Goal: Task Accomplishment & Management: Complete application form

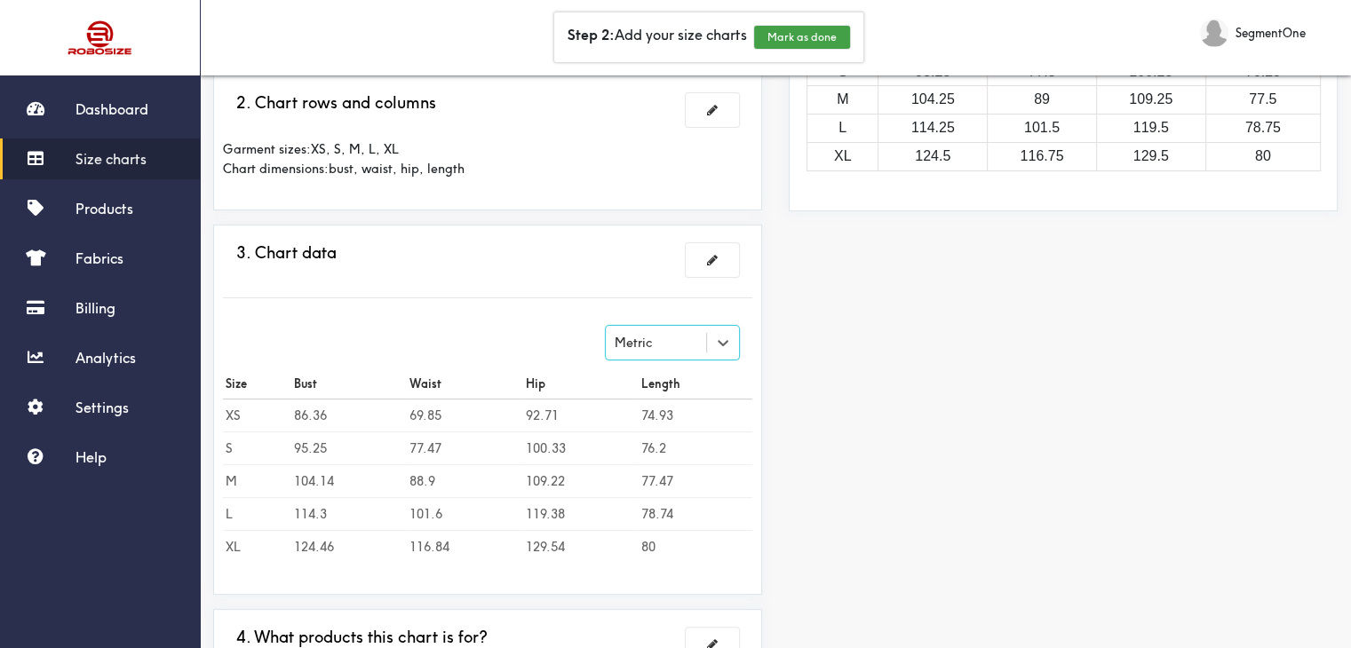
scroll to position [422, 0]
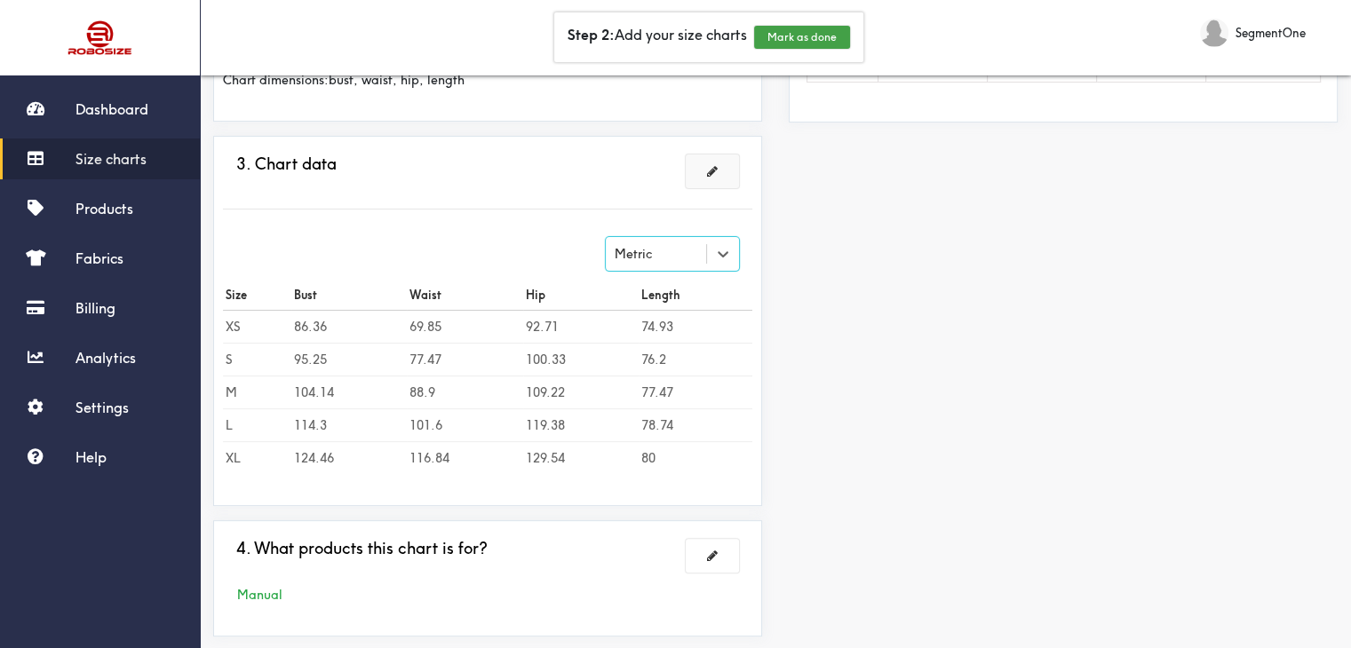
click at [720, 164] on button at bounding box center [712, 172] width 53 height 34
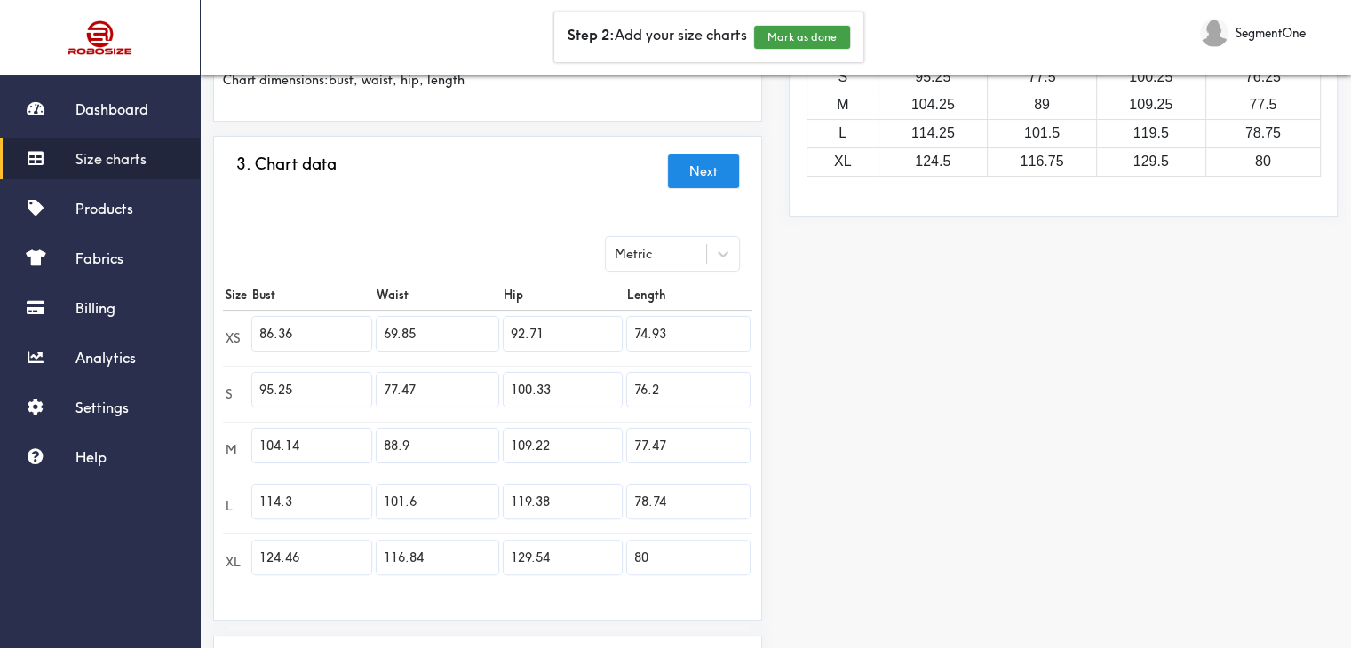
scroll to position [0, 0]
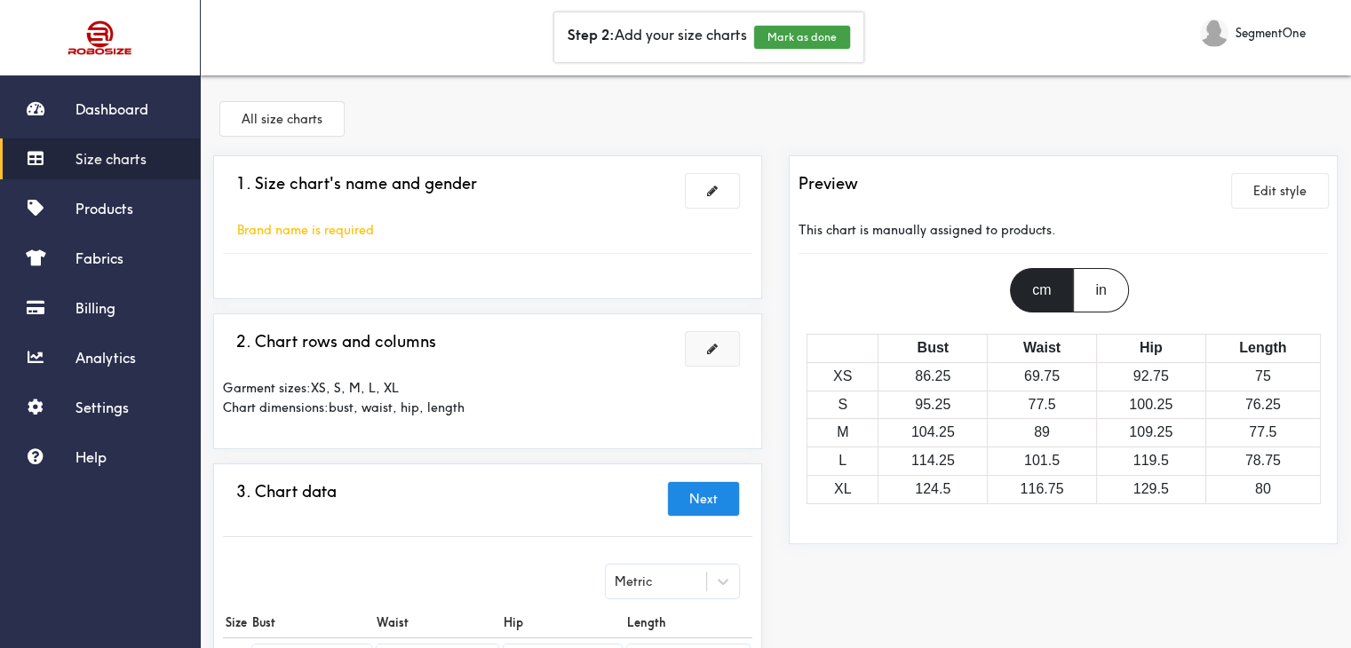
click at [723, 341] on button at bounding box center [712, 349] width 53 height 34
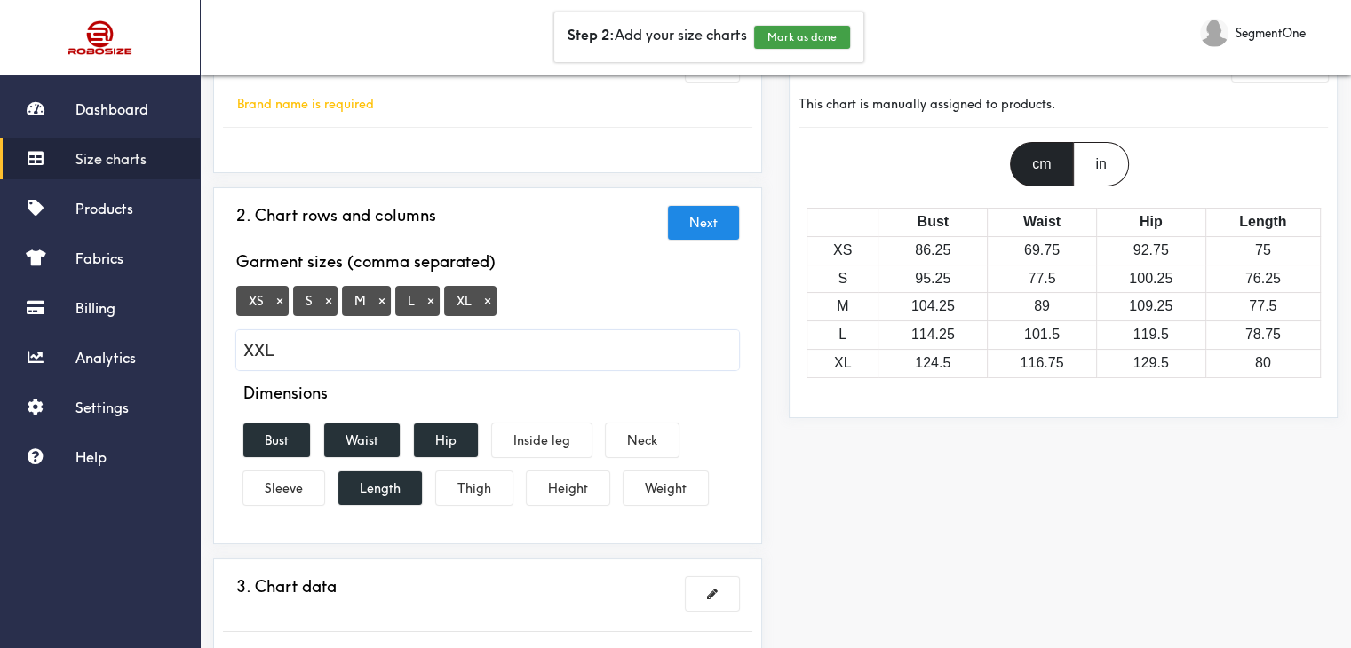
scroll to position [355, 0]
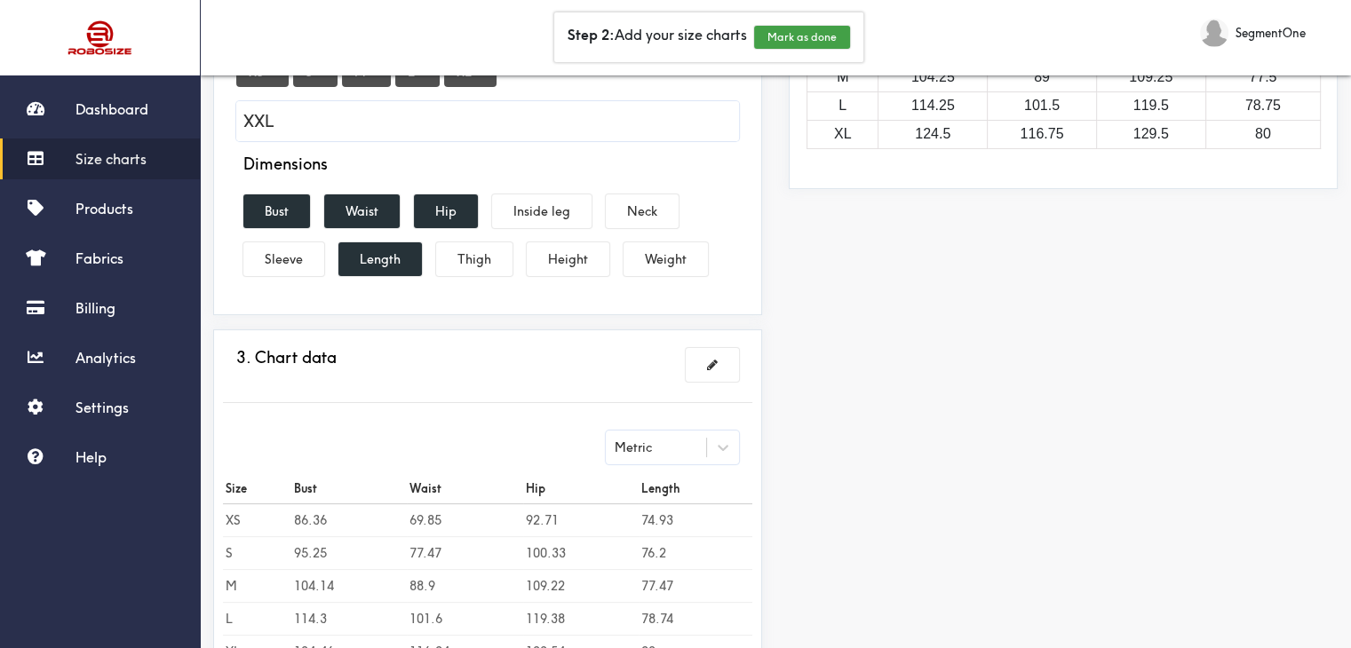
type input "XXL"
click at [721, 303] on div "2. Chart rows and columns Next Garment sizes (comma separated) XS × S × M × L ×…" at bounding box center [487, 136] width 529 height 337
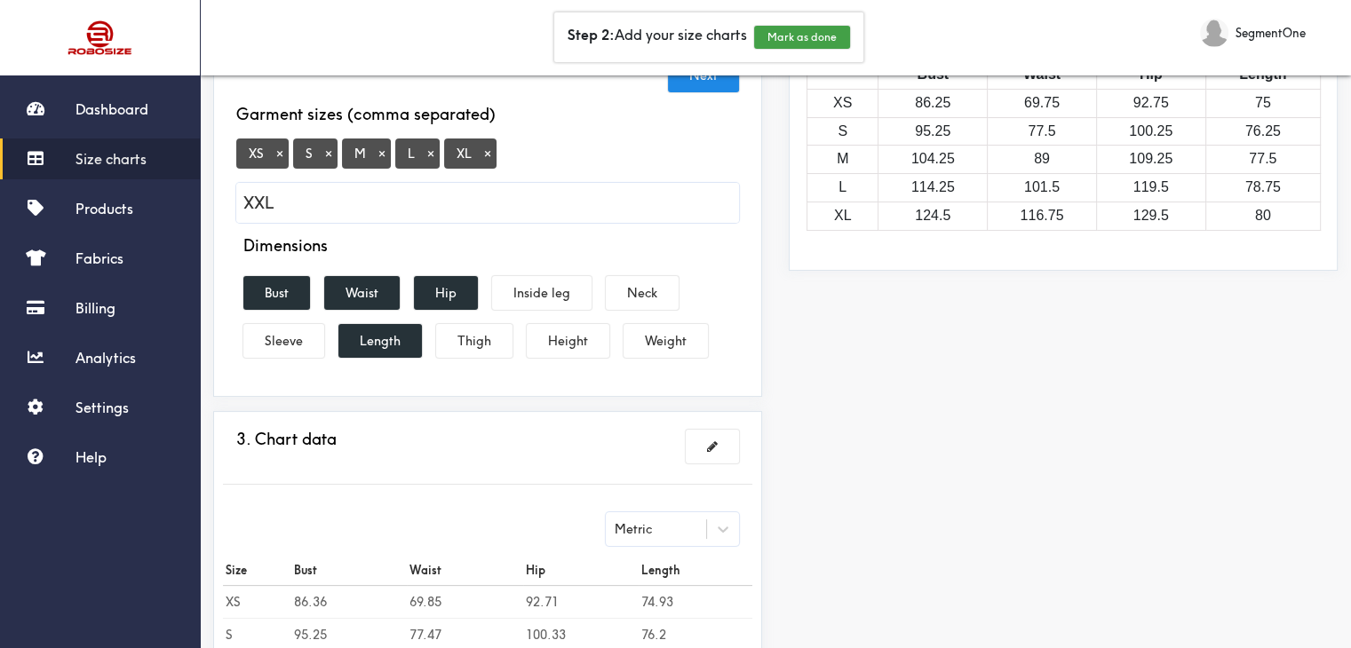
scroll to position [178, 0]
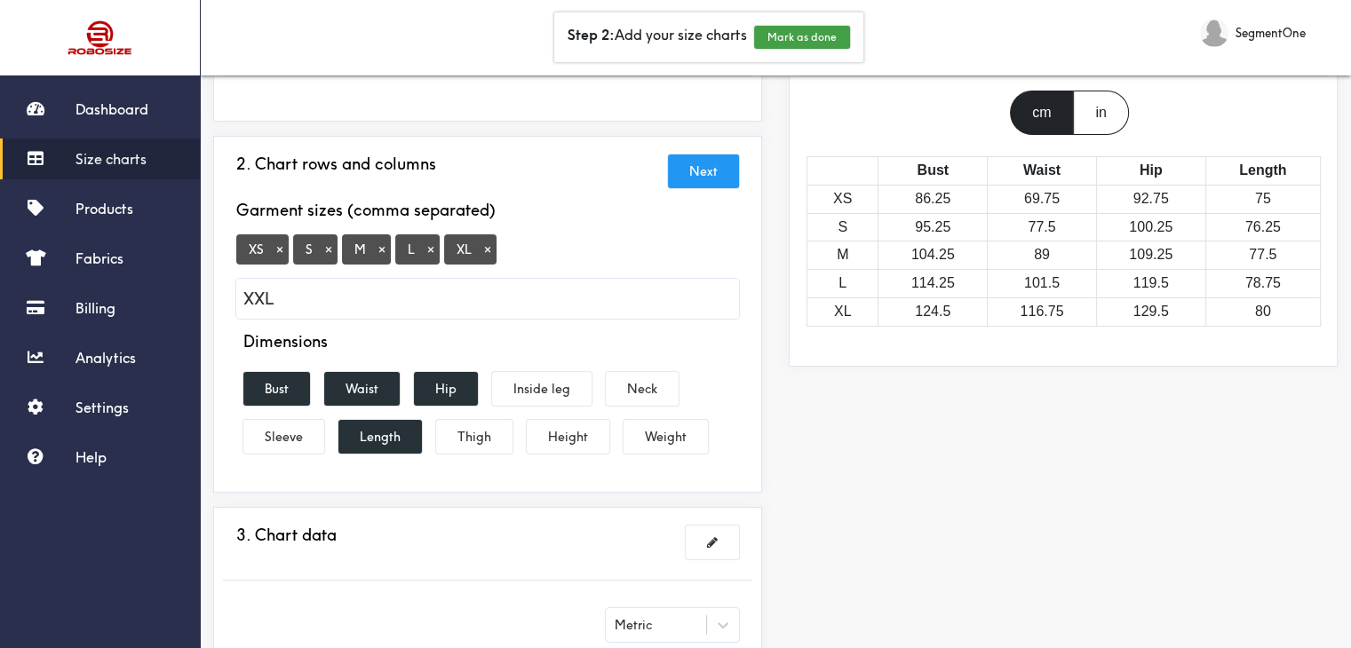
click at [737, 169] on button "Next" at bounding box center [703, 172] width 71 height 34
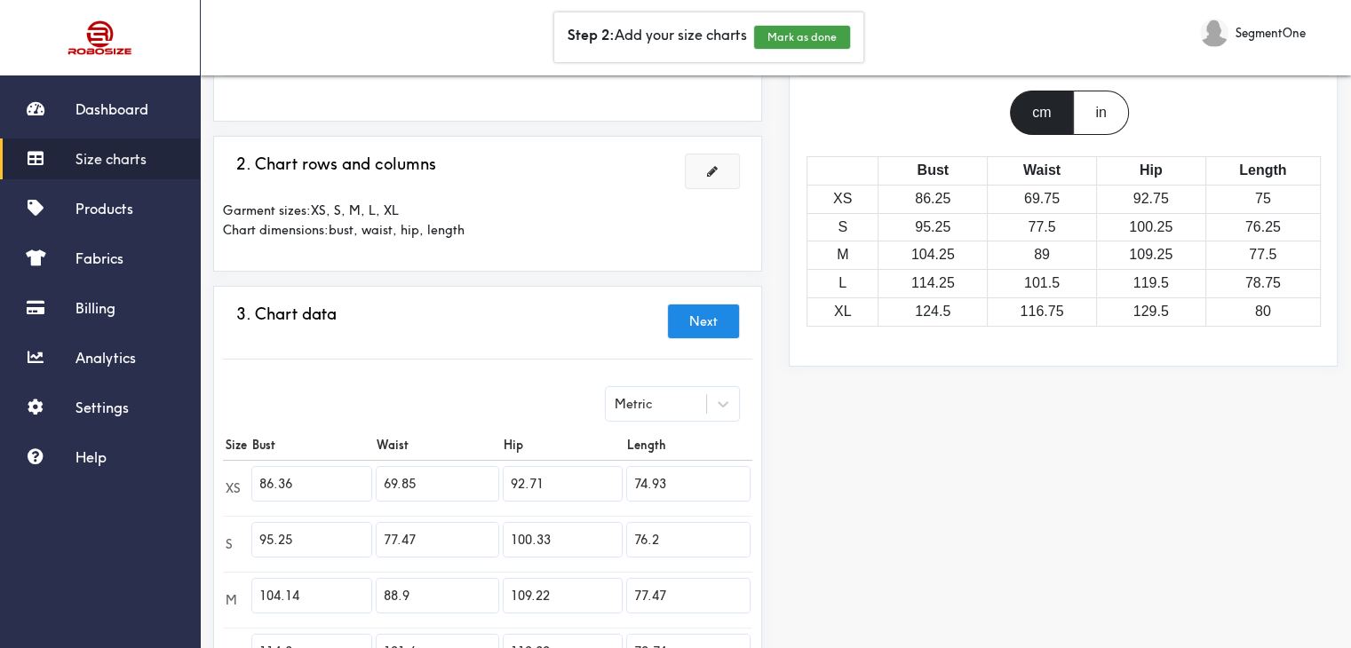
click at [710, 167] on span at bounding box center [712, 171] width 11 height 12
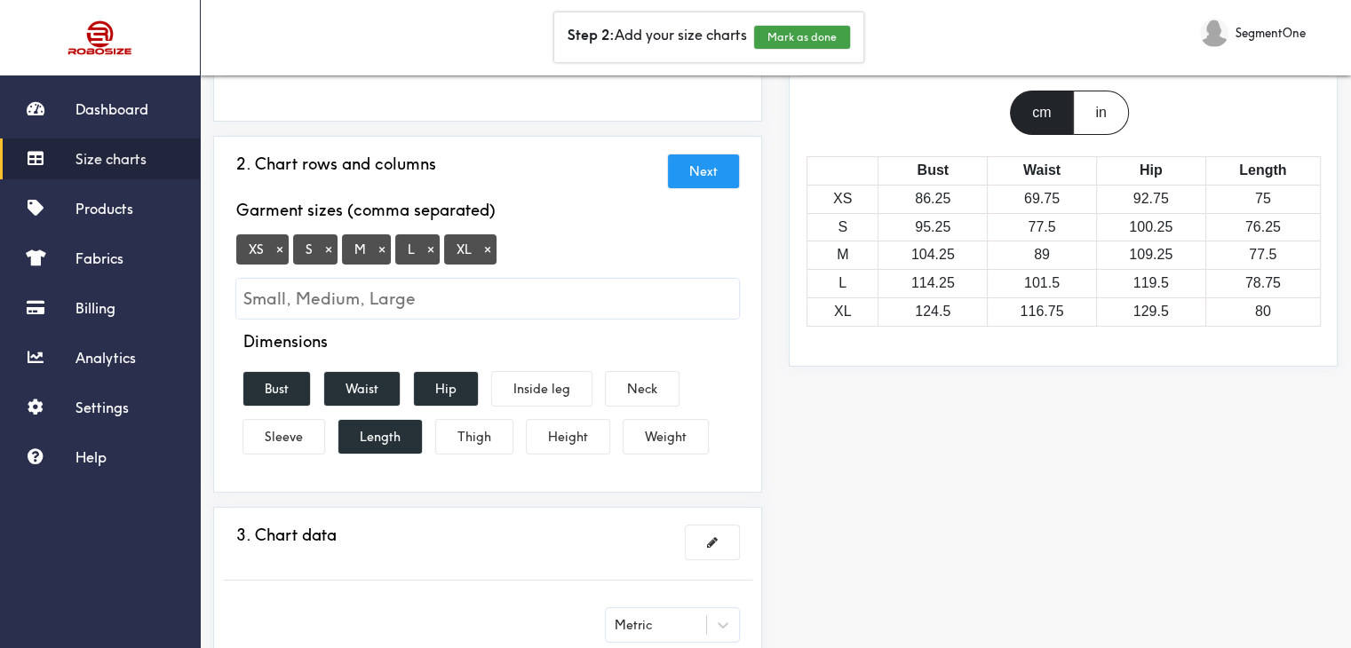
click at [476, 297] on input "Small, Medium, Large" at bounding box center [487, 299] width 503 height 40
type input "XXL"
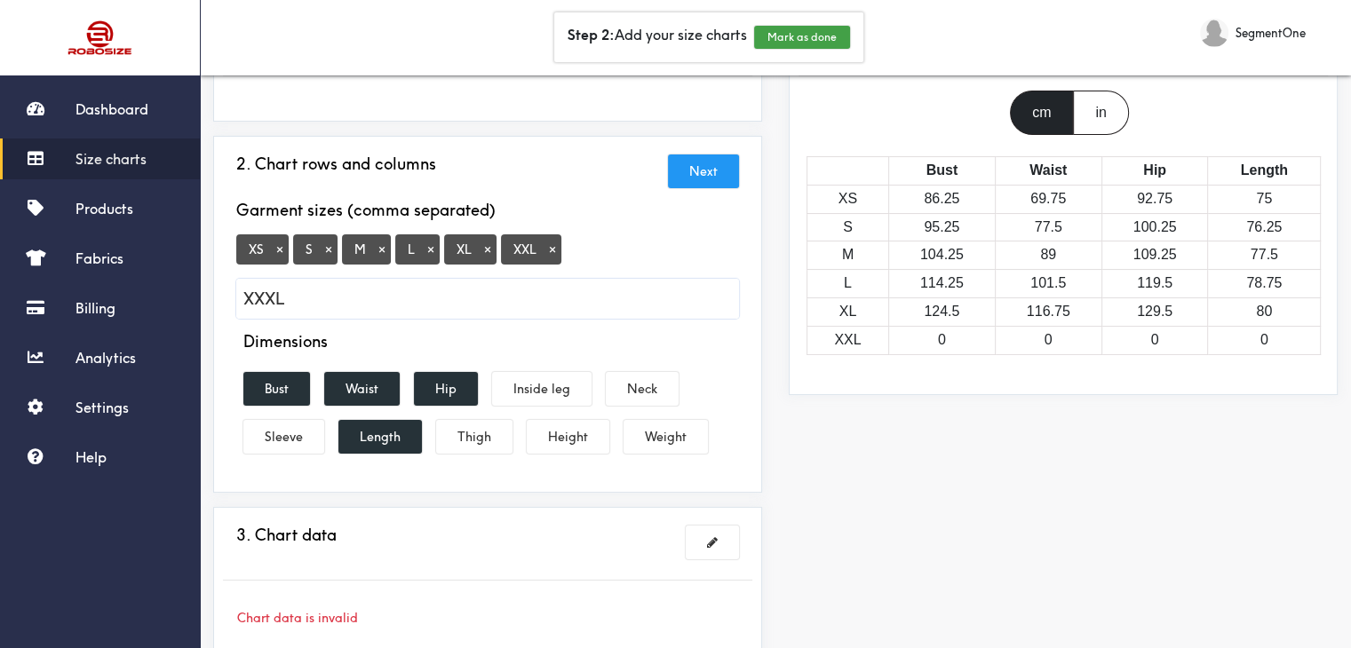
type input "XXXL"
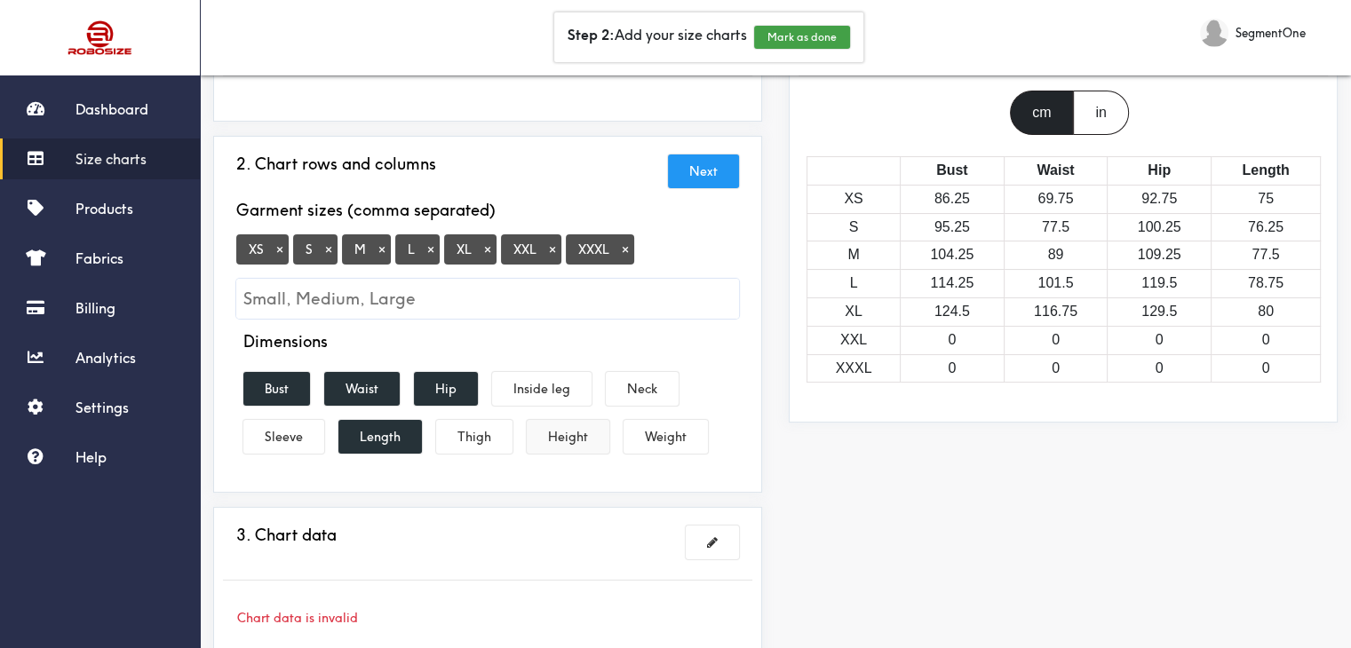
click at [571, 430] on button "Height" at bounding box center [568, 437] width 83 height 34
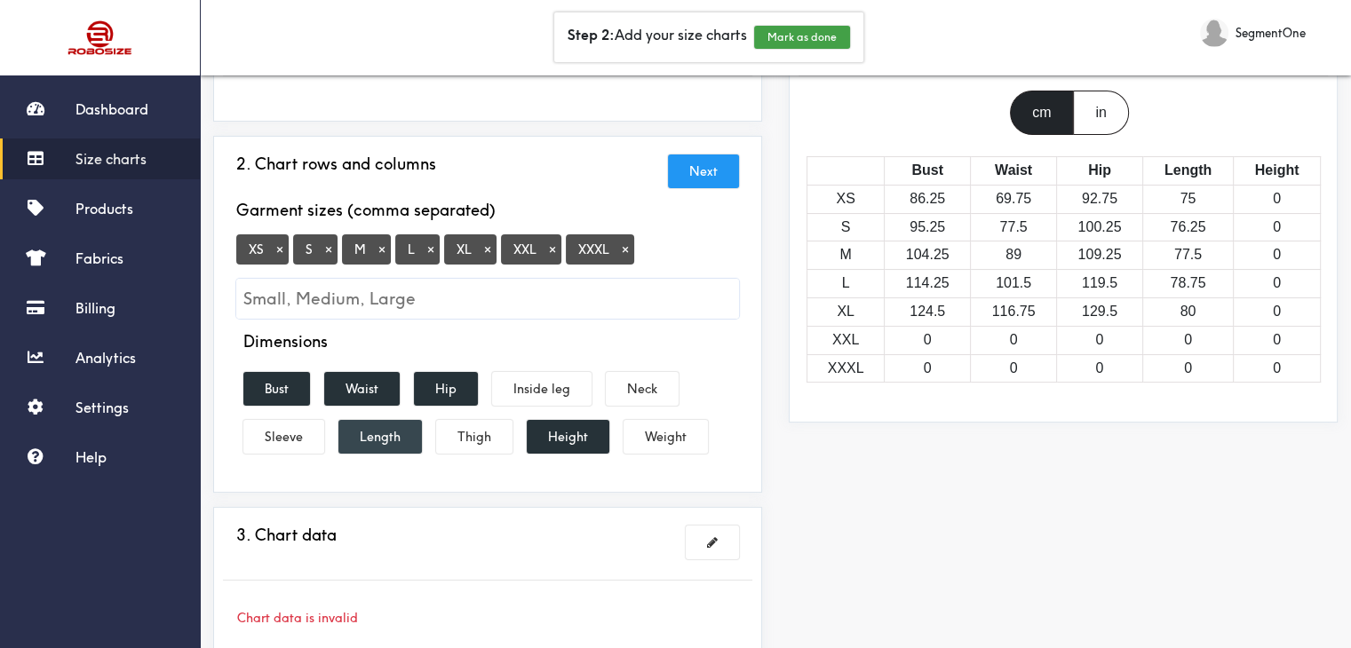
click at [394, 428] on button "Length" at bounding box center [379, 437] width 83 height 34
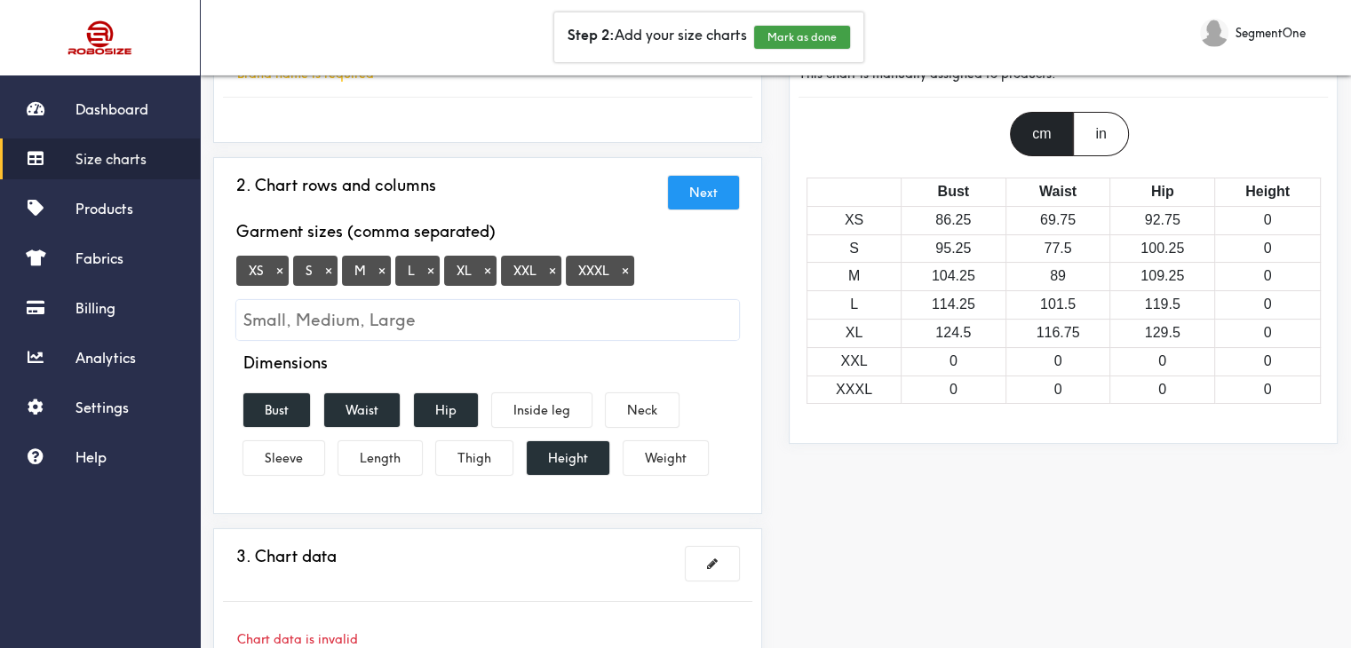
scroll to position [155, 0]
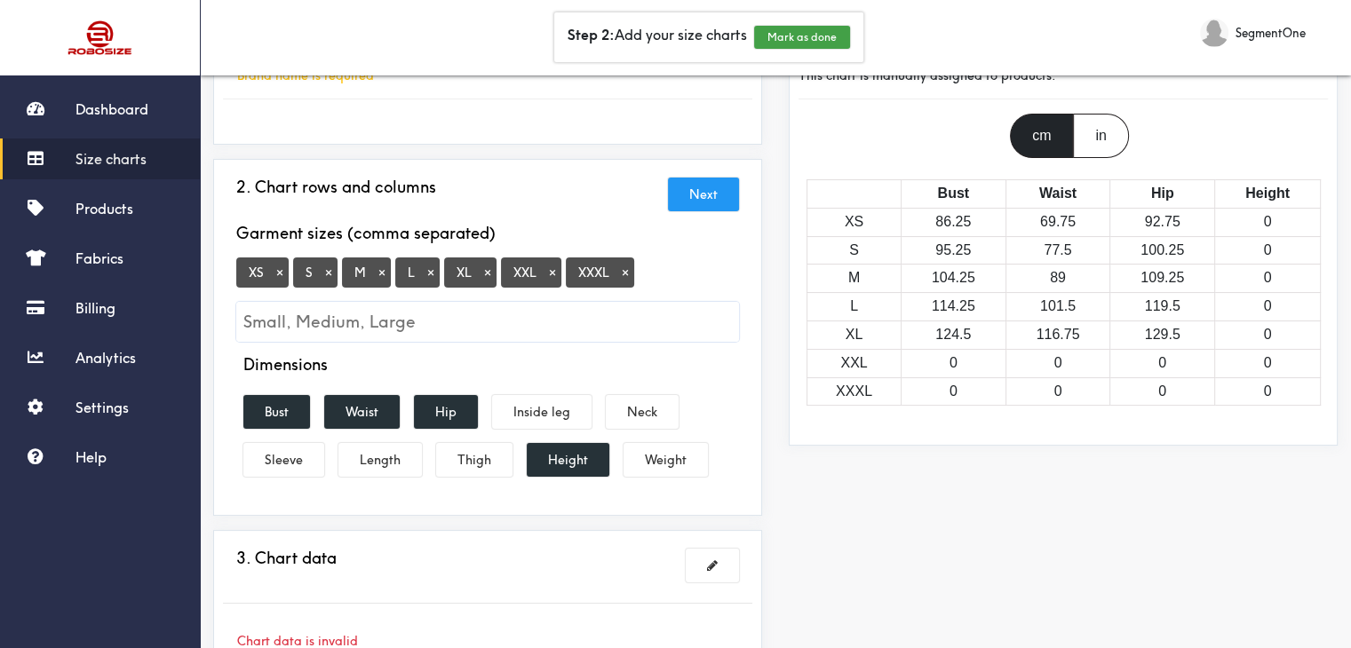
click at [714, 190] on button "Next" at bounding box center [703, 195] width 71 height 34
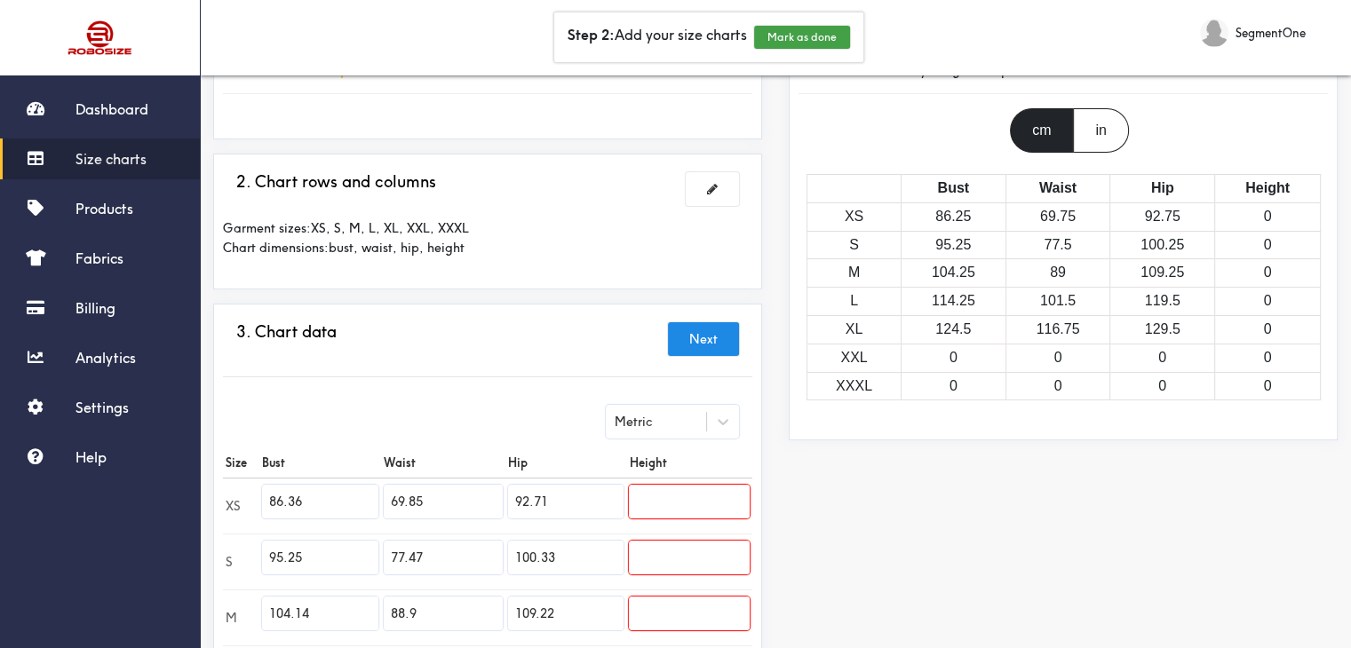
scroll to position [66, 0]
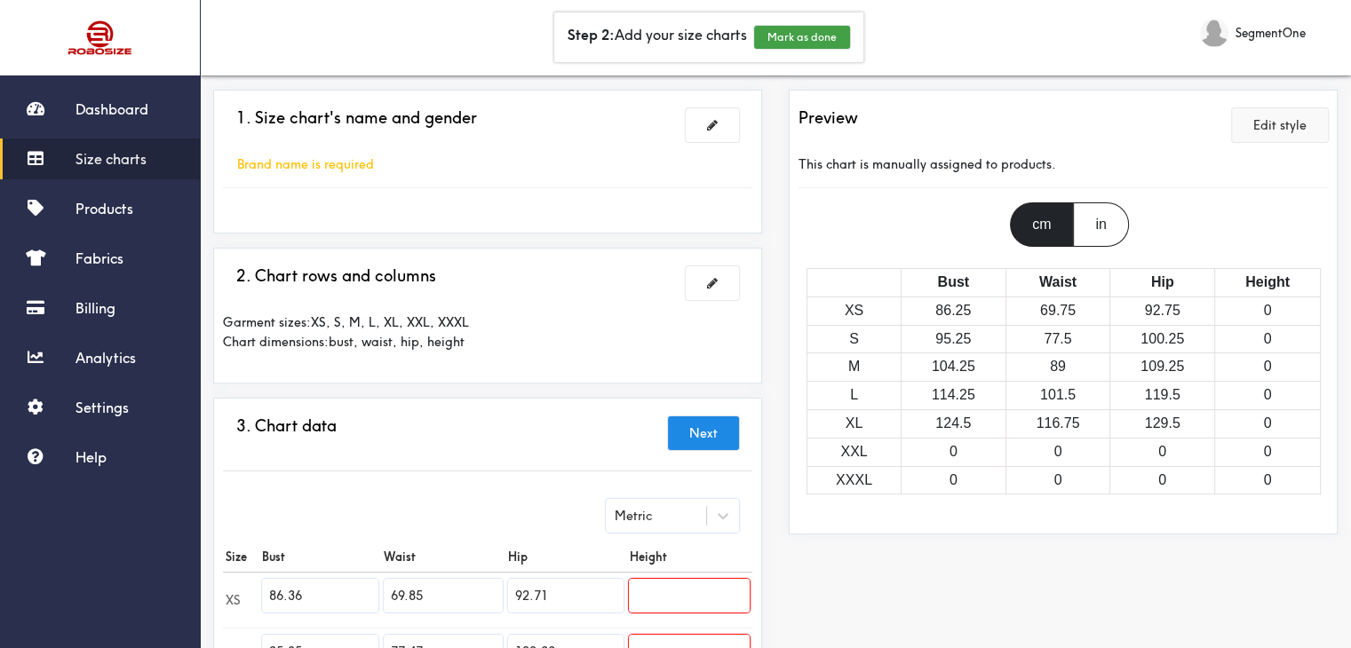
click at [1307, 132] on button "Edit style" at bounding box center [1280, 125] width 96 height 34
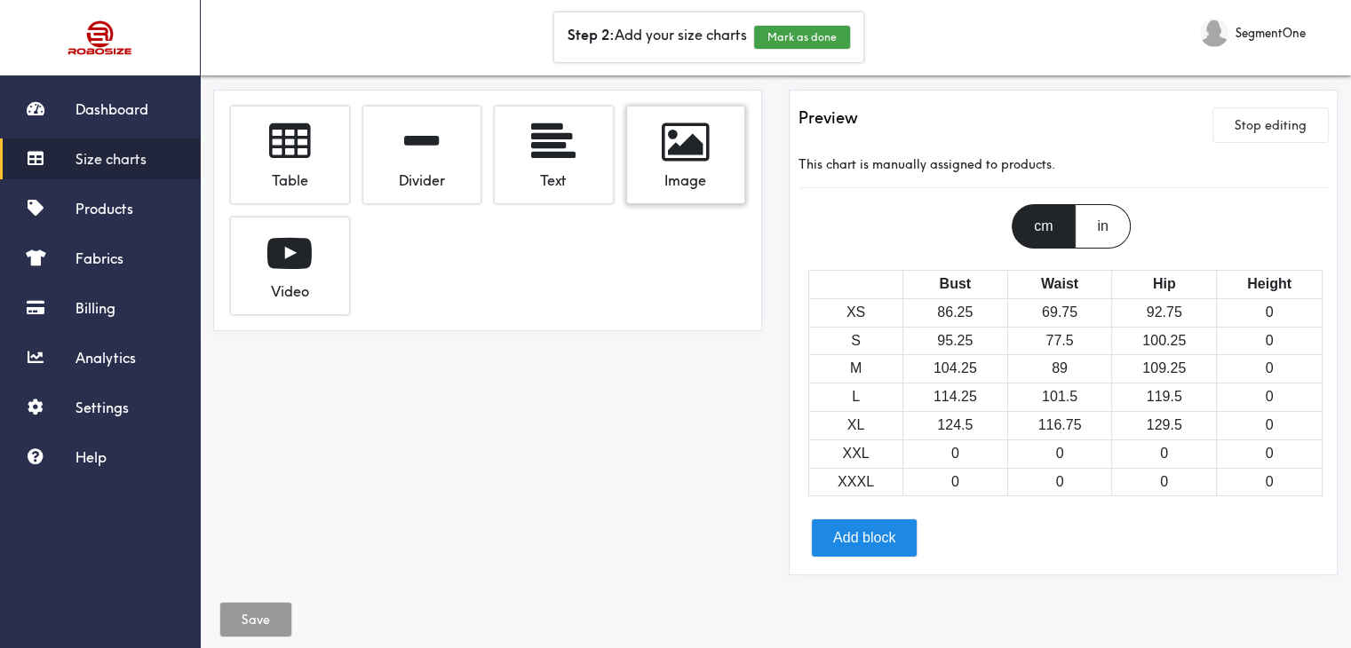
click at [678, 161] on span at bounding box center [686, 142] width 48 height 44
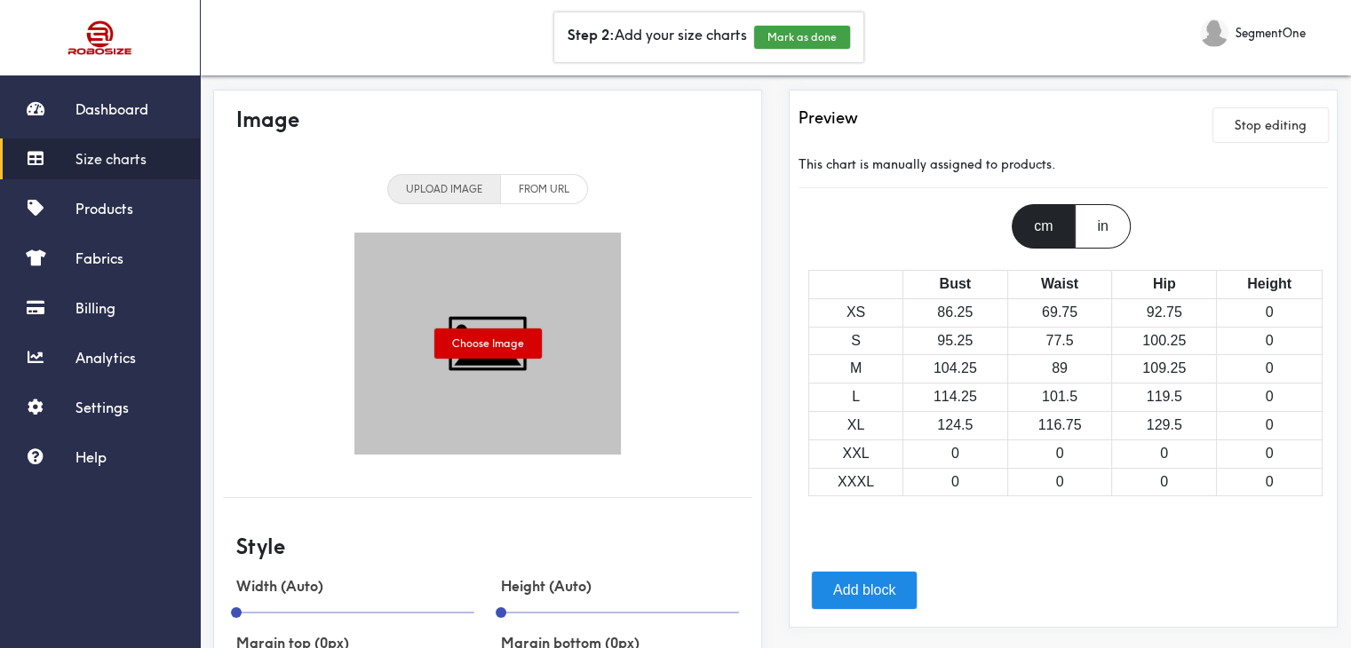
click at [460, 342] on label "Choose Image" at bounding box center [487, 344] width 107 height 30
click at [0, 0] on input "Choose Image" at bounding box center [0, 0] width 0 height 0
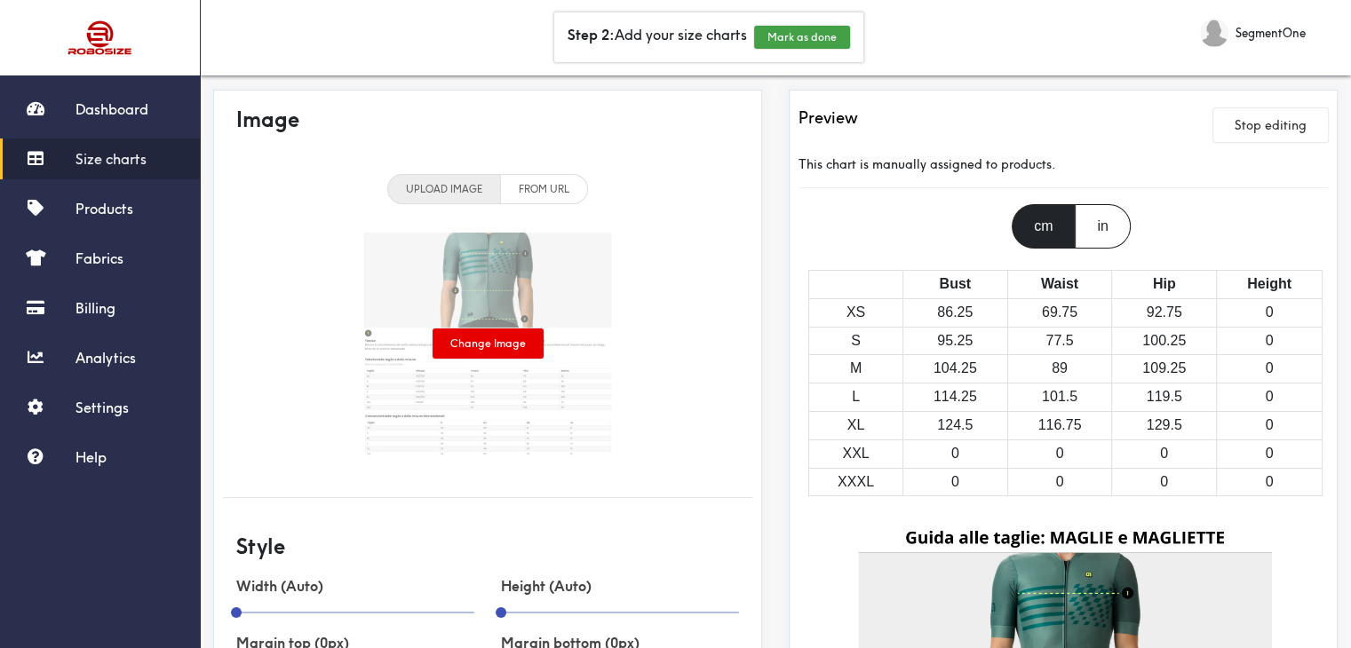
click at [515, 289] on span at bounding box center [487, 344] width 266 height 222
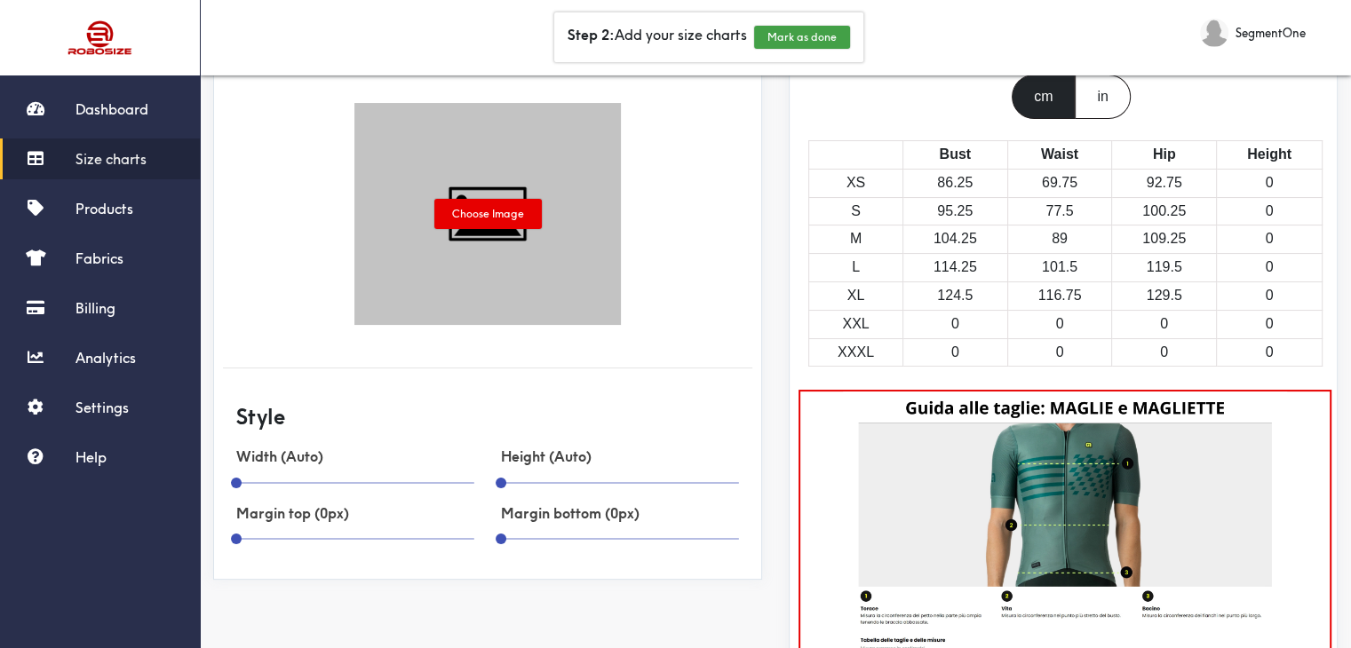
scroll to position [197, 0]
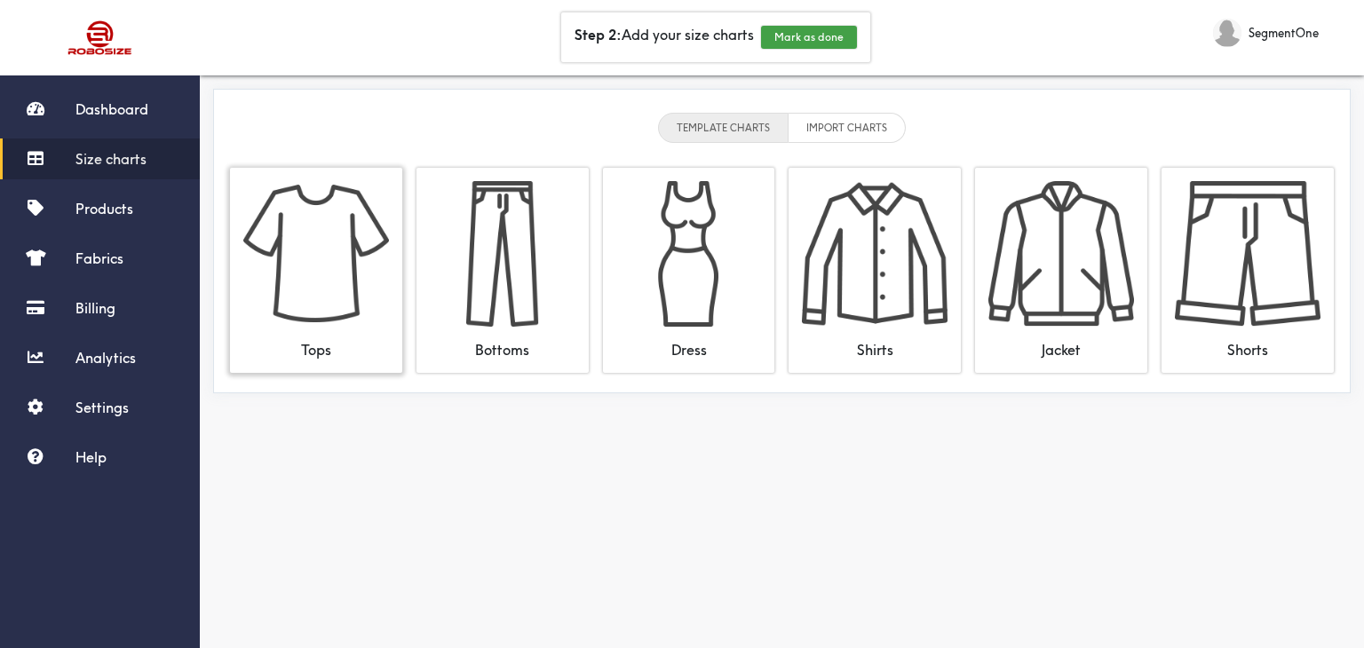
click at [364, 257] on img at bounding box center [316, 254] width 146 height 146
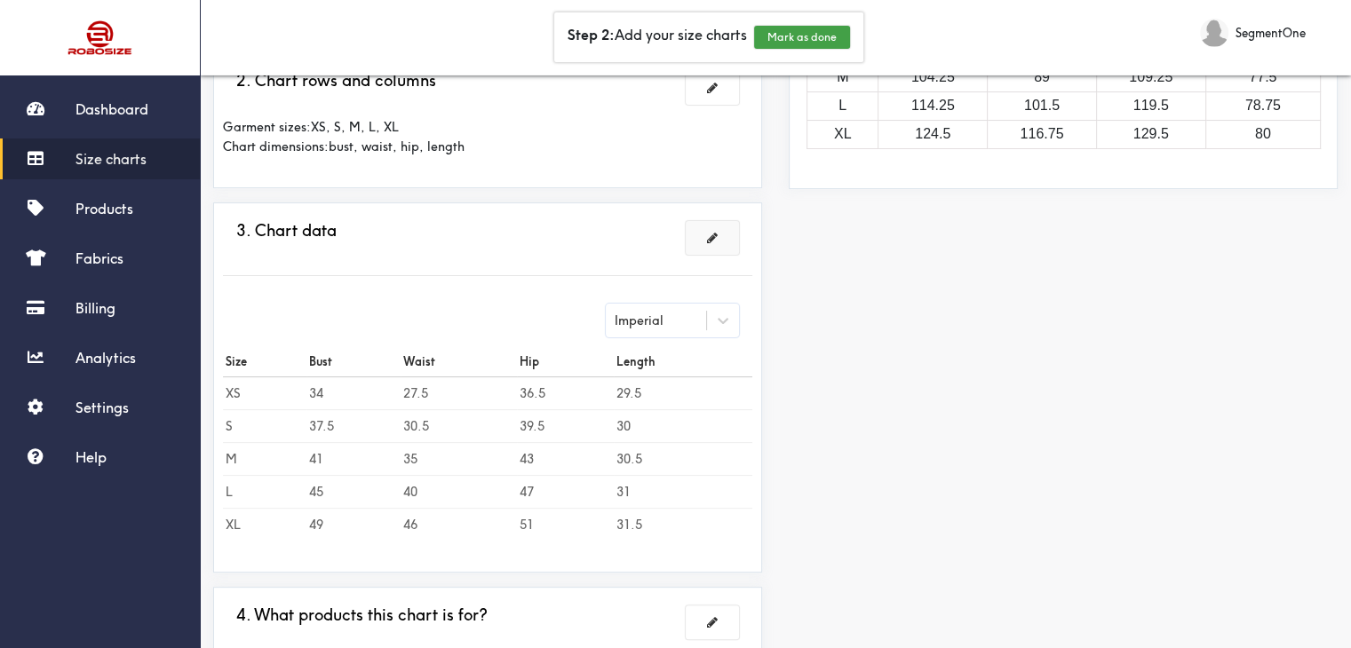
click at [726, 234] on button at bounding box center [712, 238] width 53 height 34
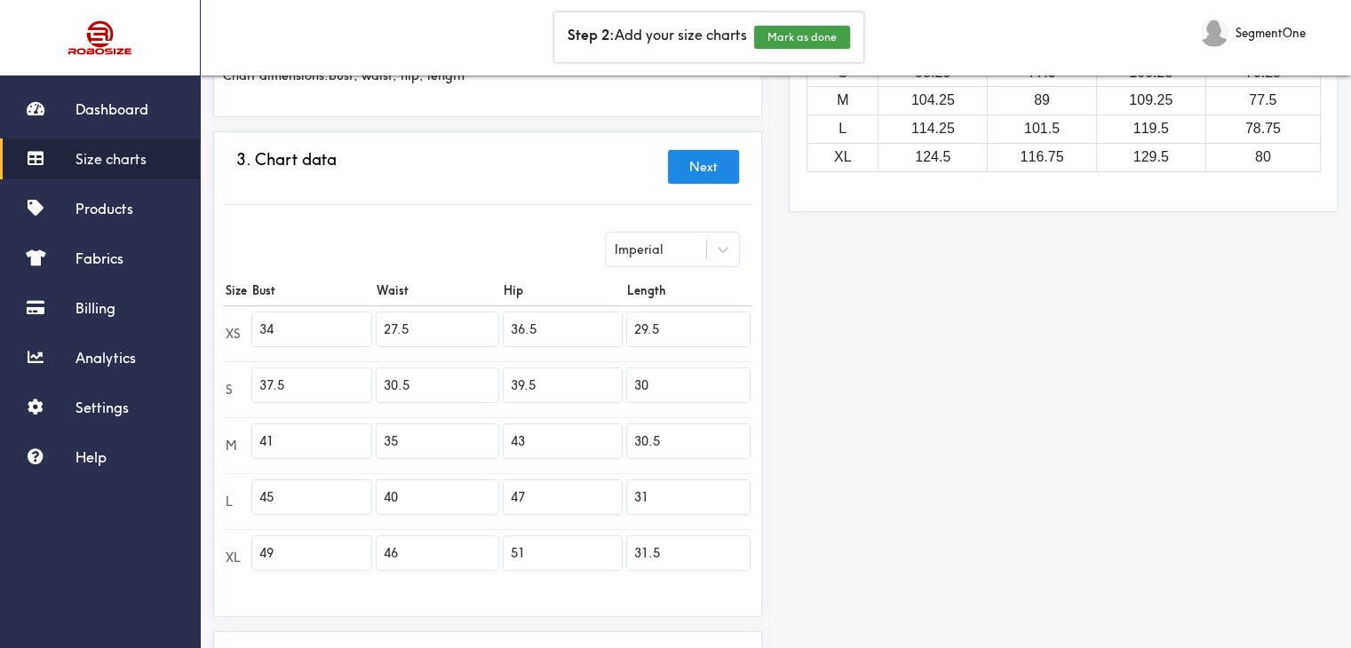
click at [675, 253] on div "Imperial" at bounding box center [656, 250] width 100 height 18
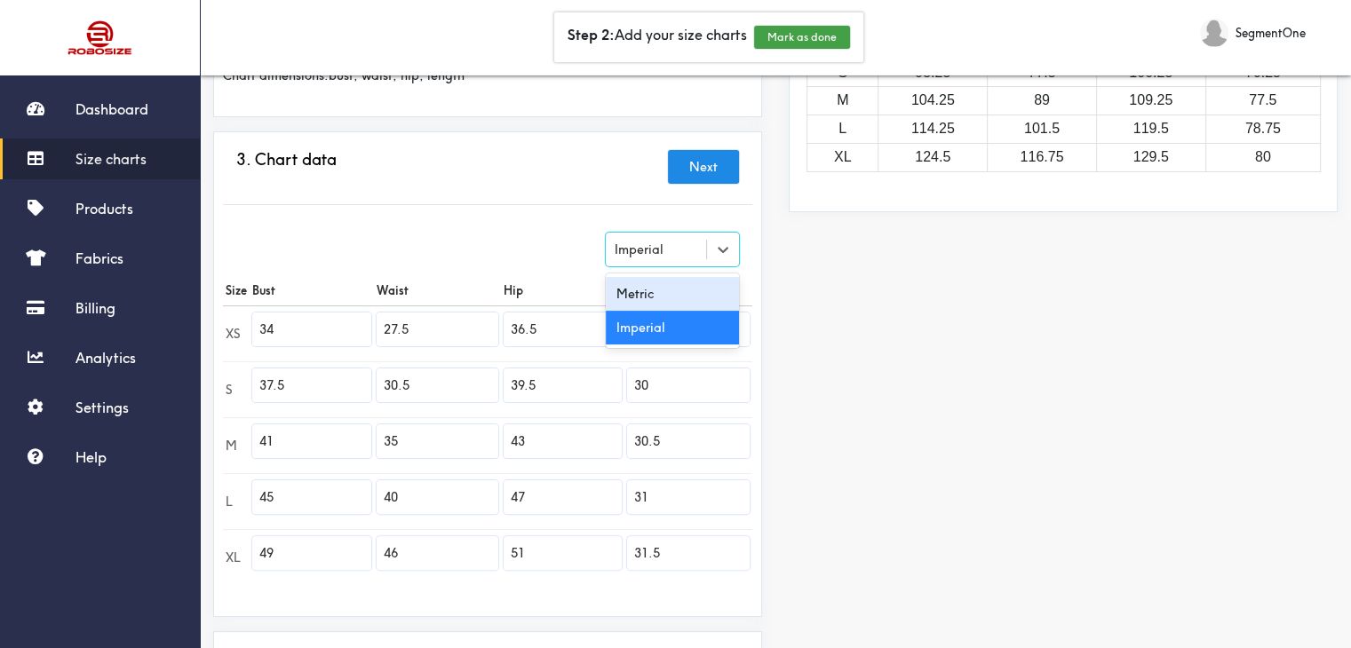
click at [647, 306] on div "Metric" at bounding box center [672, 294] width 133 height 34
type input "86.36"
type input "69.85"
type input "92.71"
type input "74.93"
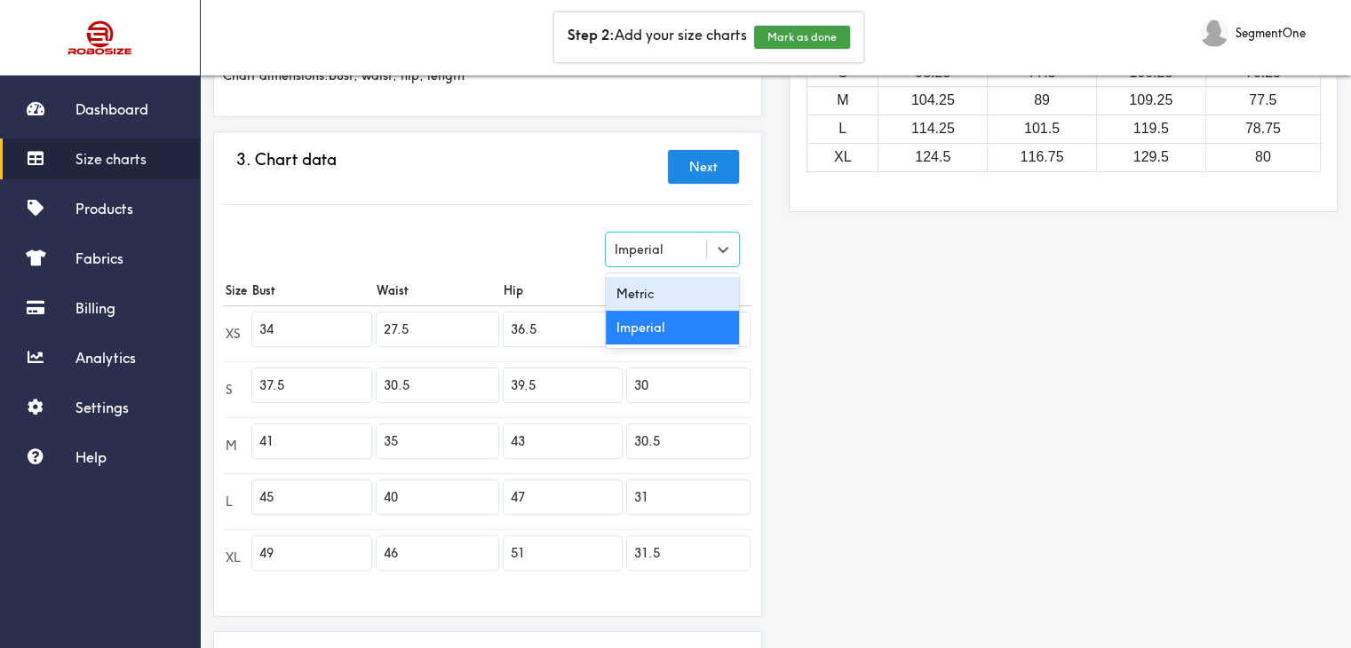
type input "95.25"
type input "77.47"
type input "100.33"
type input "76.2"
type input "104.14"
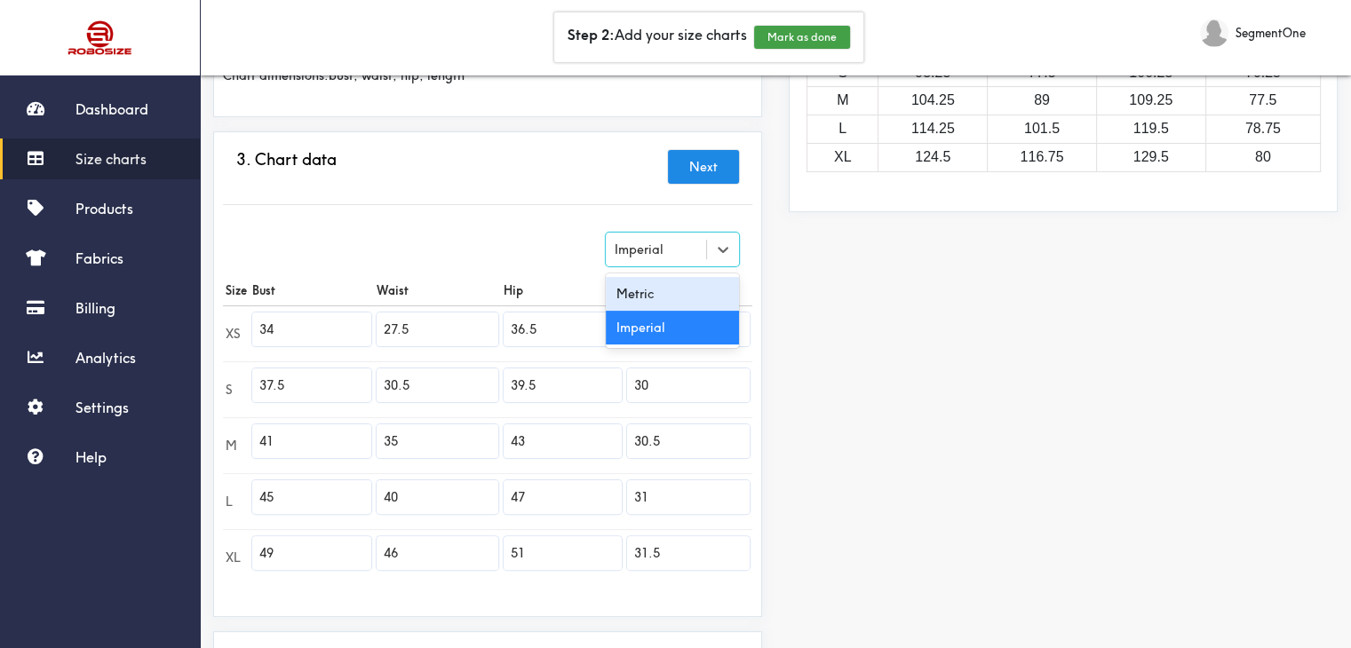
type input "88.9"
type input "109.22"
type input "77.47"
type input "114.3"
type input "101.6"
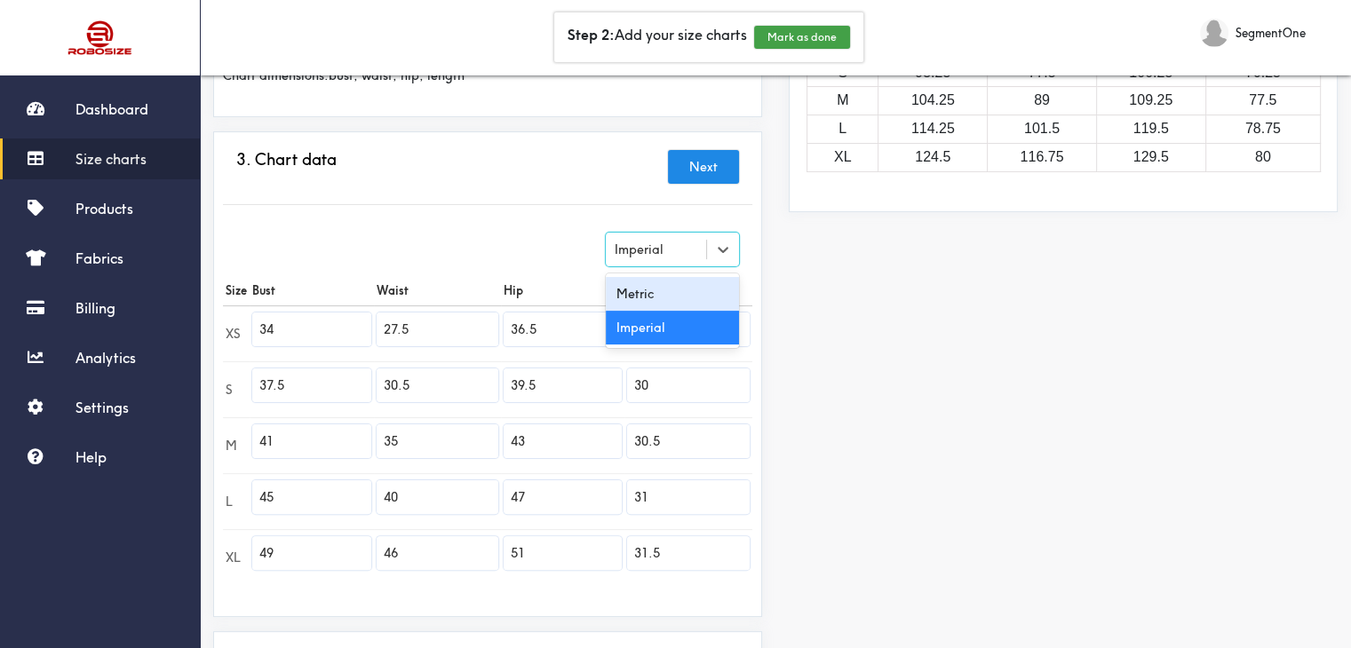
type input "119.38"
type input "78.74"
type input "124.46"
type input "116.84"
type input "129.54"
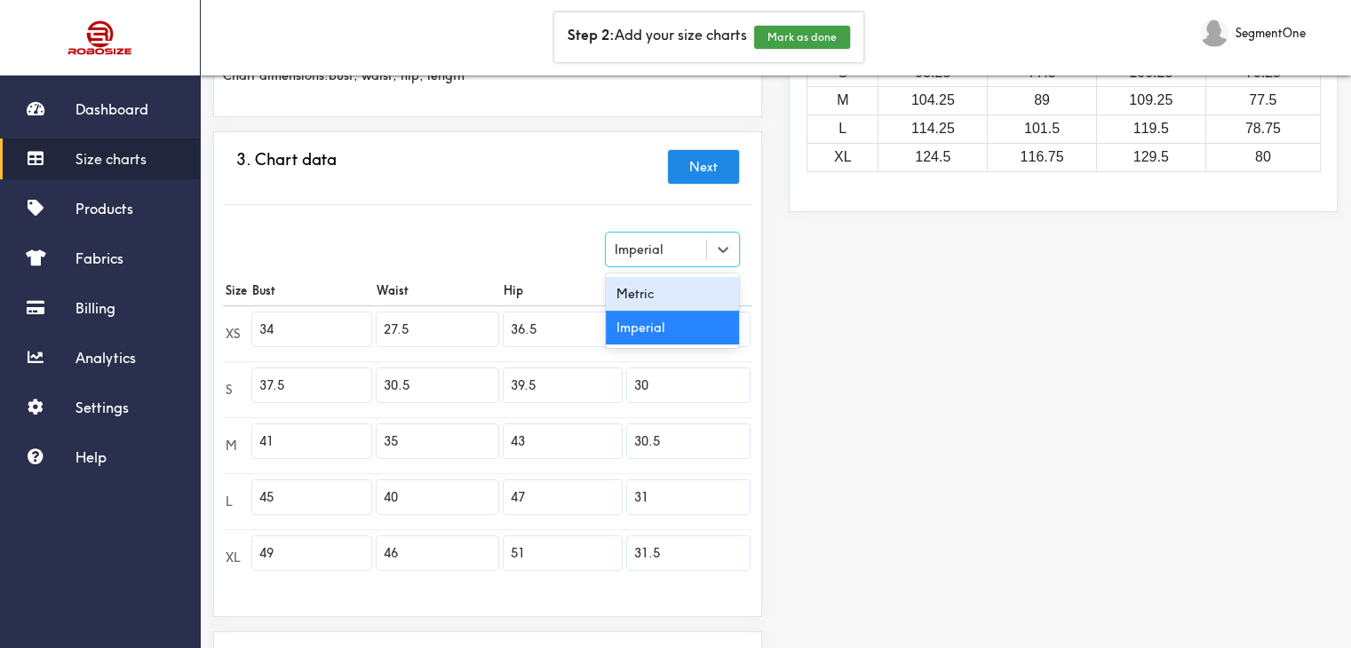
type input "80"
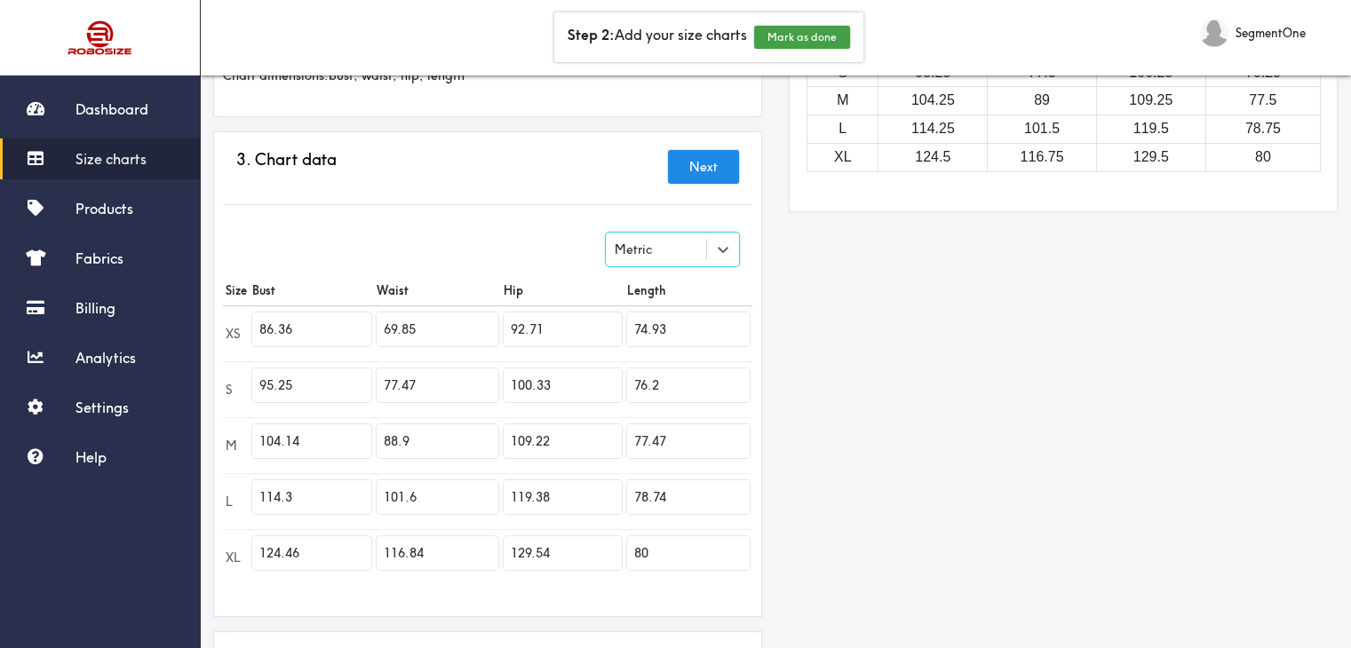
click at [888, 306] on div "Preview Edit style This chart is manually assigned to products. cm in Bust Wais…" at bounding box center [1062, 292] width 575 height 939
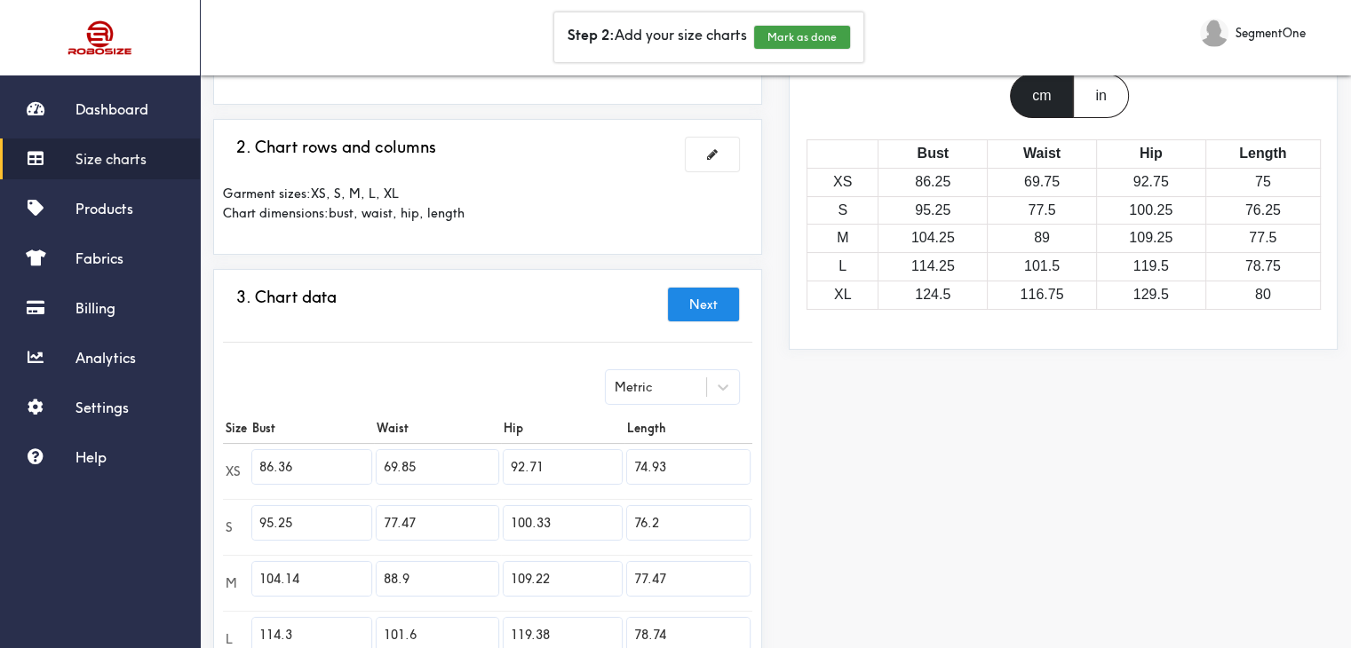
scroll to position [177, 0]
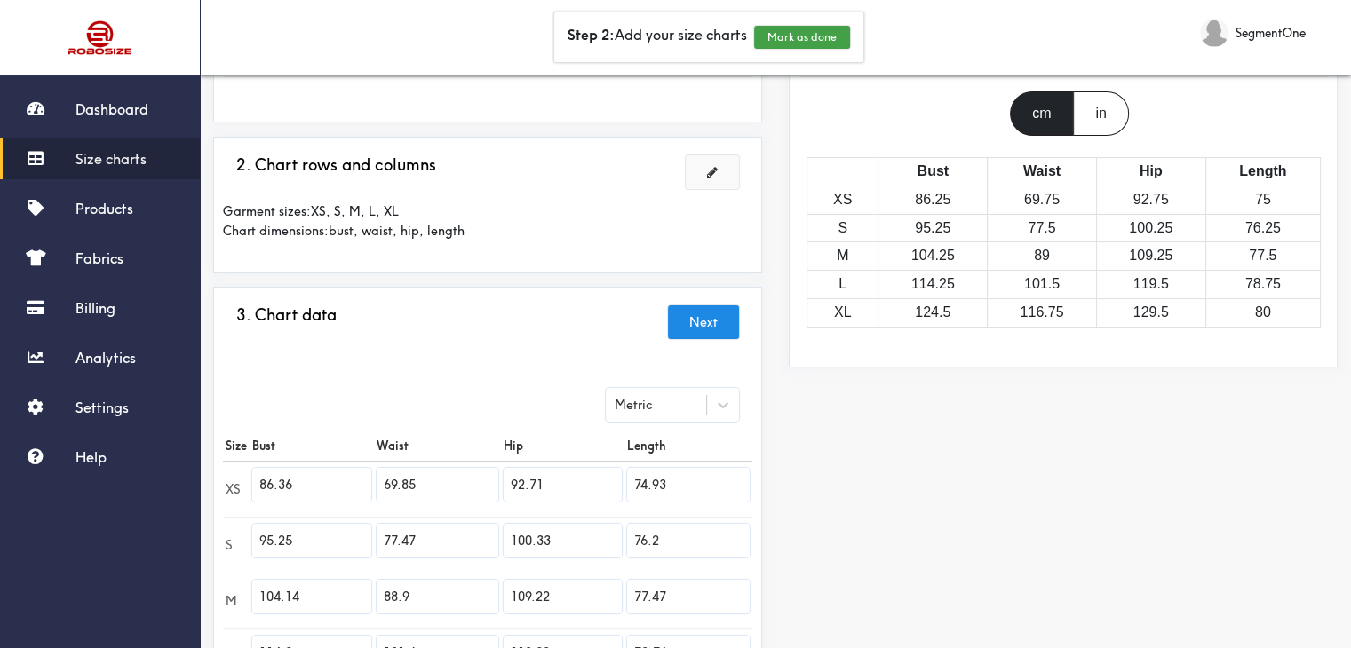
click at [702, 172] on button at bounding box center [712, 172] width 53 height 34
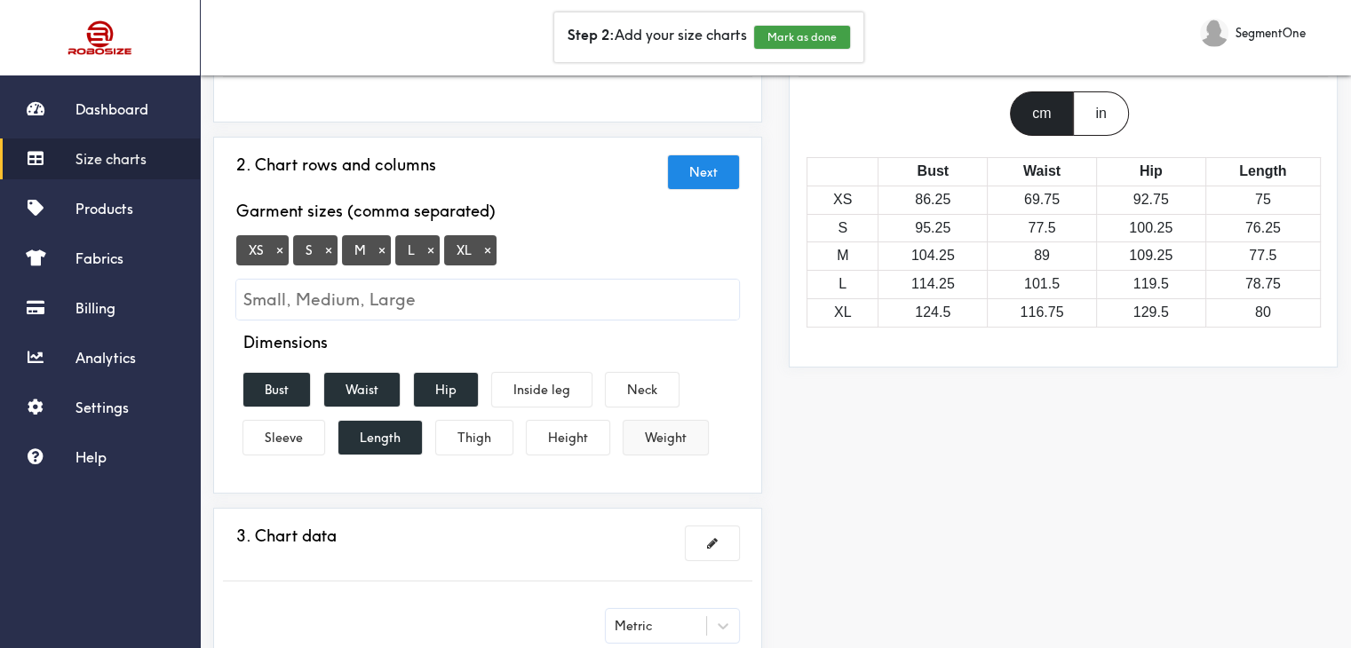
drag, startPoint x: 664, startPoint y: 432, endPoint x: 374, endPoint y: 435, distance: 290.4
click at [663, 432] on button "Weight" at bounding box center [665, 438] width 84 height 34
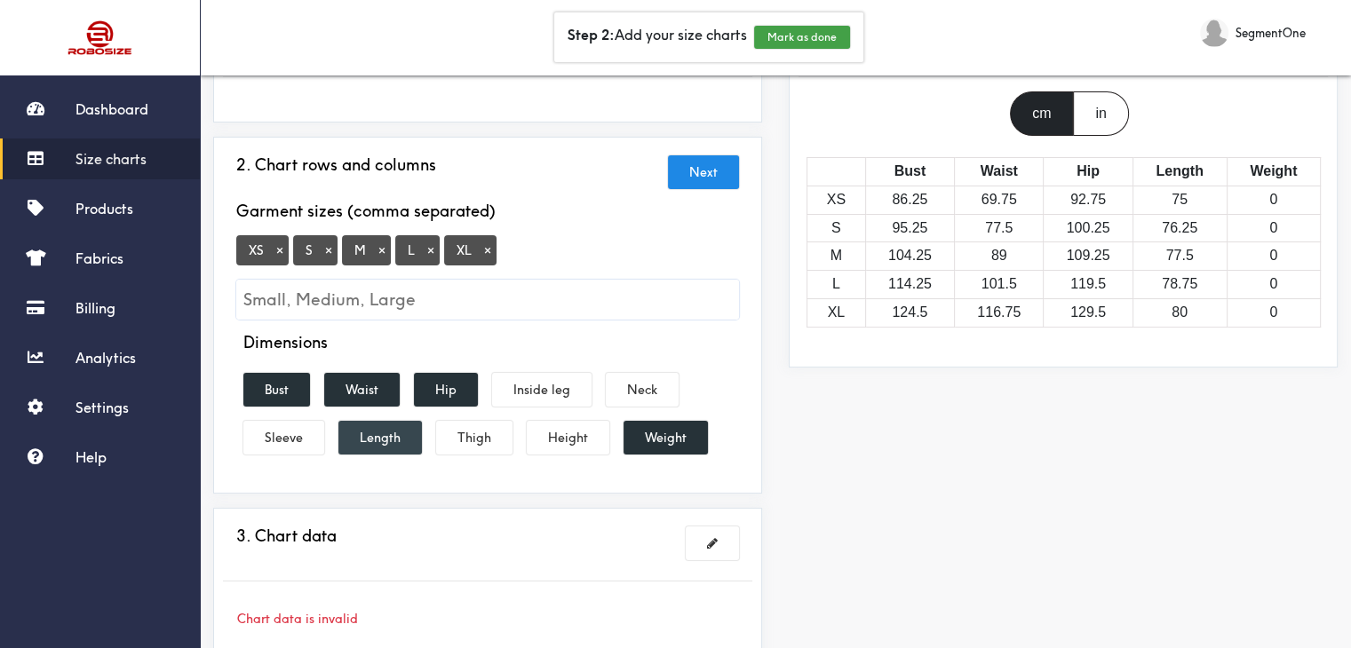
click at [360, 436] on button "Length" at bounding box center [379, 438] width 83 height 34
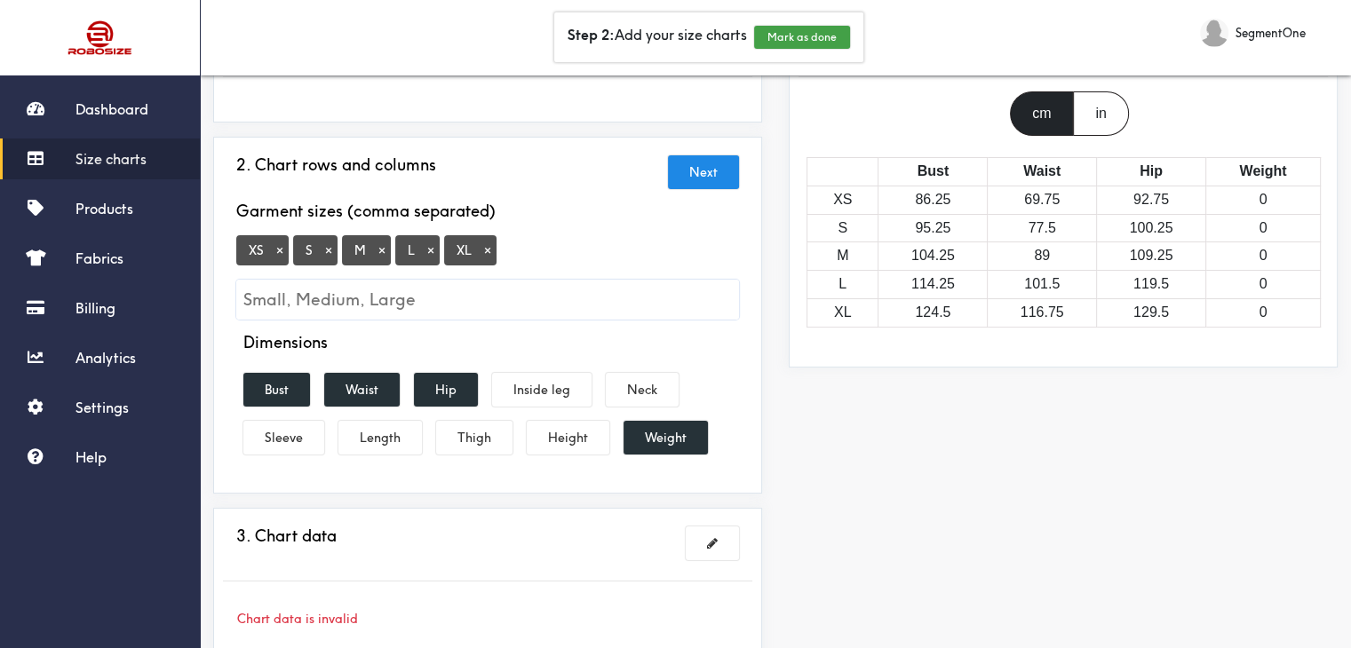
click at [368, 303] on input "Small, Medium, Large" at bounding box center [487, 300] width 503 height 40
type input "XXL"
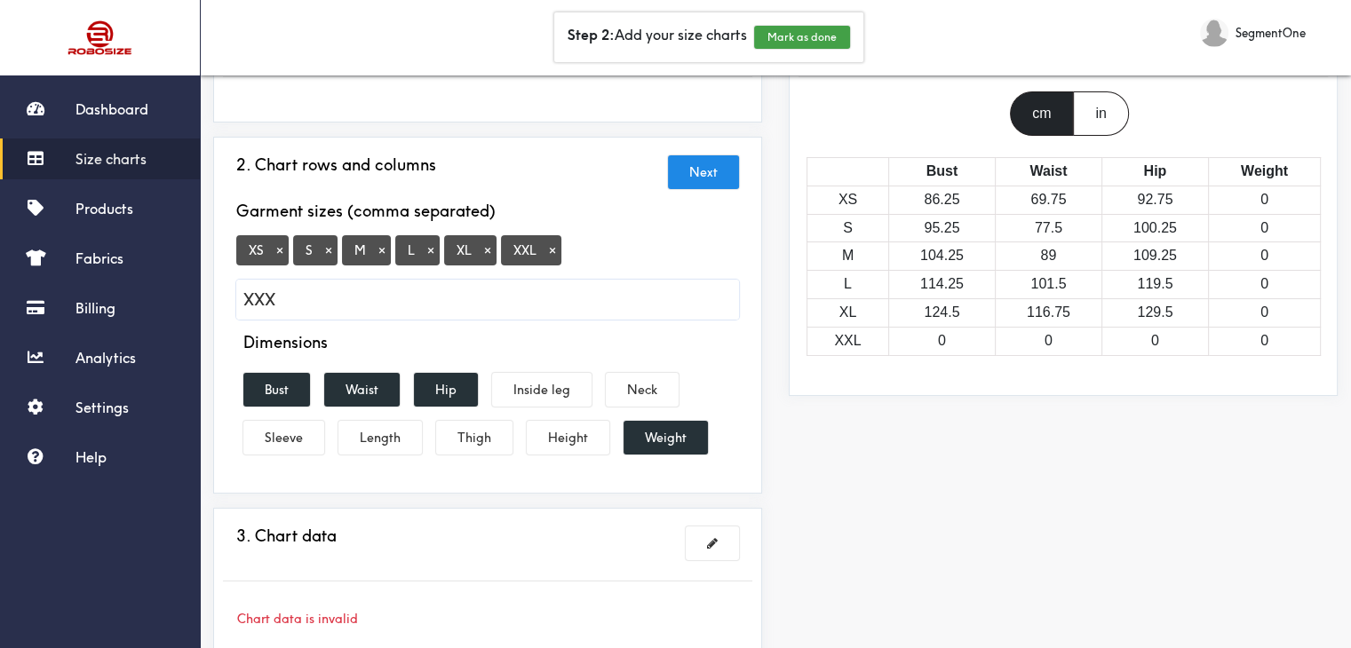
type input "XXXL"
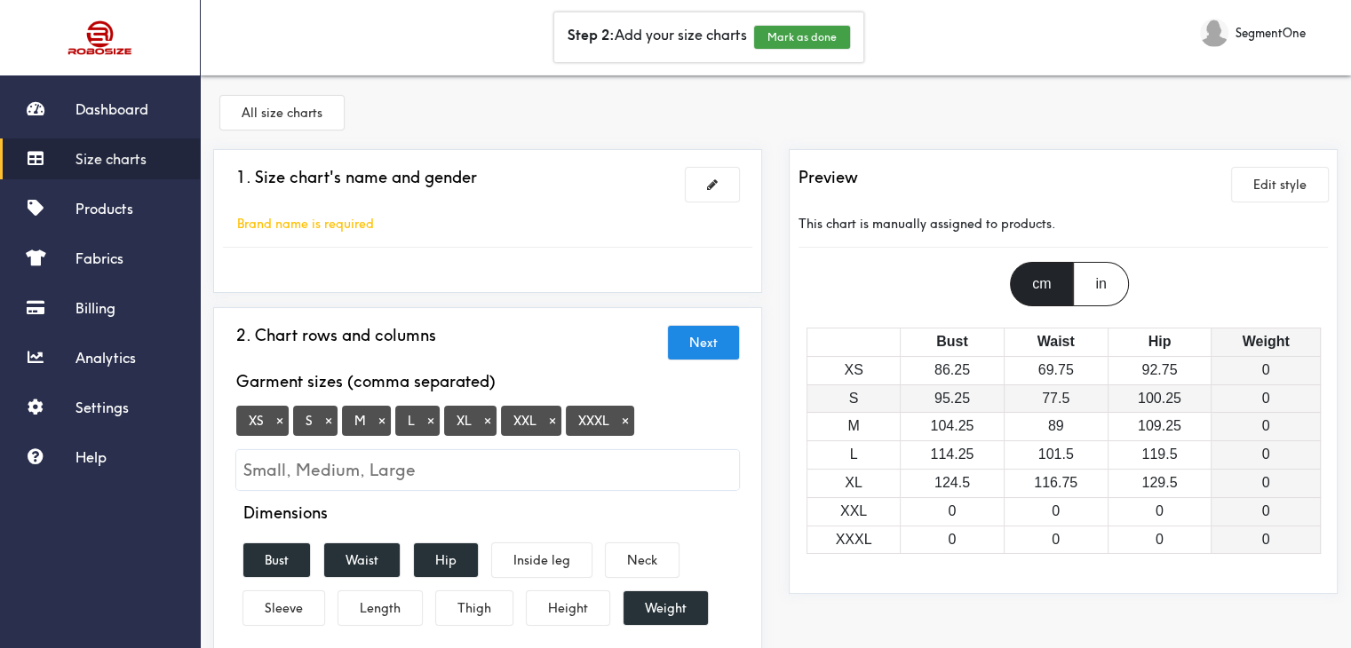
scroll to position [0, 0]
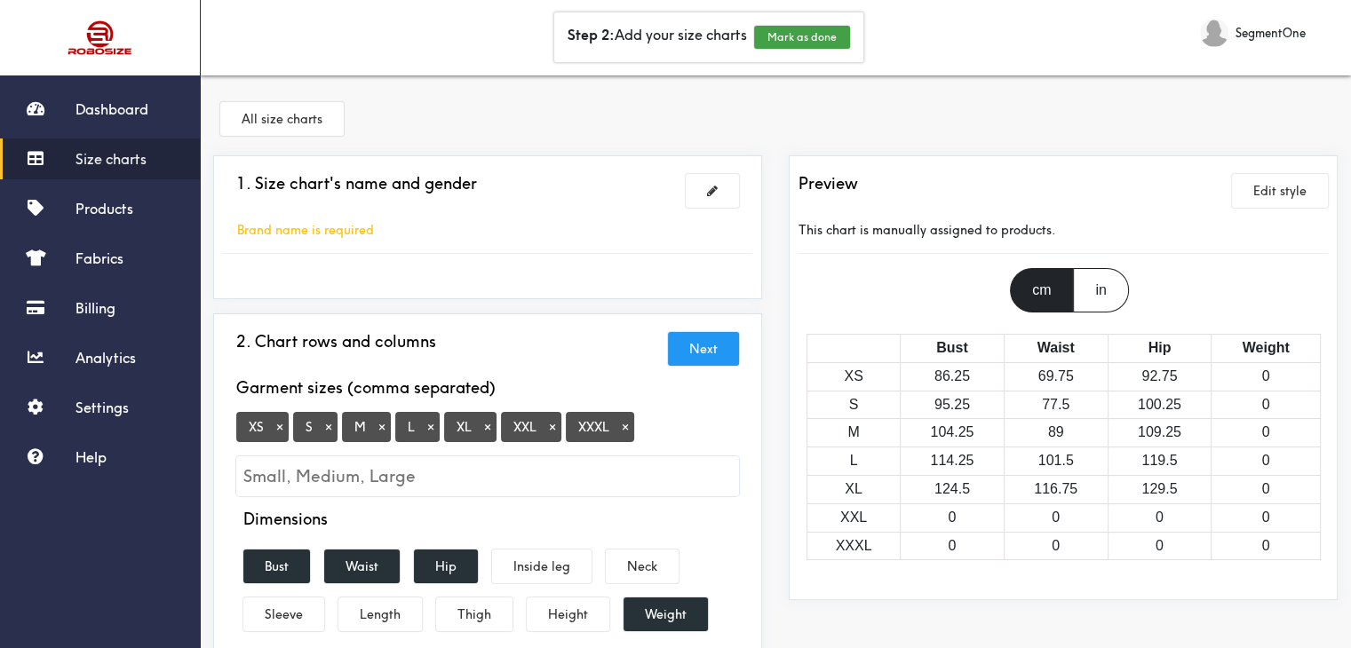
click at [696, 343] on button "Next" at bounding box center [703, 349] width 71 height 34
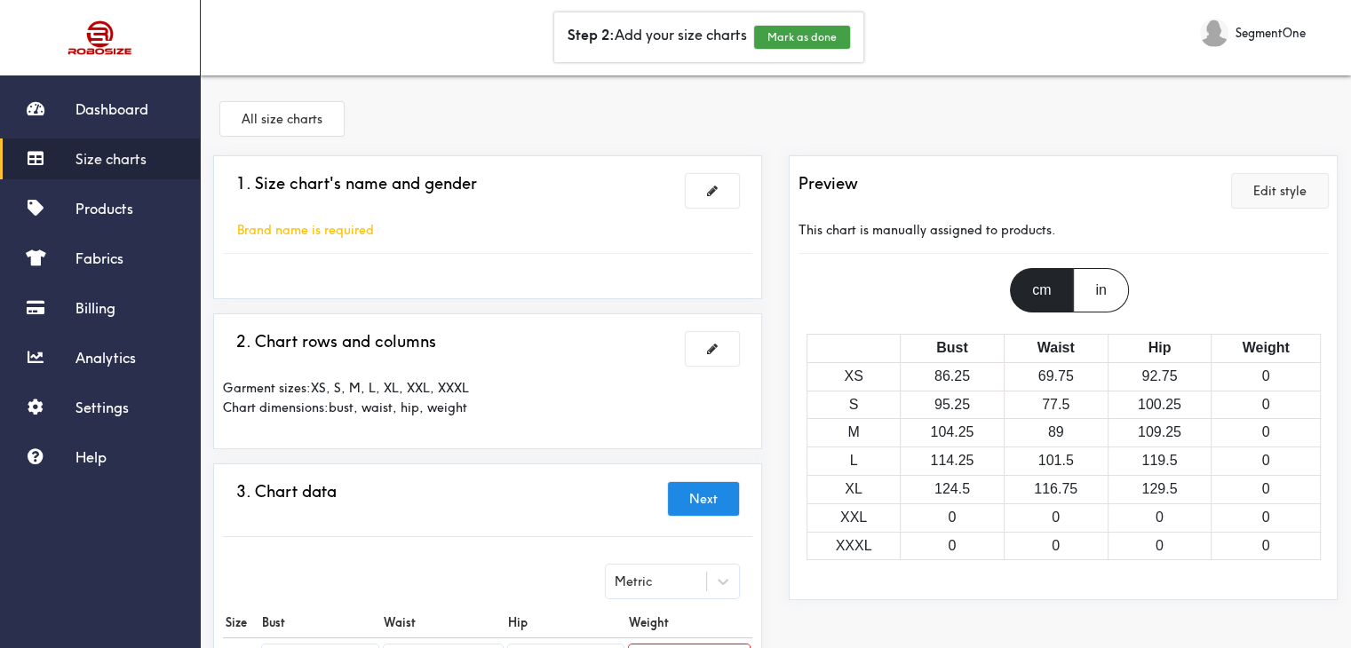
click at [1298, 191] on button "Edit style" at bounding box center [1280, 191] width 96 height 34
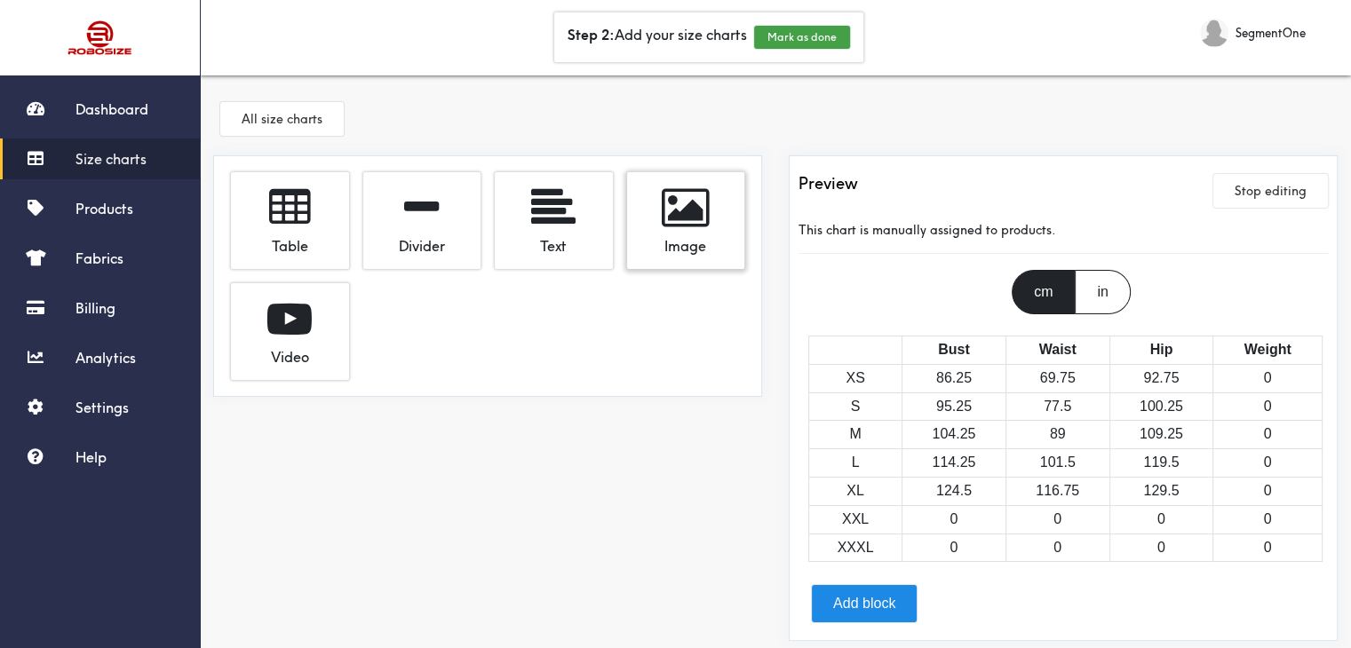
click at [670, 233] on div "Image" at bounding box center [685, 243] width 91 height 26
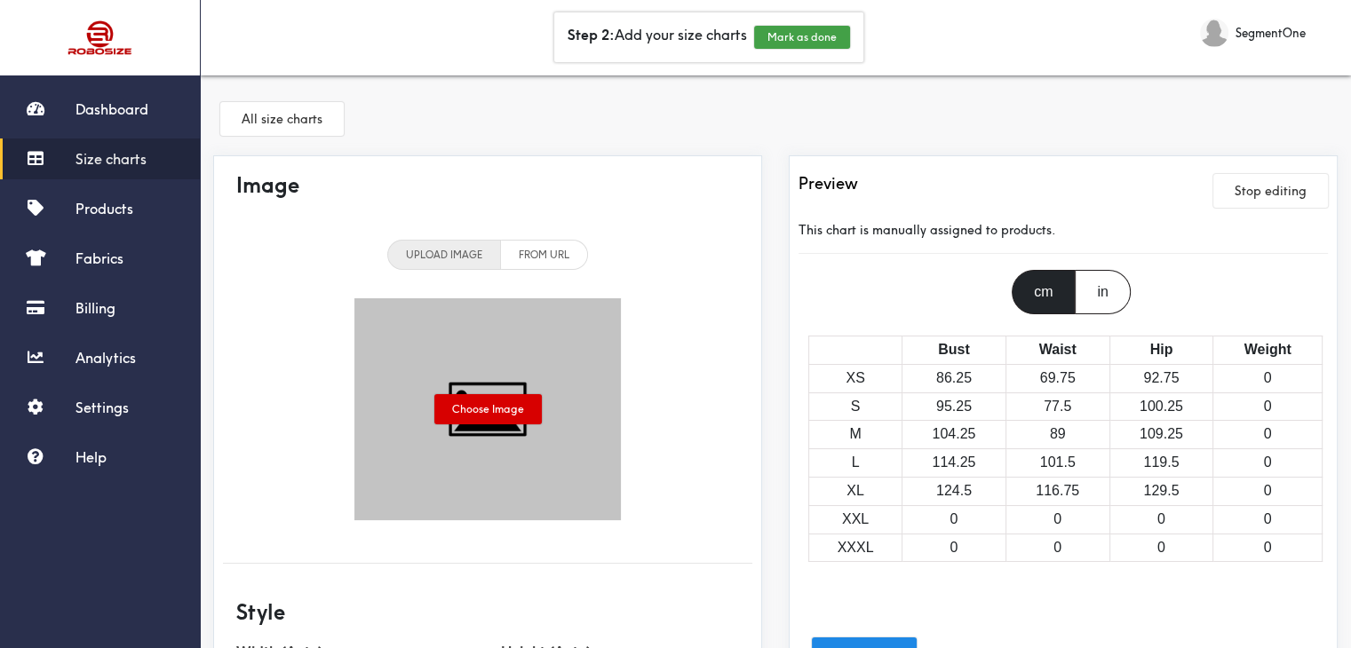
click at [500, 412] on label "Choose Image" at bounding box center [487, 409] width 107 height 30
click at [0, 0] on input "Choose Image" at bounding box center [0, 0] width 0 height 0
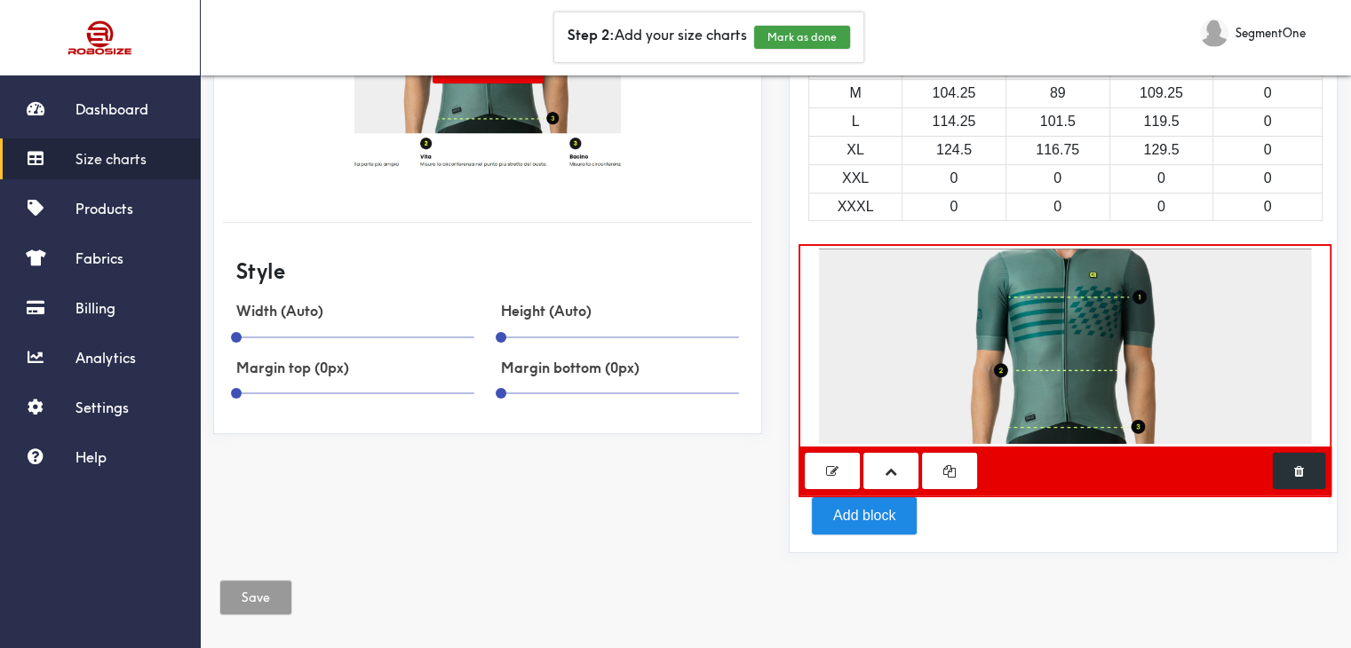
scroll to position [359, 0]
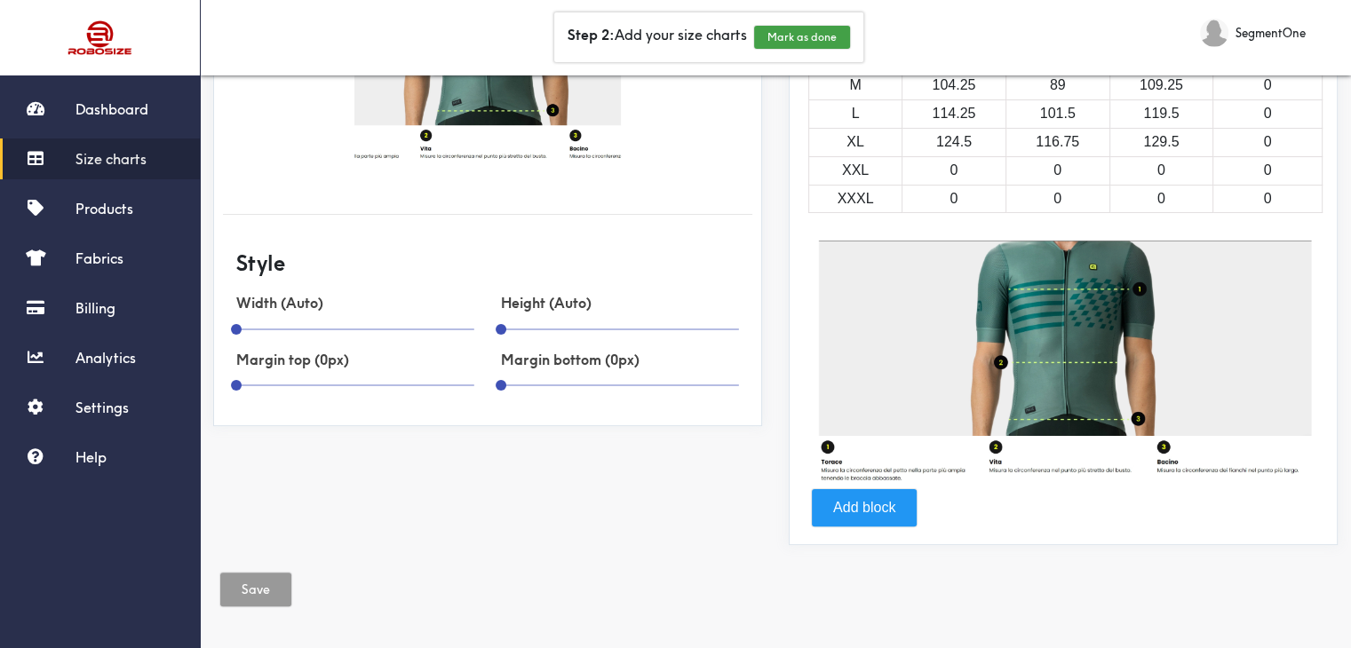
click at [886, 489] on button "Add block" at bounding box center [864, 507] width 105 height 36
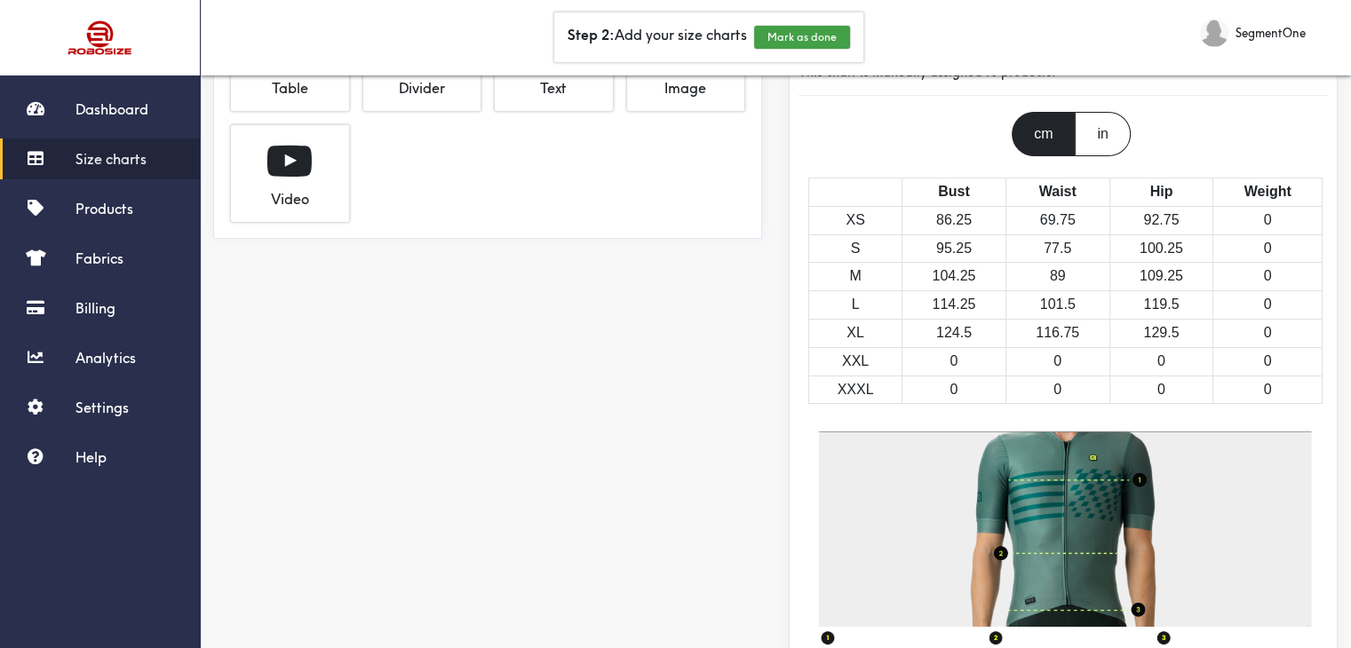
scroll to position [0, 0]
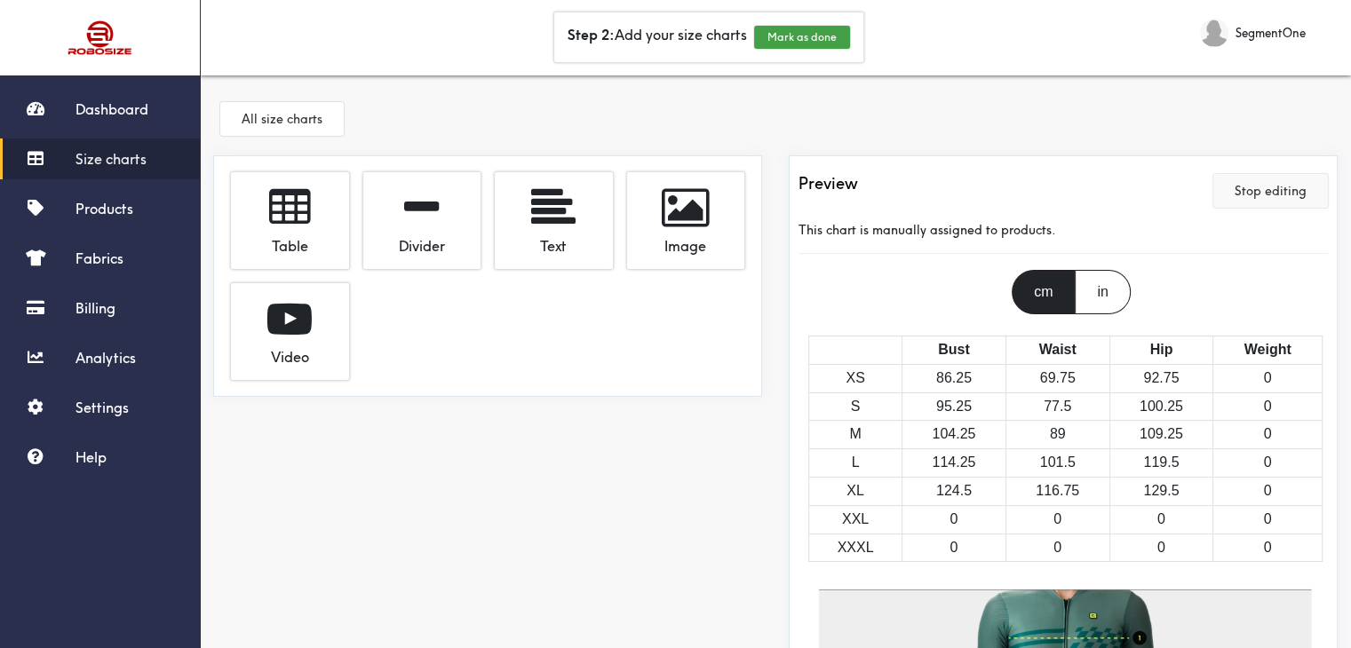
click at [1285, 197] on button "Stop editing" at bounding box center [1270, 191] width 115 height 34
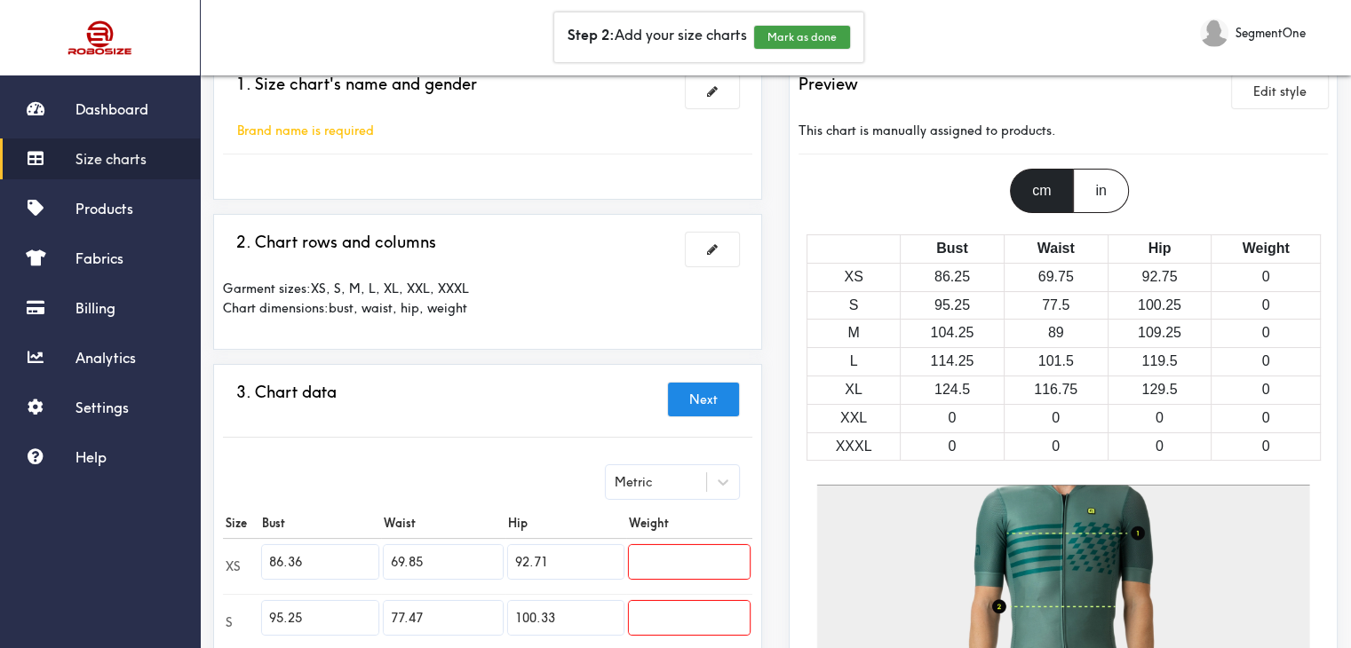
scroll to position [178, 0]
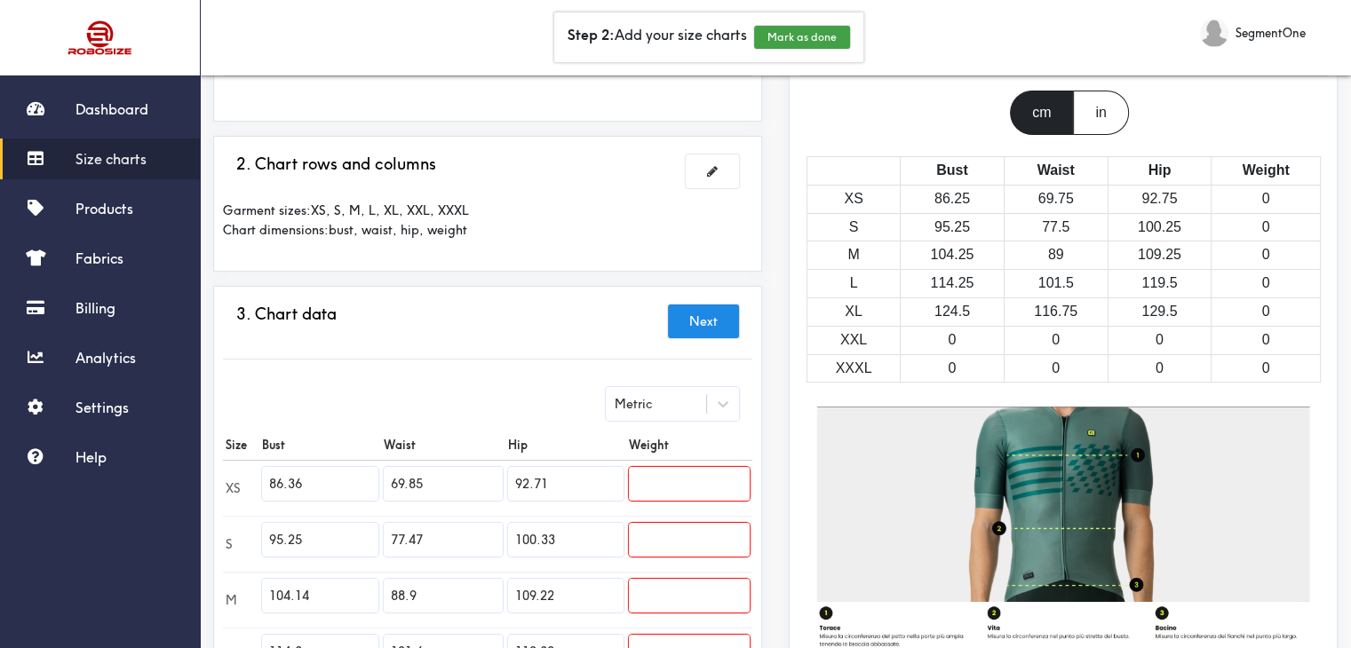
click at [976, 172] on th "Bust" at bounding box center [953, 170] width 104 height 28
click at [706, 170] on button at bounding box center [712, 172] width 53 height 34
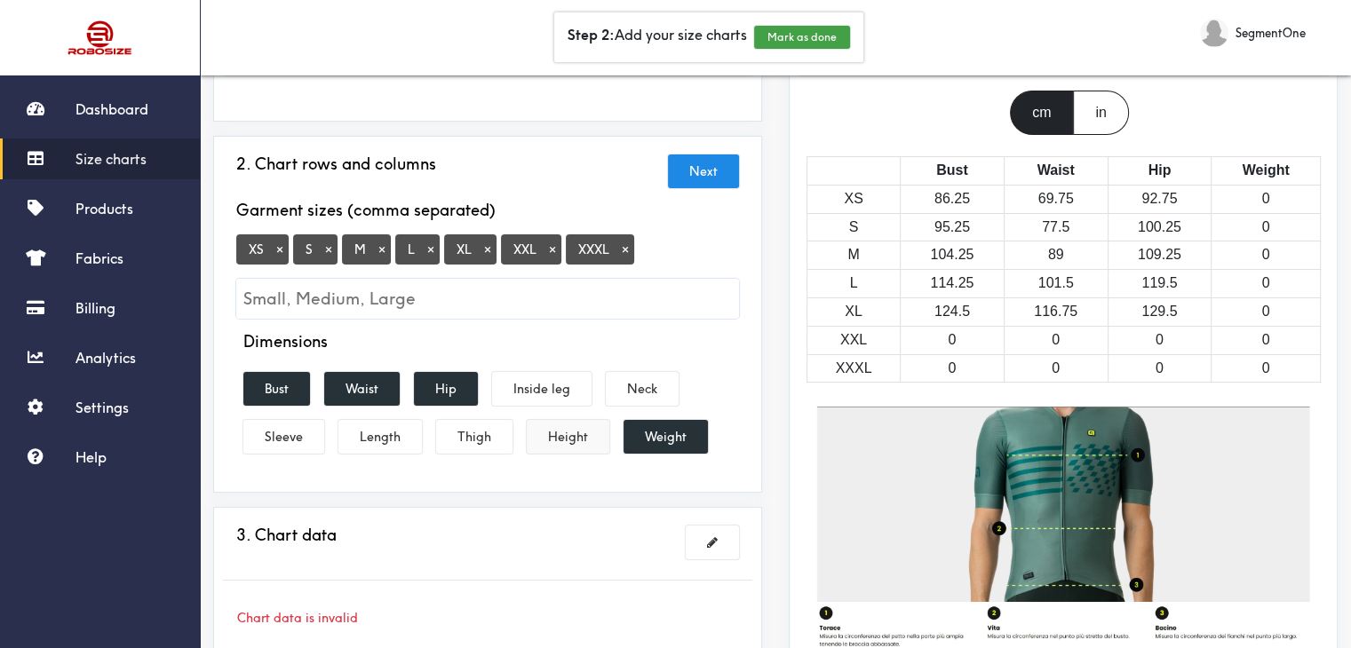
click at [591, 426] on button "Height" at bounding box center [568, 437] width 83 height 34
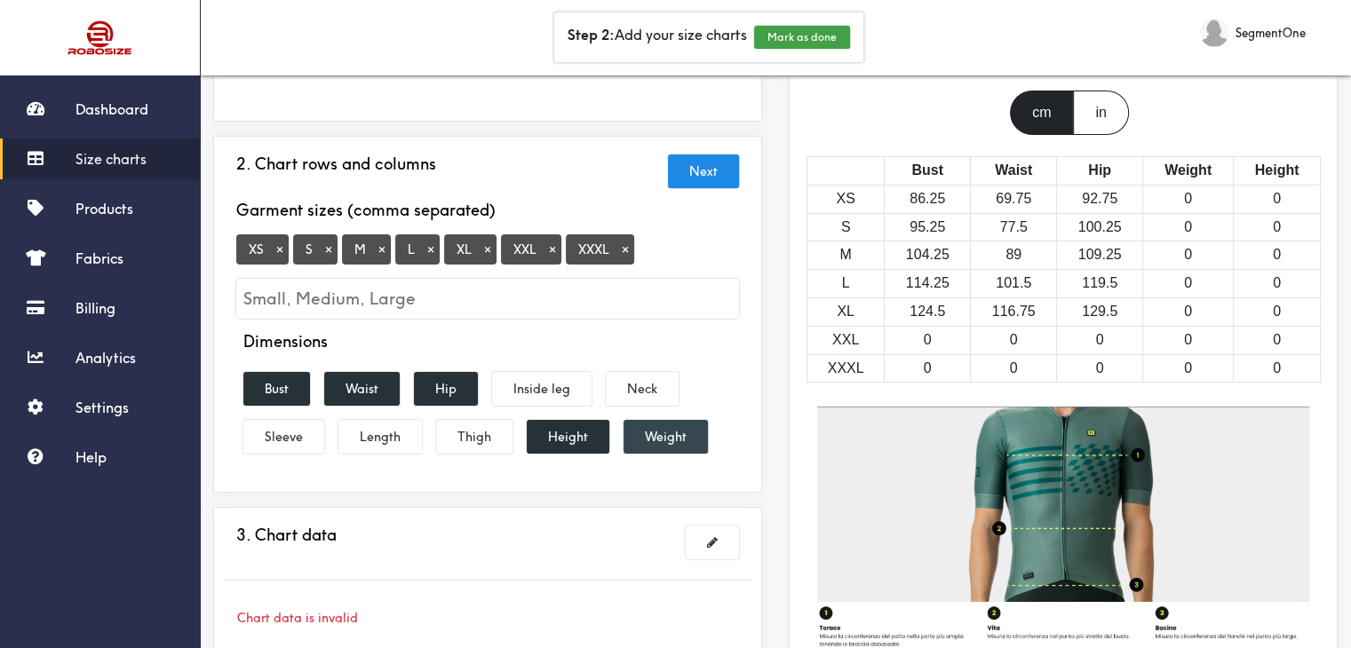
click at [647, 431] on button "Weight" at bounding box center [665, 437] width 84 height 34
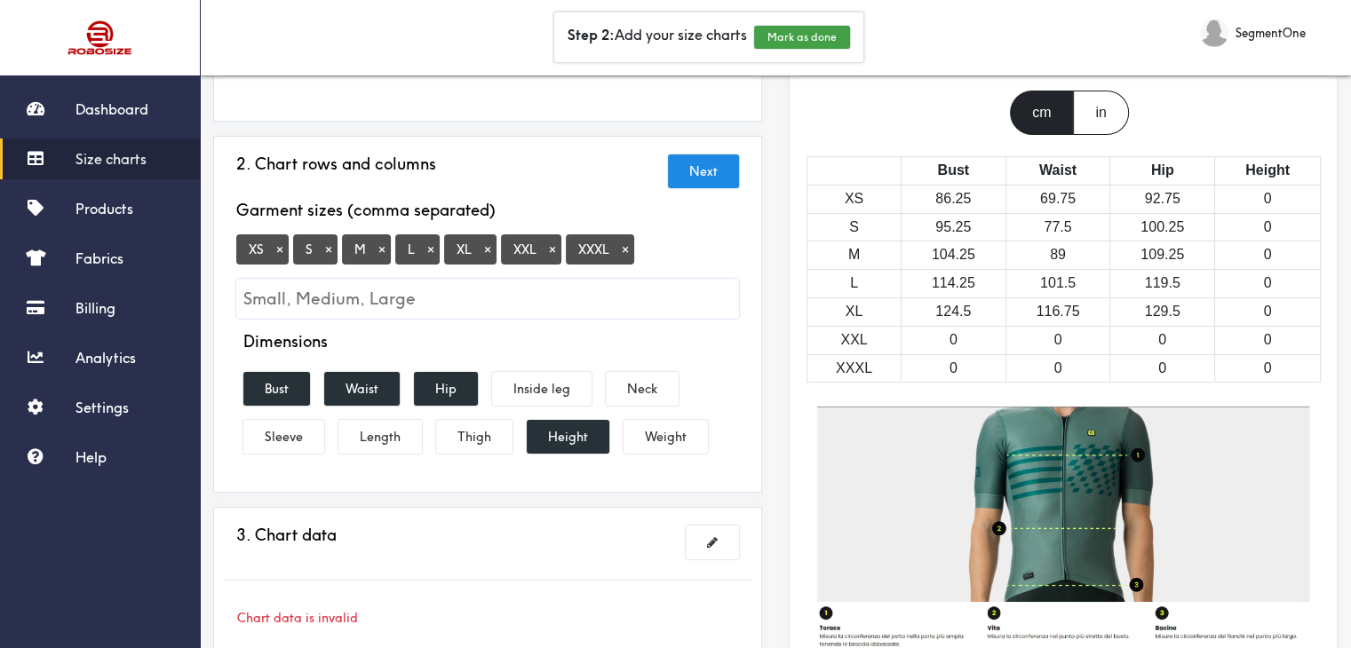
drag, startPoint x: 266, startPoint y: 383, endPoint x: 318, endPoint y: 383, distance: 52.4
click at [318, 383] on div "Dimensions Bust Waist Hip Inside leg Neck Sleeve Length Thigh Height Weight" at bounding box center [487, 396] width 529 height 129
click at [719, 168] on button "Next" at bounding box center [703, 172] width 71 height 34
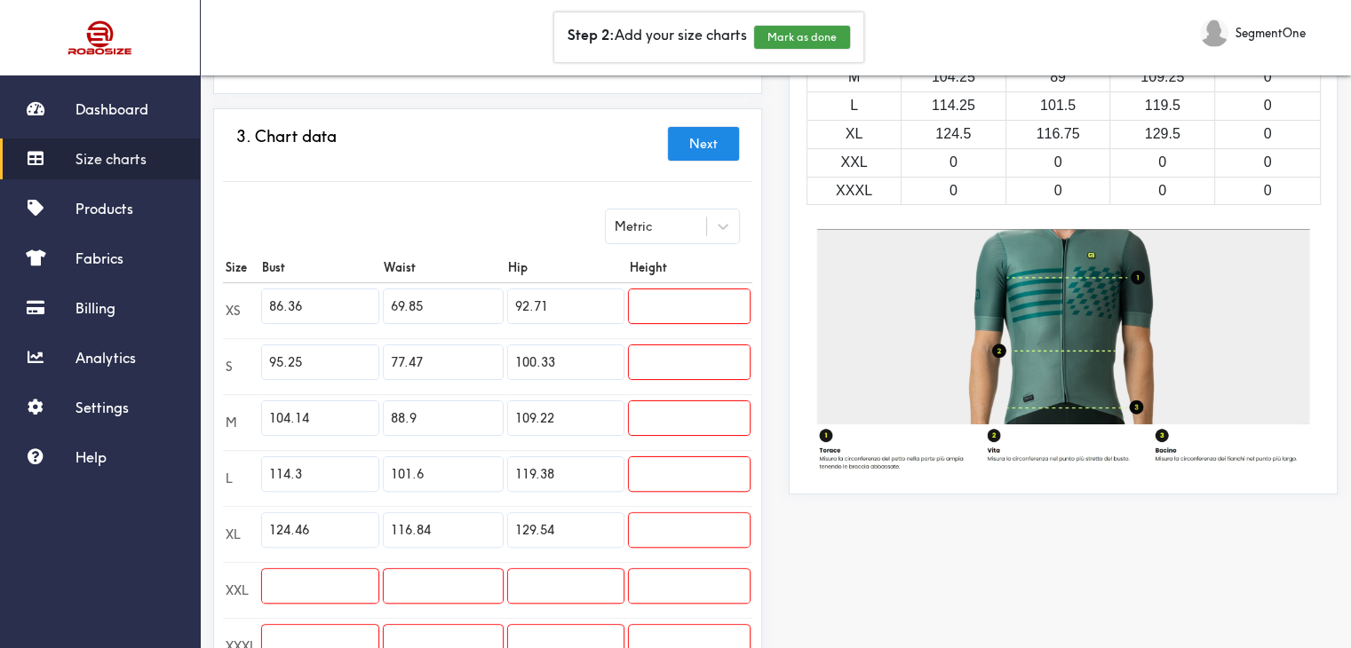
scroll to position [444, 0]
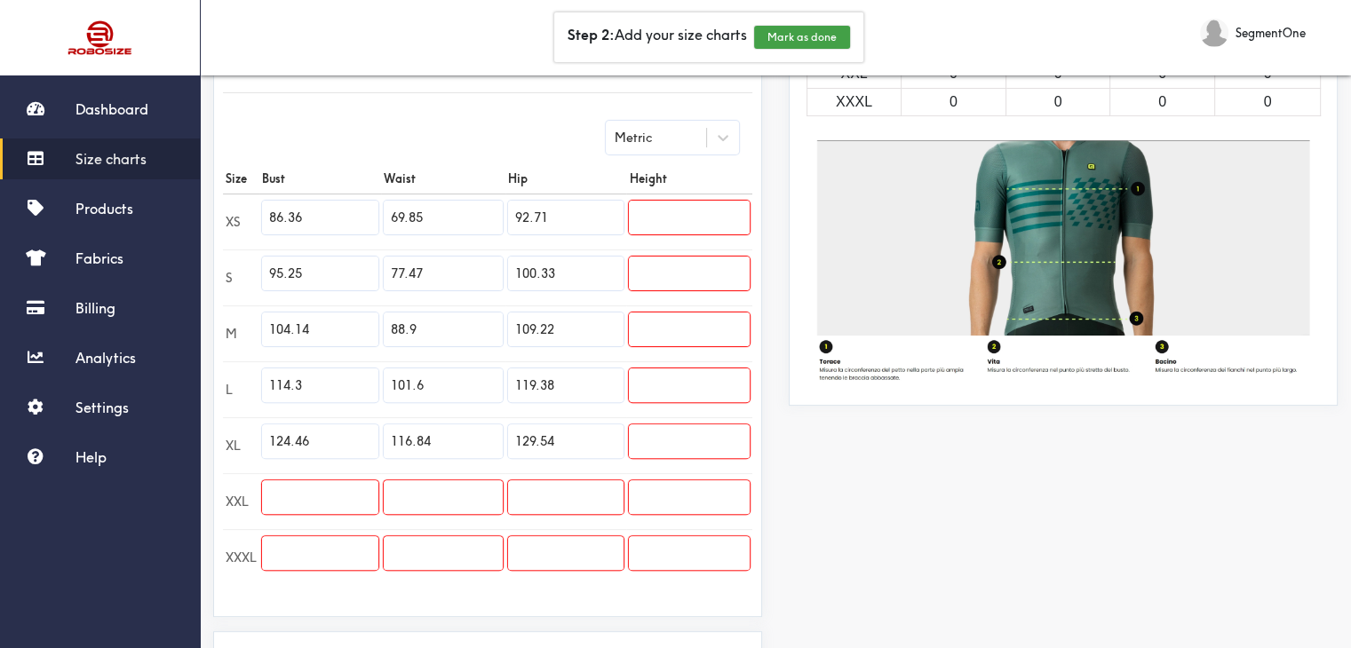
drag, startPoint x: 313, startPoint y: 220, endPoint x: 226, endPoint y: 205, distance: 88.3
click at [226, 205] on tr "XS 86.36 69.85 92.71" at bounding box center [487, 222] width 529 height 56
type input "88"
drag, startPoint x: 488, startPoint y: 228, endPoint x: 336, endPoint y: 203, distance: 153.9
click at [336, 203] on tr "XS 88 69.85 92.71" at bounding box center [487, 222] width 529 height 56
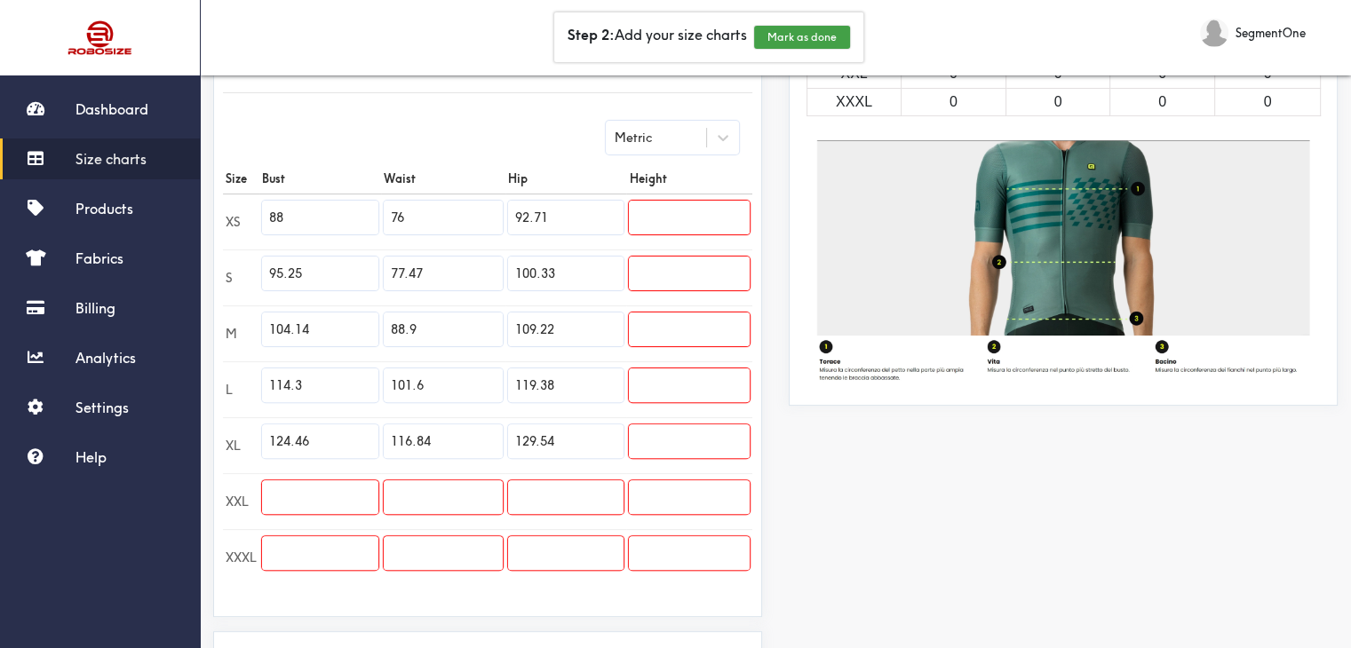
type input "76"
type input "92"
click at [1156, 468] on div "Preview Edit style This chart is manually assigned to products. cm in Bust Wais…" at bounding box center [1062, 236] width 575 height 1051
drag, startPoint x: 305, startPoint y: 272, endPoint x: 247, endPoint y: 265, distance: 58.2
click at [247, 265] on tr "S 95.25 77.47 100.33" at bounding box center [487, 278] width 529 height 56
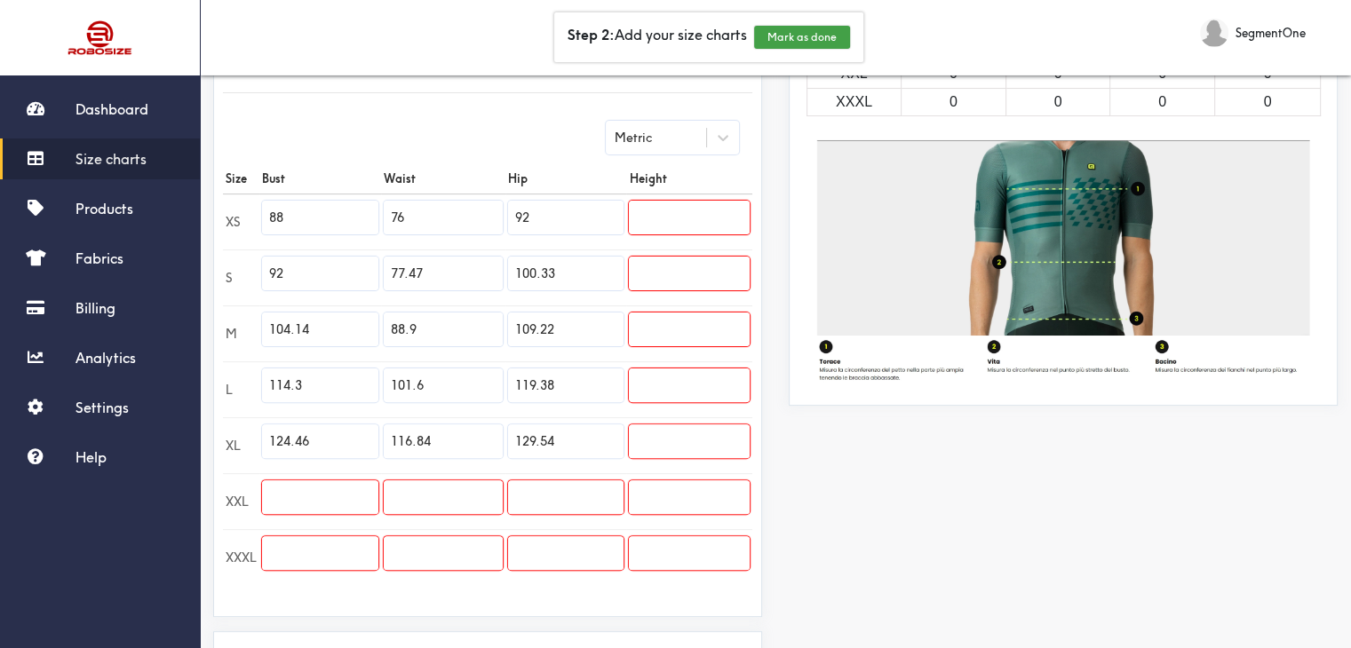
type input "92"
type input "80"
type input "96"
drag, startPoint x: 1144, startPoint y: 511, endPoint x: 1056, endPoint y: 516, distance: 88.1
click at [1144, 511] on div "Preview Edit style This chart is manually assigned to products. cm in Bust Wais…" at bounding box center [1062, 236] width 575 height 1051
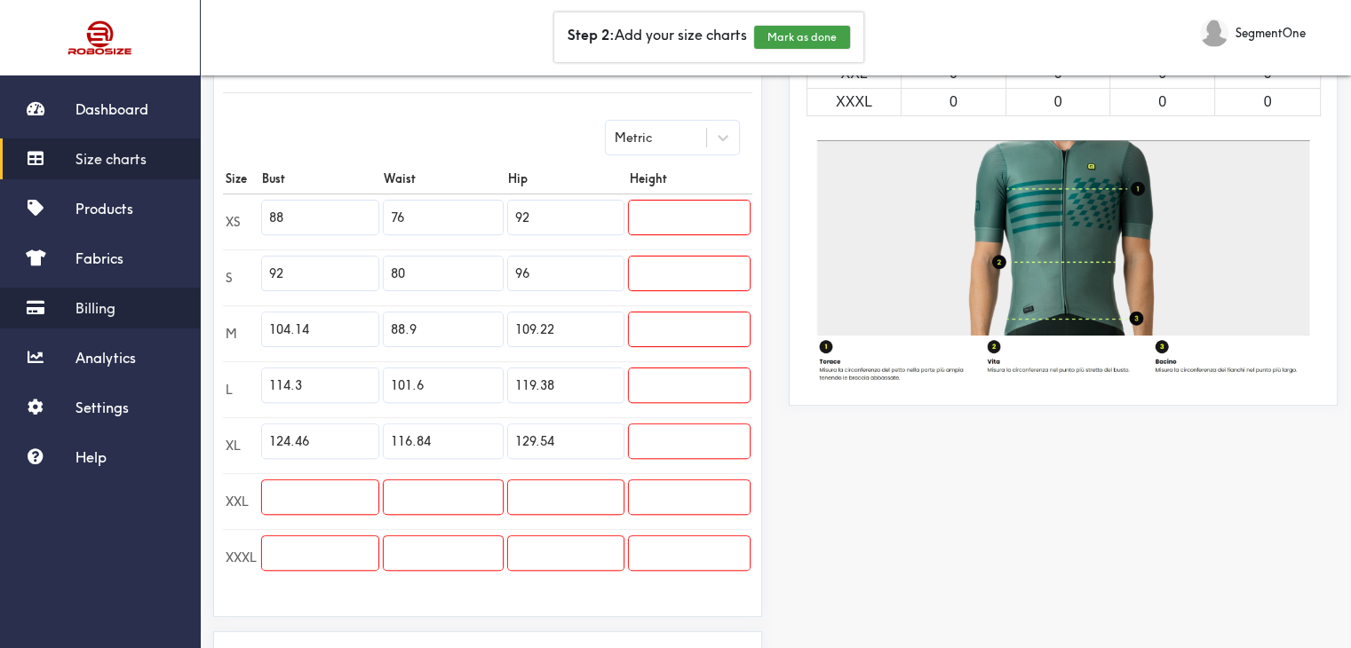
drag, startPoint x: 342, startPoint y: 324, endPoint x: 186, endPoint y: 313, distance: 155.8
click at [186, 313] on div "Dashboard Size charts Products Fabrics Billing Analytics Settings Help Step 2: …" at bounding box center [675, 203] width 1351 height 1295
type input "96"
type input "84"
type input "100"
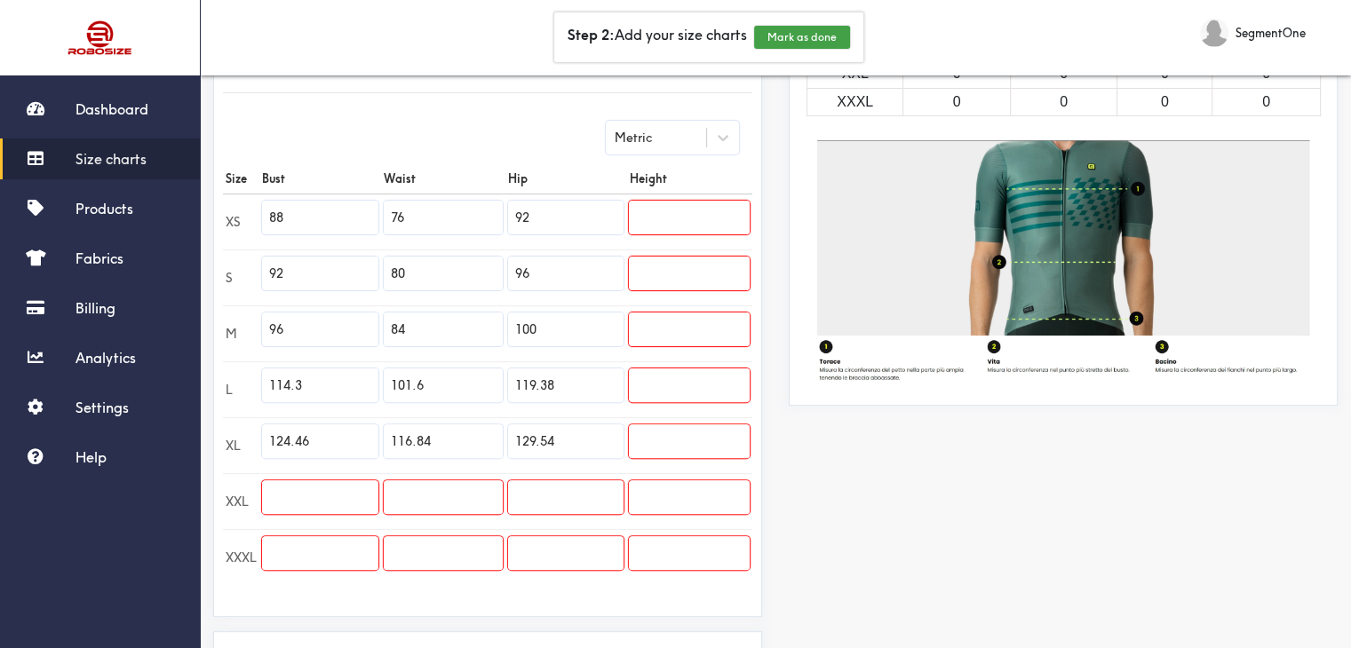
click at [1178, 529] on div "Preview Edit style This chart is manually assigned to products. cm in Bust Wais…" at bounding box center [1062, 236] width 575 height 1051
click at [310, 393] on input "114.3" at bounding box center [320, 386] width 116 height 34
drag, startPoint x: 311, startPoint y: 390, endPoint x: 240, endPoint y: 388, distance: 71.1
click at [240, 388] on tr "L 114.3 101.6 119.38" at bounding box center [487, 389] width 529 height 56
type input "100"
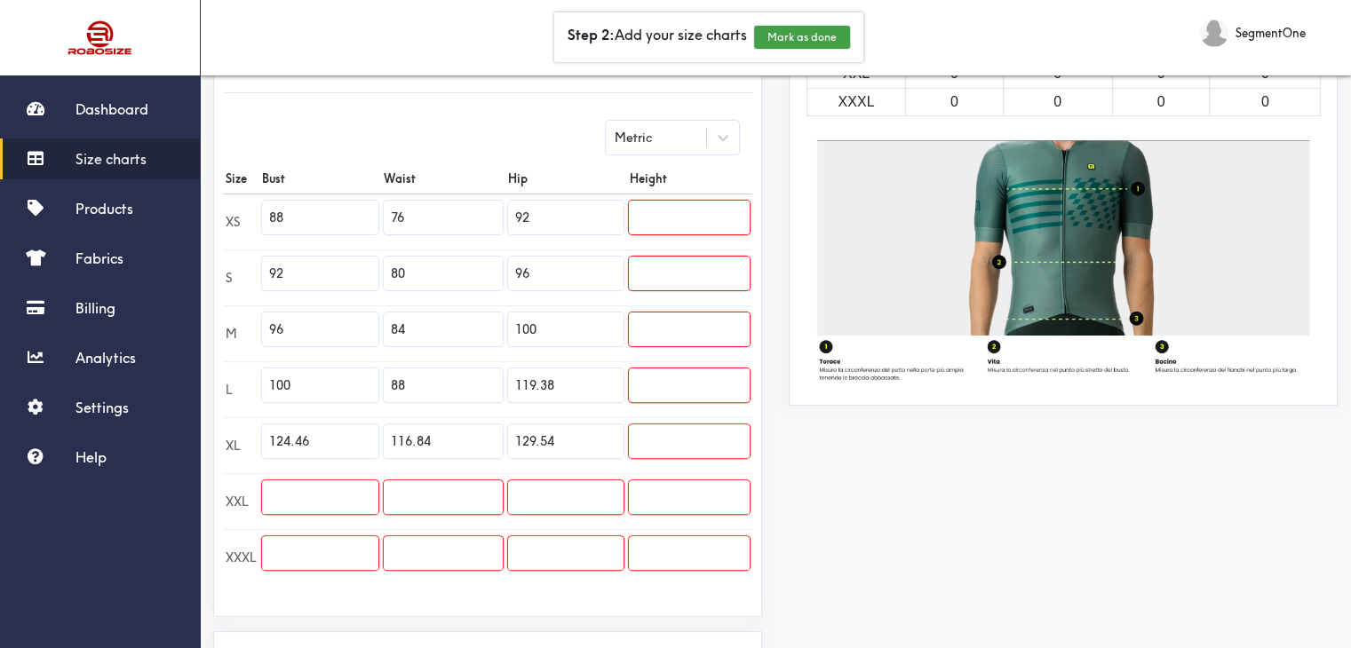
type input "88"
type input "104"
click at [1233, 539] on div "Preview Edit style This chart is manually assigned to products. cm in Bust Wais…" at bounding box center [1062, 236] width 575 height 1051
click at [345, 445] on input "124.46" at bounding box center [320, 442] width 116 height 34
type input "1"
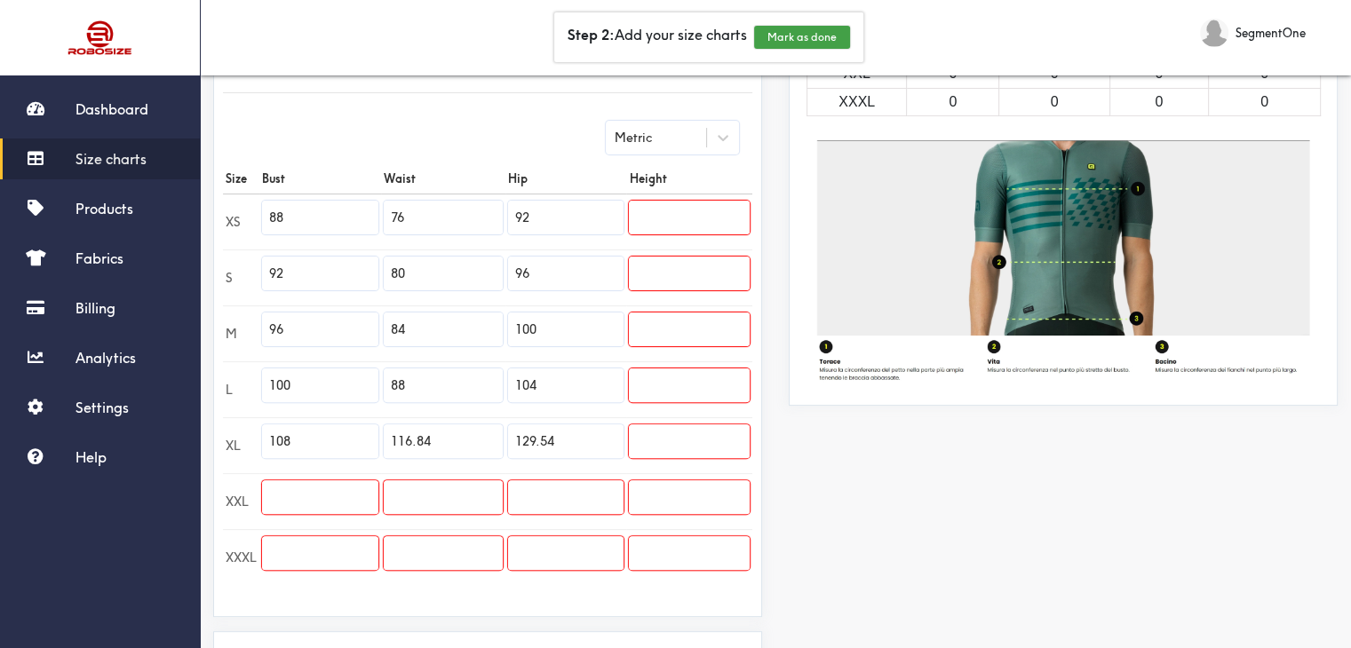
type input "108"
type input "96"
click at [1221, 464] on div "Preview Edit style This chart is manually assigned to products. cm in Bust Wais…" at bounding box center [1062, 236] width 575 height 1051
click at [303, 445] on input "108" at bounding box center [320, 442] width 116 height 34
type input "104"
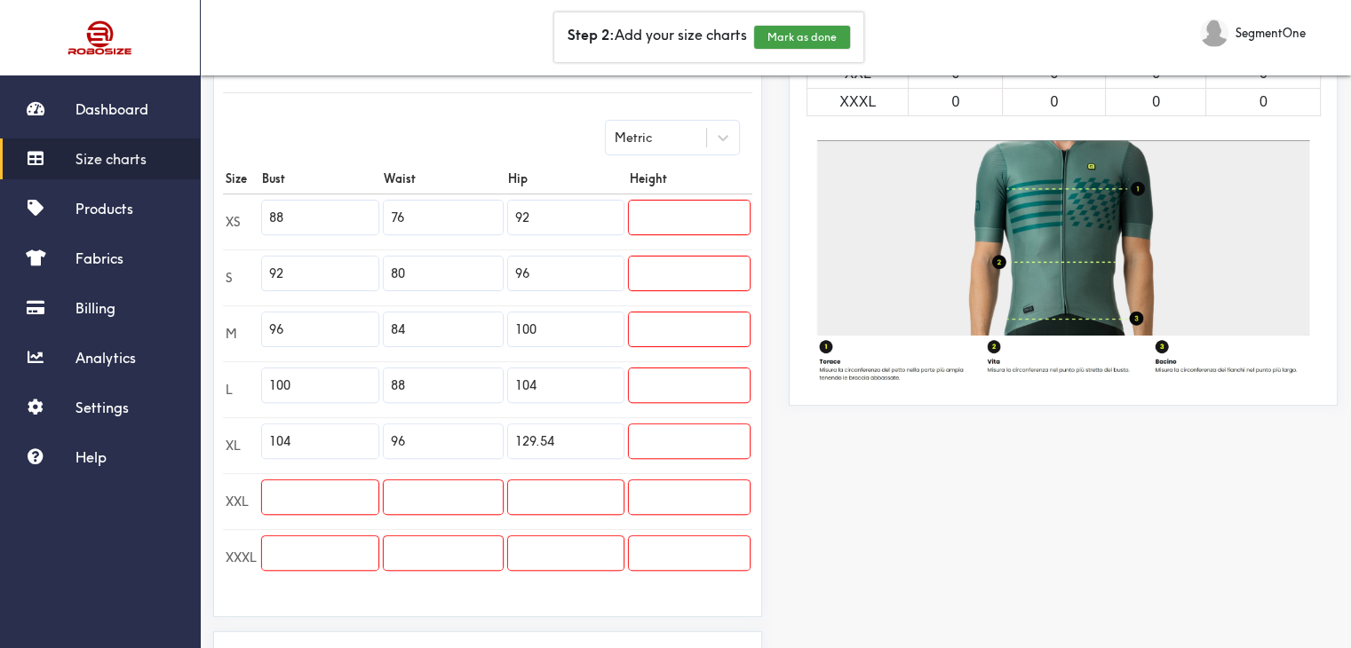
click at [1102, 480] on div "Preview Edit style This chart is manually assigned to products. cm in Bust Wais…" at bounding box center [1062, 236] width 575 height 1051
drag, startPoint x: 1259, startPoint y: 491, endPoint x: 1105, endPoint y: 494, distance: 154.5
click at [1259, 491] on div "Preview Edit style This chart is manually assigned to products. cm in Bust Wais…" at bounding box center [1062, 236] width 575 height 1051
click at [487, 440] on input "96" at bounding box center [443, 442] width 119 height 34
type input "92"
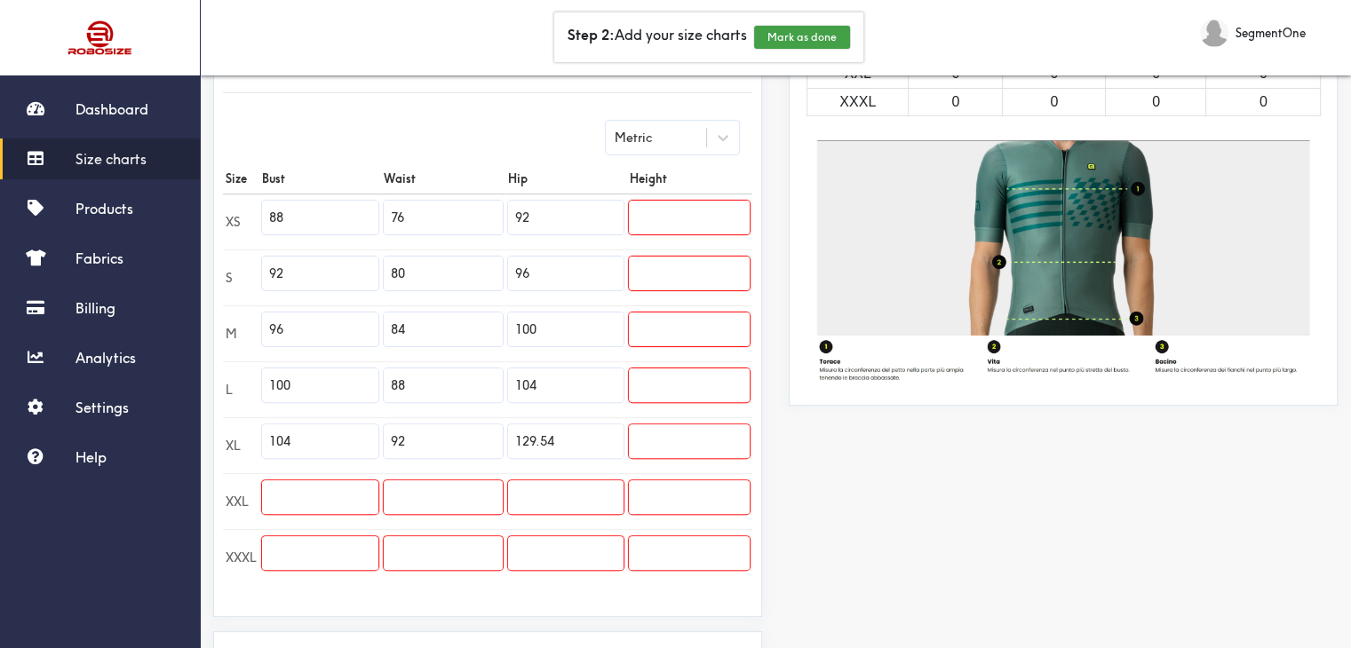
drag, startPoint x: 1186, startPoint y: 548, endPoint x: 976, endPoint y: 550, distance: 210.5
click at [1187, 548] on div "Preview Edit style This chart is manually assigned to products. cm in Bust Wais…" at bounding box center [1062, 236] width 575 height 1051
drag, startPoint x: 568, startPoint y: 438, endPoint x: 504, endPoint y: 434, distance: 64.0
click at [505, 434] on td "129.54" at bounding box center [565, 445] width 121 height 56
type input "108"
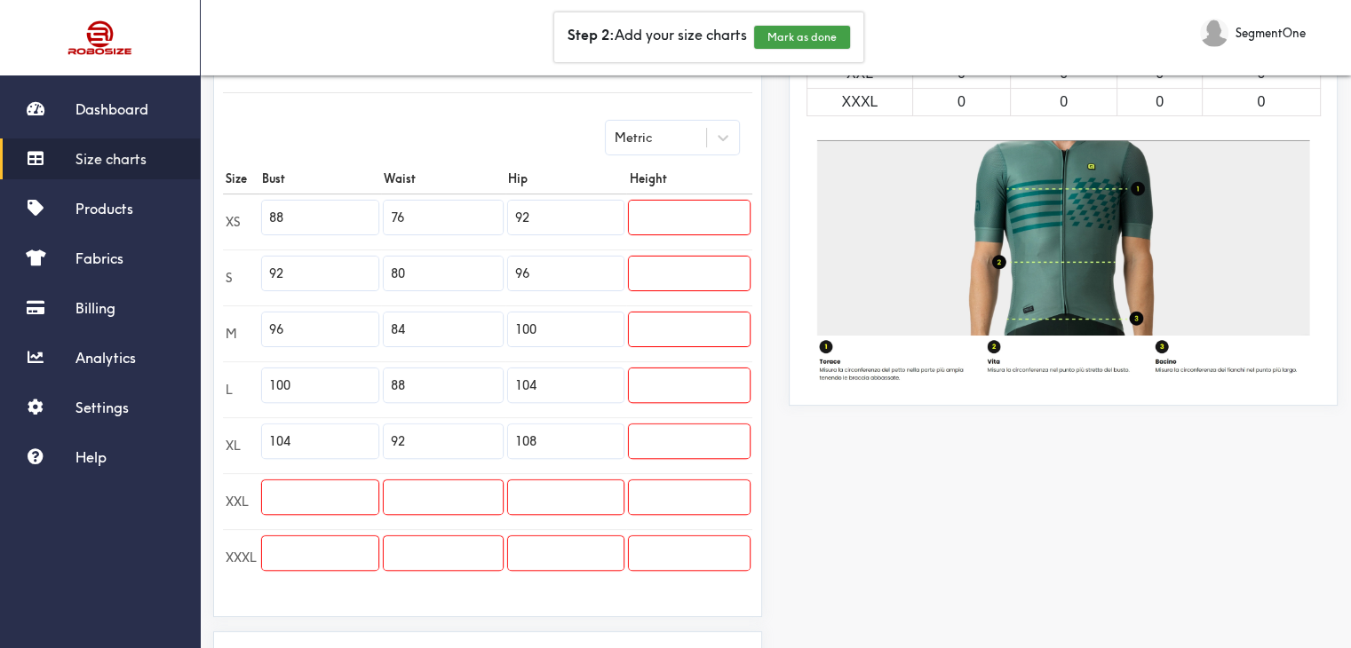
click at [895, 547] on div "Preview Edit style This chart is manually assigned to products. cm in Bust Wais…" at bounding box center [1062, 236] width 575 height 1051
click at [1235, 505] on div "Preview Edit style This chart is manually assigned to products. cm in Bust Wais…" at bounding box center [1062, 236] width 575 height 1051
click at [320, 480] on input "text" at bounding box center [320, 497] width 116 height 34
type input "108"
click at [1175, 555] on div "Preview Edit style This chart is manually assigned to products. cm in Bust Wais…" at bounding box center [1062, 236] width 575 height 1051
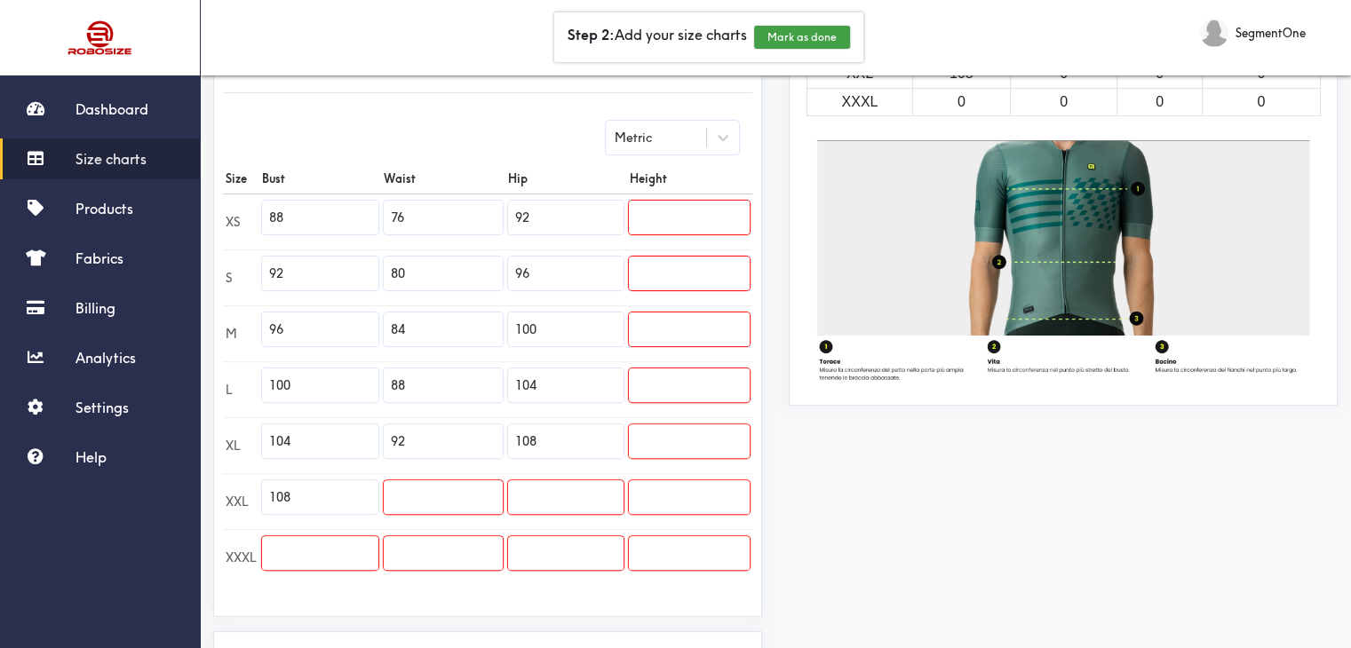
click at [425, 480] on input "text" at bounding box center [443, 497] width 119 height 34
type input "96"
type input "112"
click at [1217, 486] on div "Preview Edit style This chart is manually assigned to products. cm in Bust Wais…" at bounding box center [1062, 236] width 575 height 1051
click at [309, 552] on input "text" at bounding box center [320, 553] width 116 height 34
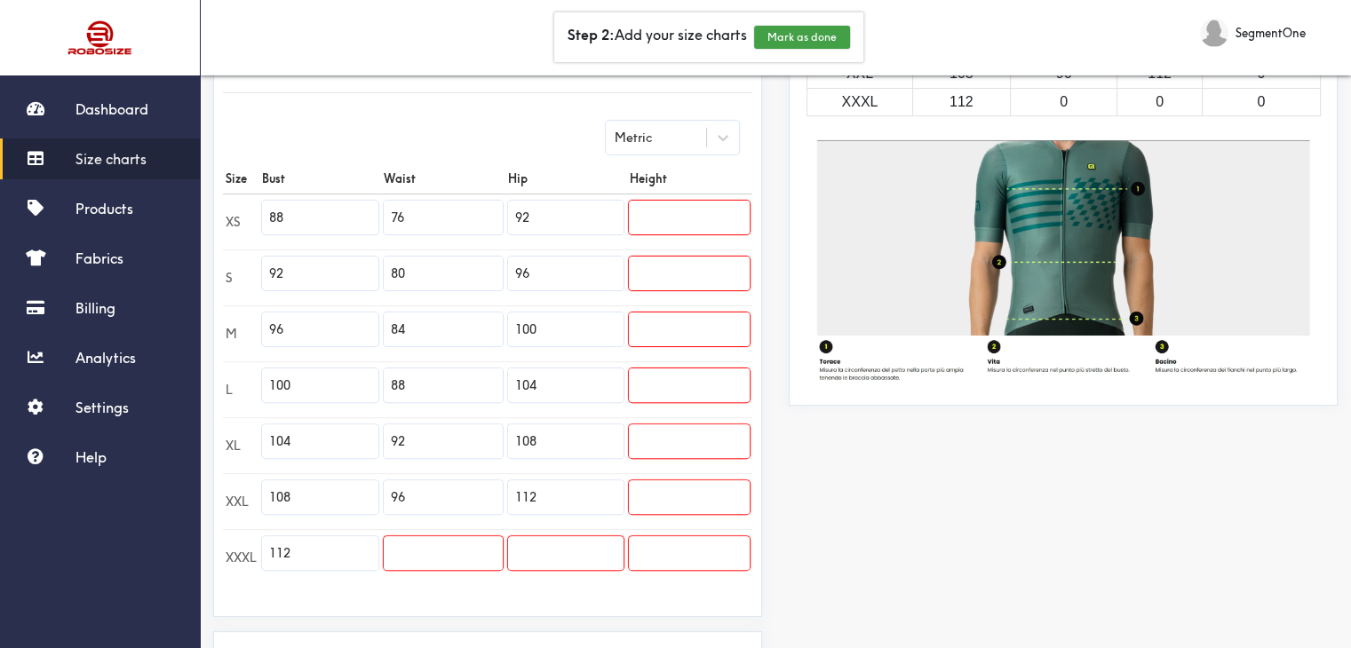
type input "112"
click at [1100, 562] on div "Preview Edit style This chart is manually assigned to products. cm in Bust Wais…" at bounding box center [1062, 236] width 575 height 1051
click at [472, 559] on input "text" at bounding box center [443, 553] width 119 height 34
type input "100"
click at [537, 548] on input "text" at bounding box center [565, 553] width 115 height 34
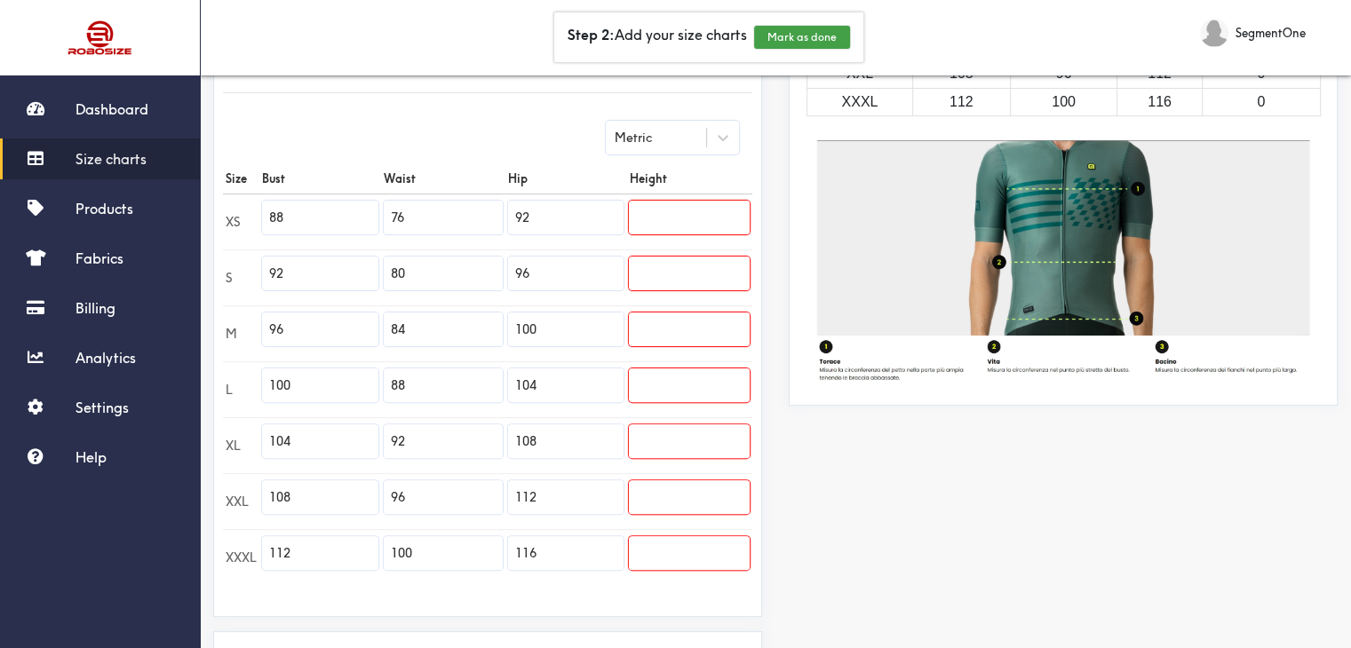
type input "116"
click at [1212, 514] on div "Preview Edit style This chart is manually assigned to products. cm in Bust Wais…" at bounding box center [1062, 236] width 575 height 1051
click at [715, 209] on input "text" at bounding box center [689, 218] width 121 height 34
click at [1165, 520] on div "Preview Edit style This chart is manually assigned to products. cm in Bust Wais…" at bounding box center [1062, 236] width 575 height 1051
click at [702, 216] on input "150" at bounding box center [689, 218] width 121 height 34
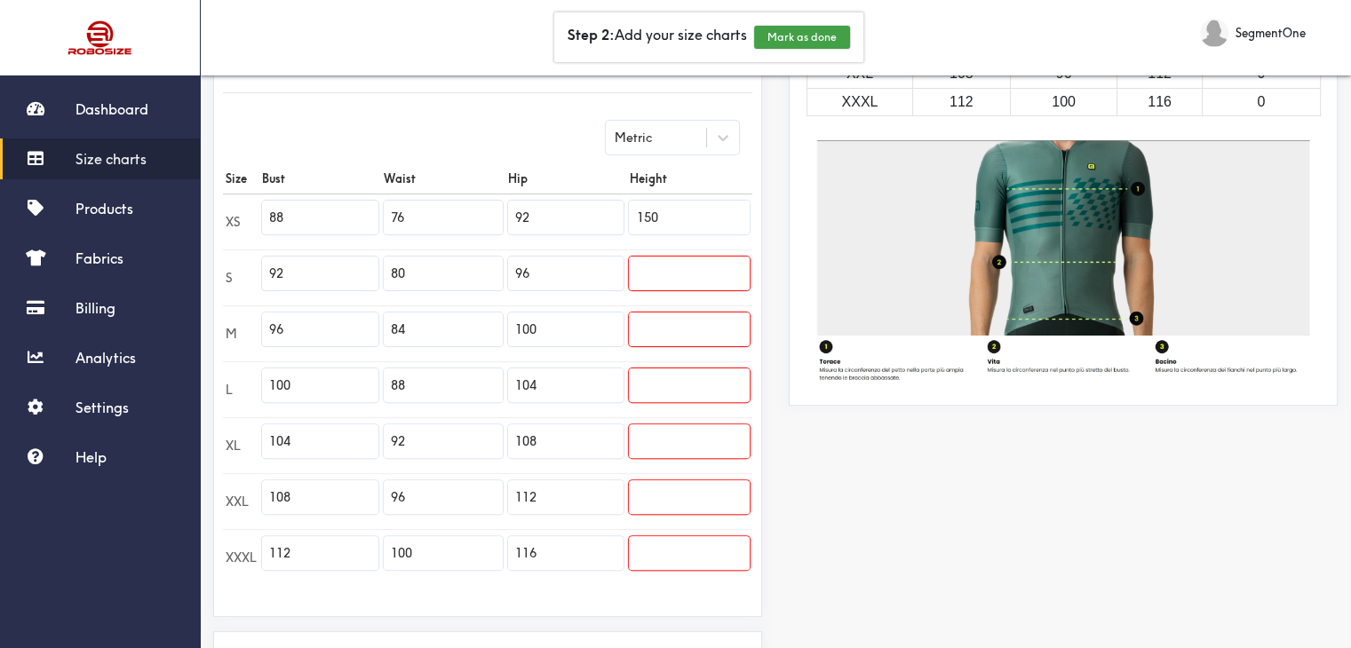
click at [1101, 485] on div "Preview Edit style This chart is manually assigned to products. cm in Bust Wais…" at bounding box center [1062, 236] width 575 height 1051
click at [690, 210] on input "150" at bounding box center [689, 218] width 121 height 34
type input "155"
click at [1196, 572] on div "Preview Edit style This chart is manually assigned to products. cm in Bust Wais…" at bounding box center [1062, 236] width 575 height 1051
click at [693, 273] on input "text" at bounding box center [689, 274] width 121 height 34
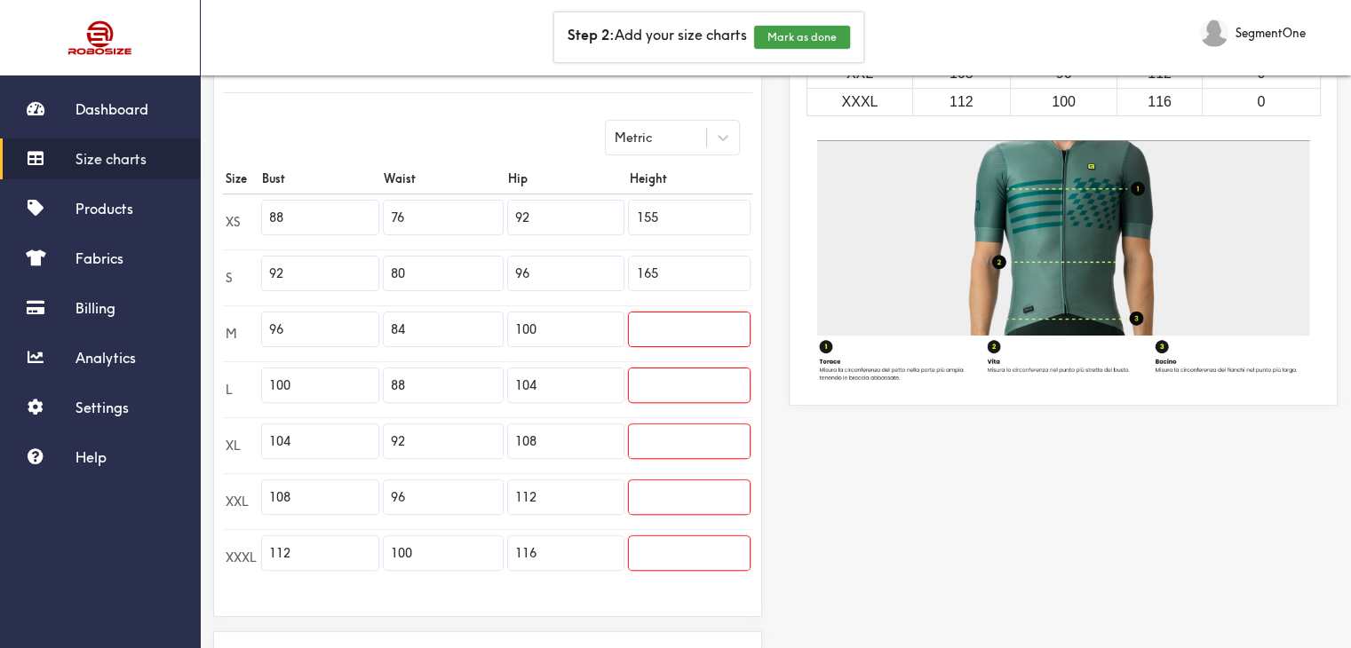
type input "165"
click at [699, 326] on input "text" at bounding box center [689, 330] width 121 height 34
type input "175"
click at [695, 377] on input "text" at bounding box center [689, 386] width 121 height 34
type input "185"
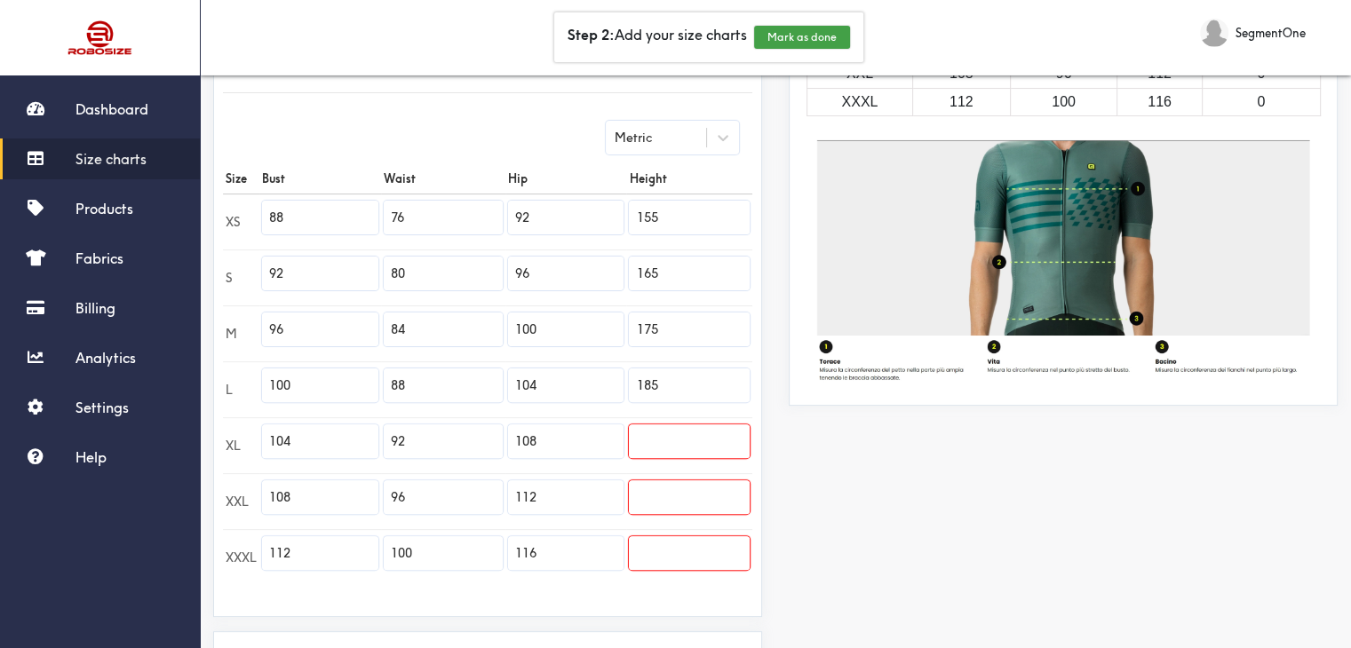
click at [690, 429] on input "text" at bounding box center [689, 442] width 121 height 34
type input "2"
type input "190"
click at [730, 498] on input "text" at bounding box center [689, 497] width 121 height 34
type input "195"
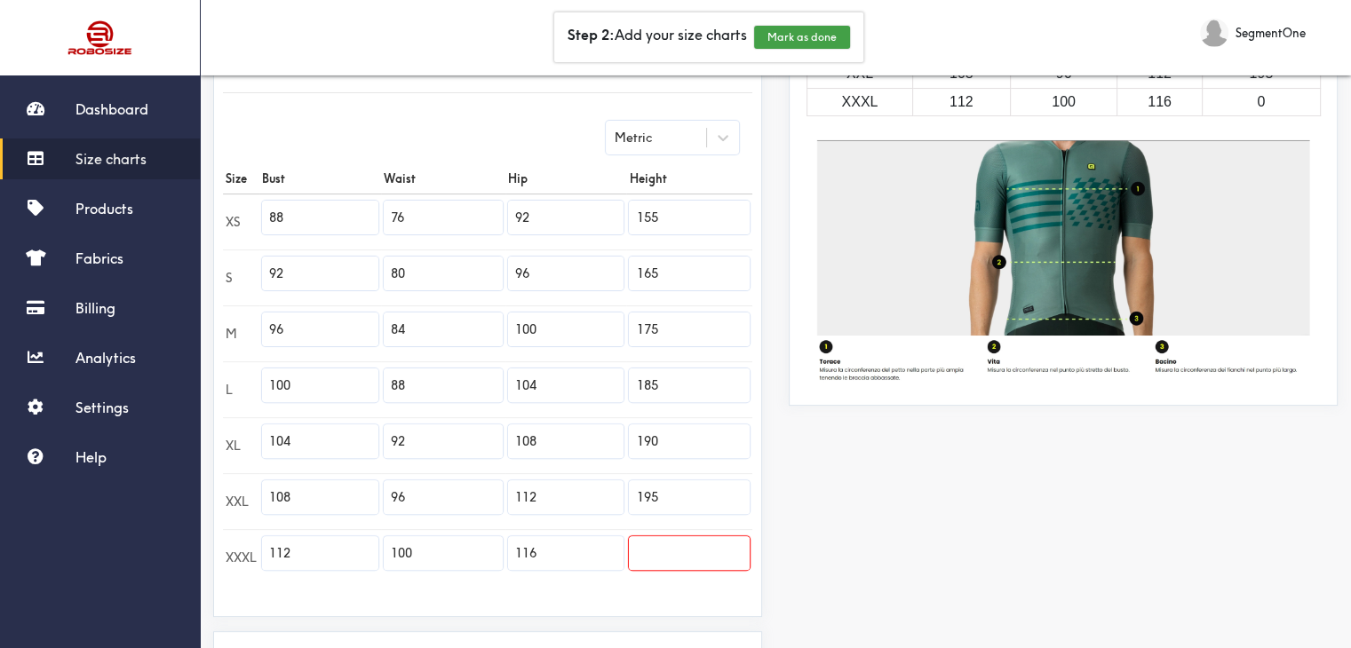
click at [717, 544] on input "text" at bounding box center [689, 553] width 121 height 34
type input "195"
click at [892, 509] on div "Preview Edit style This chart is manually assigned to products. cm in Bust Wais…" at bounding box center [1062, 236] width 575 height 1051
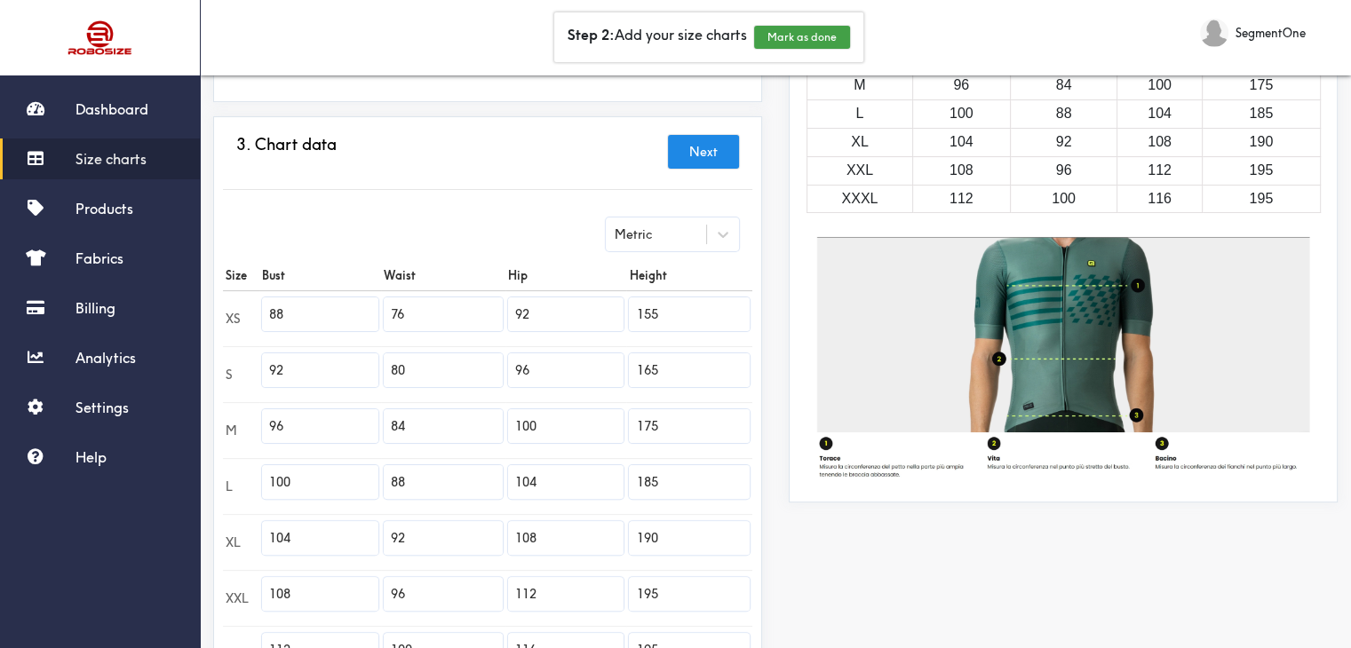
scroll to position [0, 0]
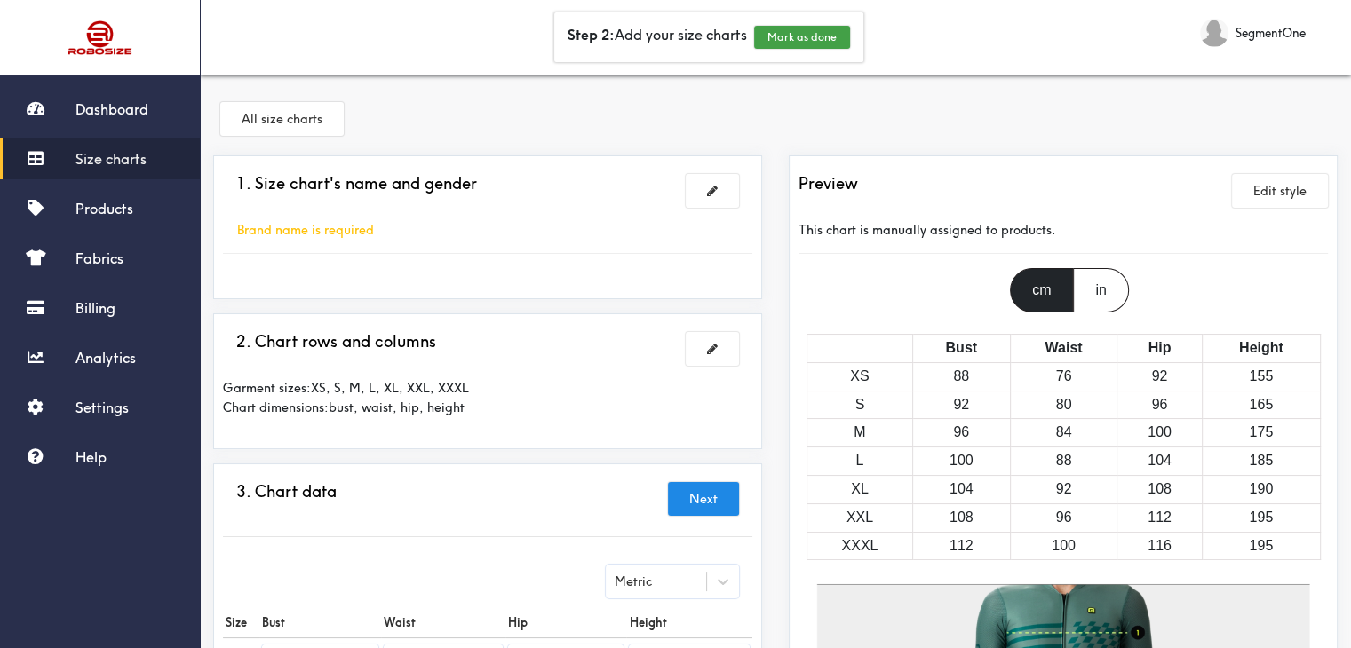
click at [350, 239] on div "Brand name is required" at bounding box center [305, 230] width 165 height 20
click at [363, 204] on div "1. Size chart's name and gender" at bounding box center [487, 190] width 529 height 33
click at [364, 220] on div "Brand name is required" at bounding box center [305, 230] width 165 height 20
click at [707, 192] on span at bounding box center [712, 191] width 11 height 12
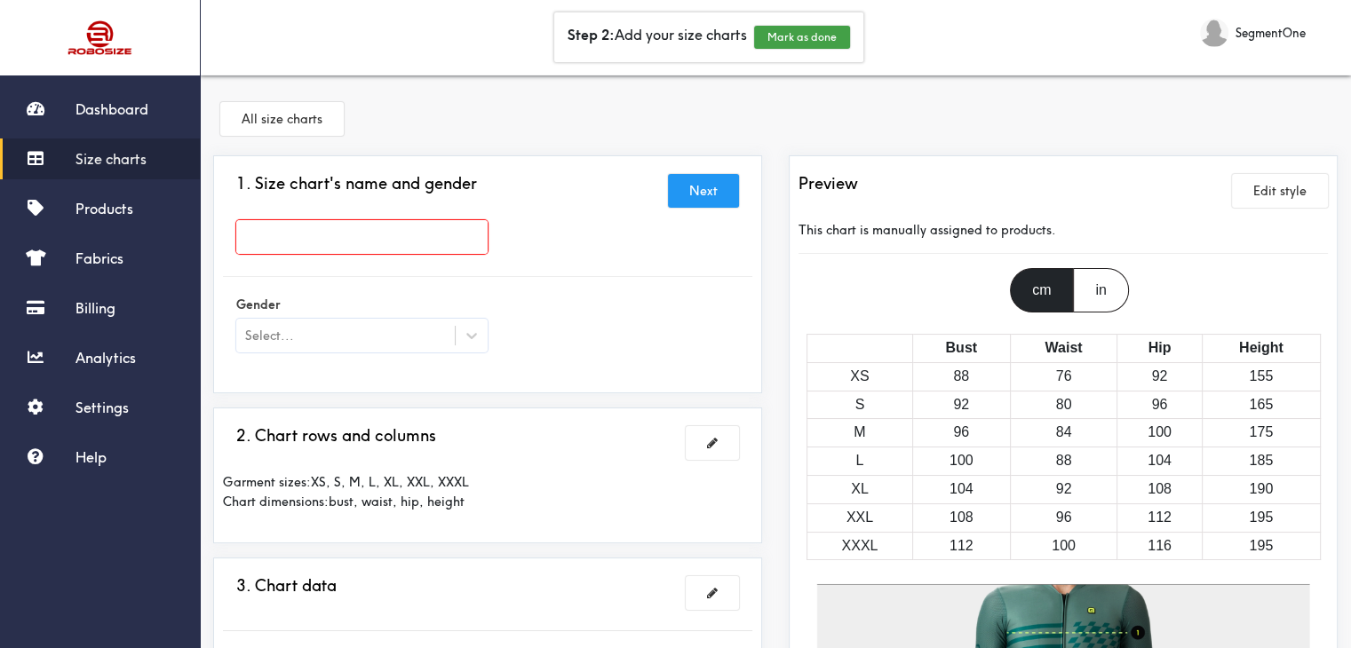
click at [451, 241] on input "text" at bounding box center [361, 237] width 251 height 34
type input "A"
type input "Maglie"
click at [396, 338] on div at bounding box center [675, 324] width 1351 height 648
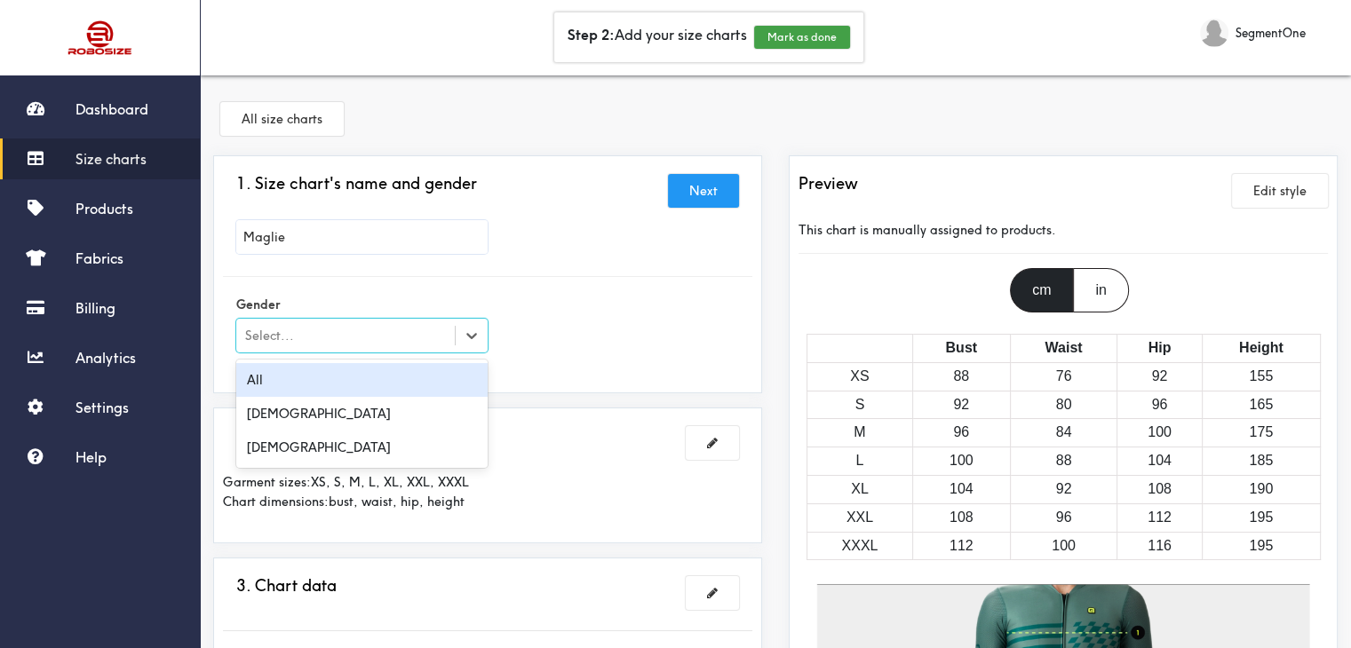
click at [448, 331] on div "Select..." at bounding box center [345, 336] width 218 height 18
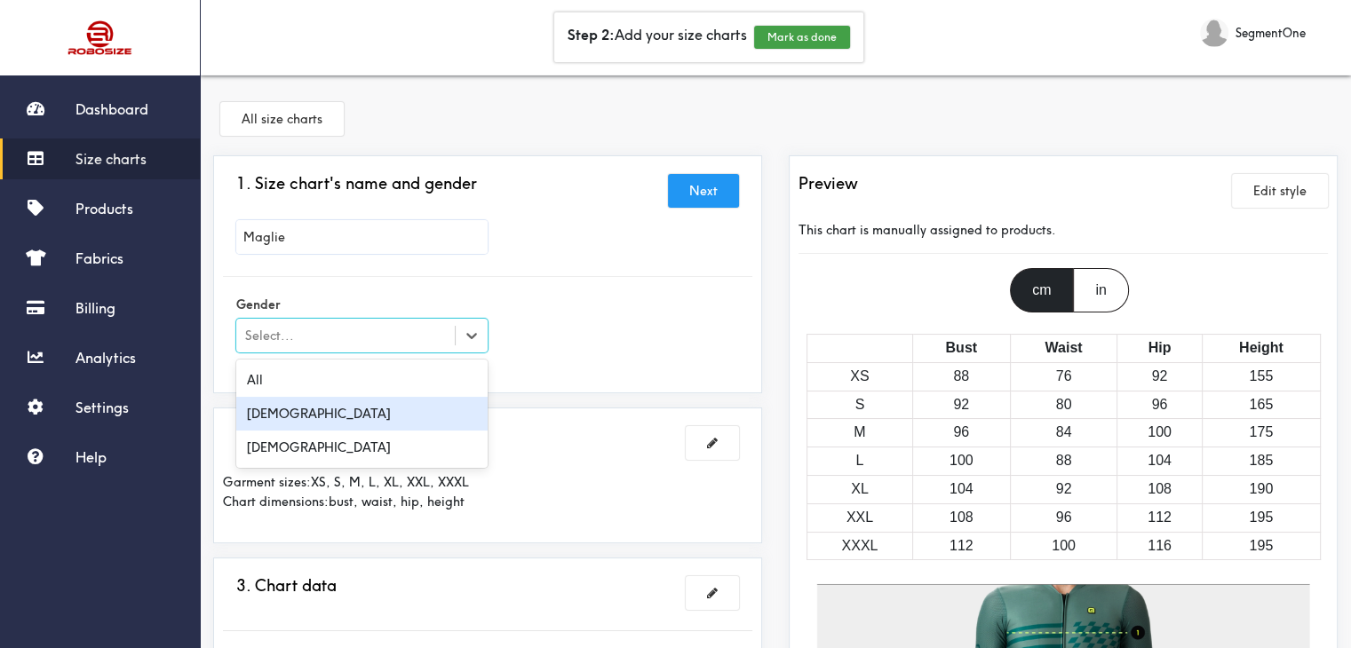
click at [345, 409] on div "[DEMOGRAPHIC_DATA]" at bounding box center [361, 414] width 251 height 34
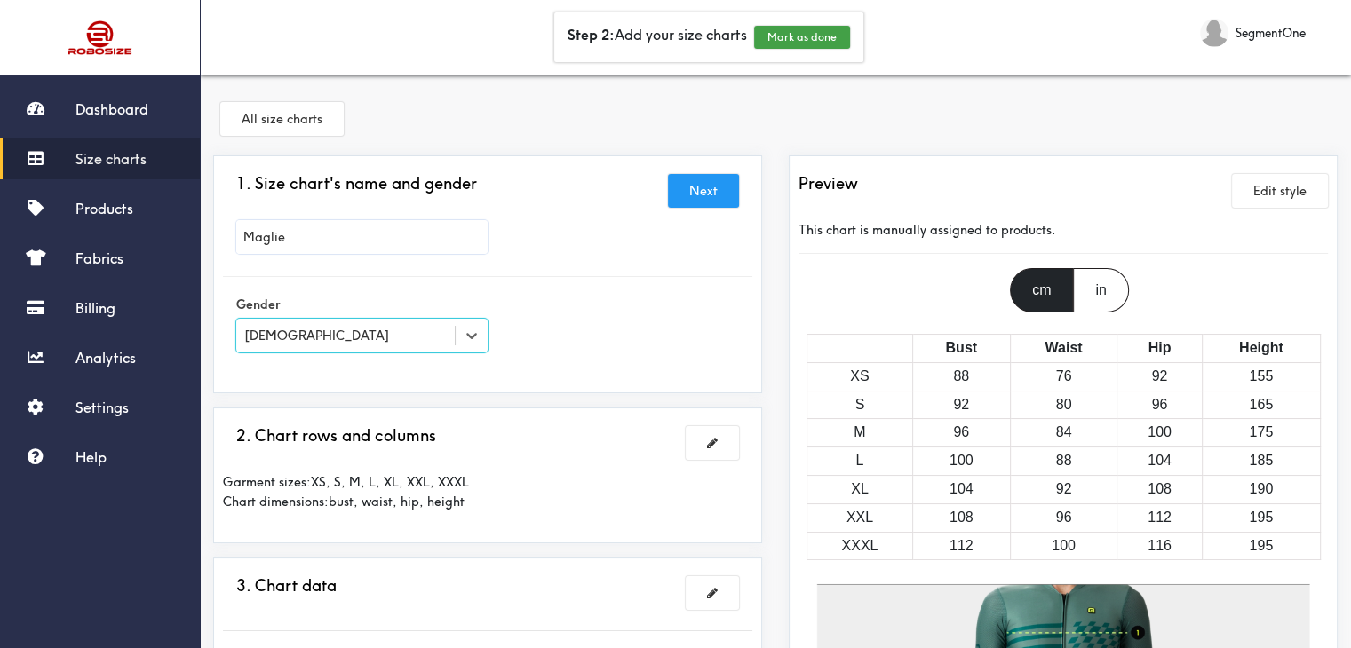
click at [716, 187] on button "Next" at bounding box center [703, 191] width 71 height 34
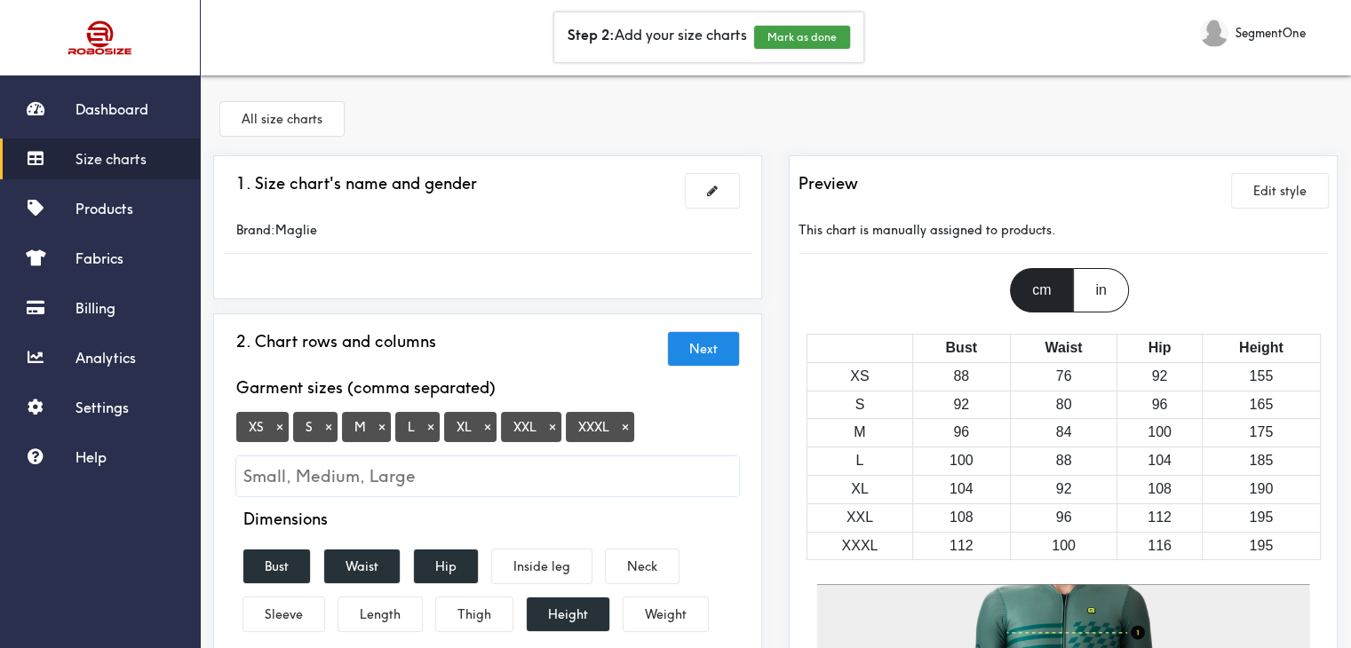
click at [716, 356] on button "Next" at bounding box center [703, 349] width 71 height 34
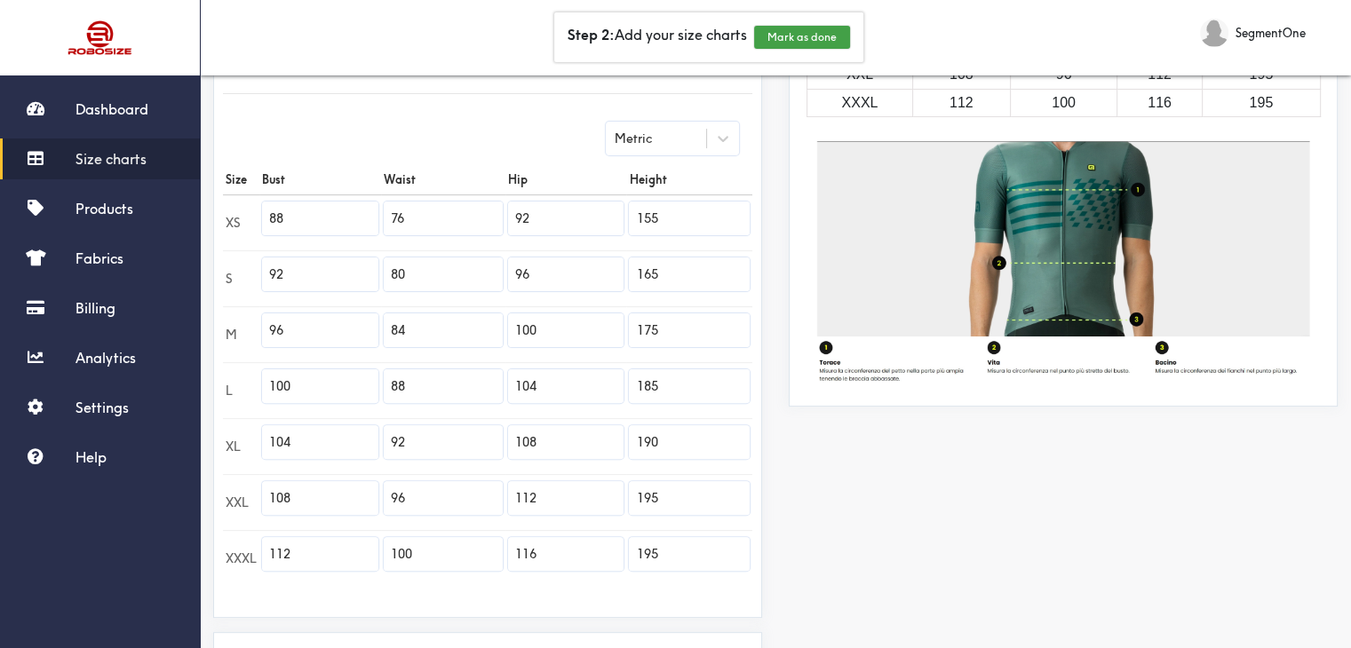
scroll to position [266, 0]
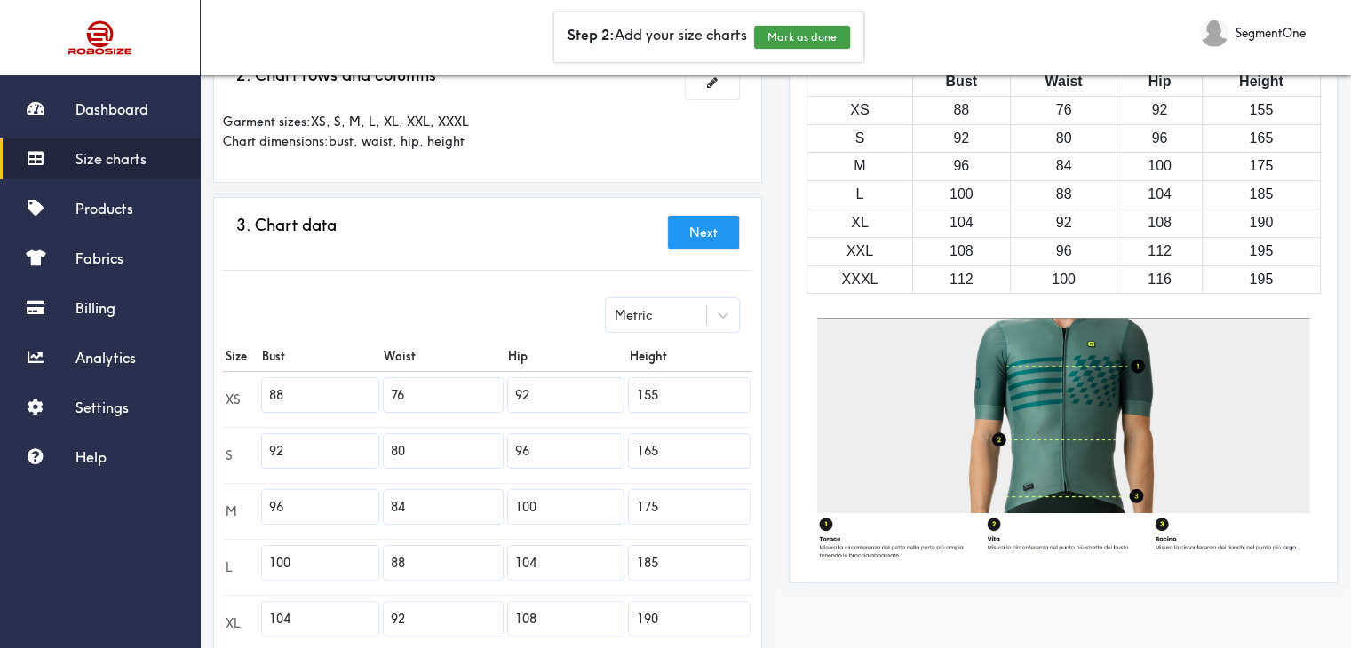
click at [696, 225] on button "Next" at bounding box center [703, 233] width 71 height 34
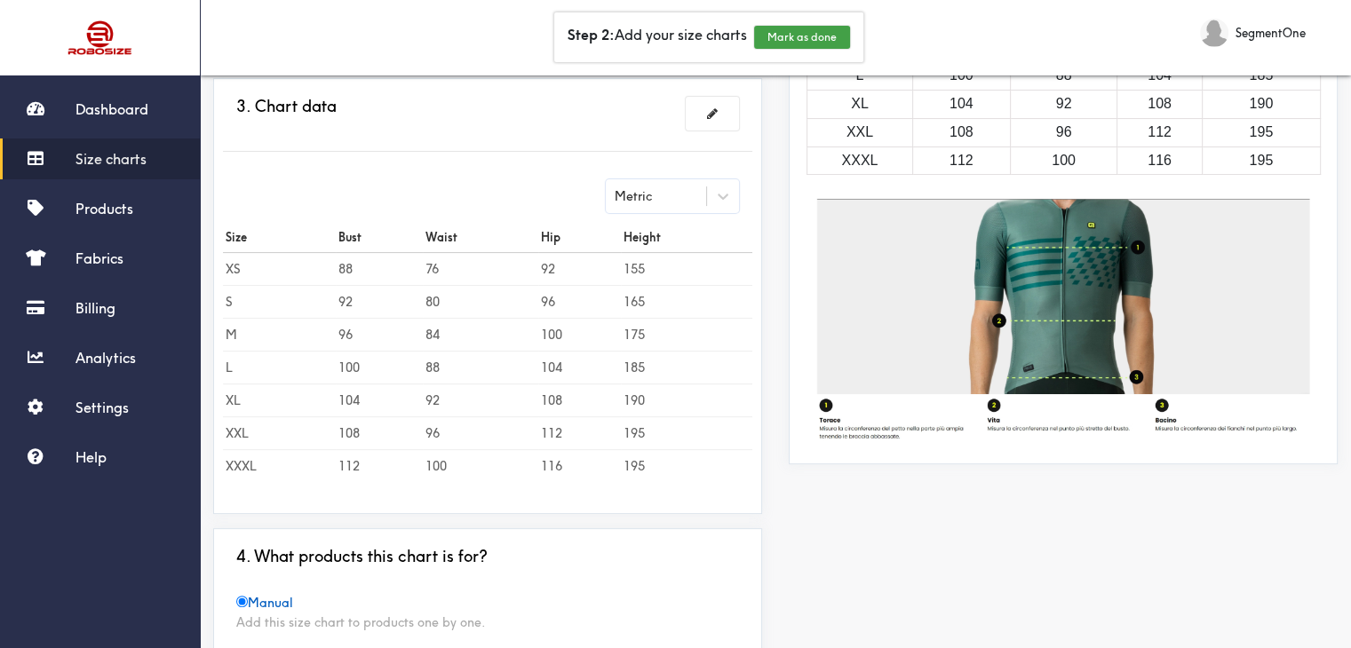
scroll to position [575, 0]
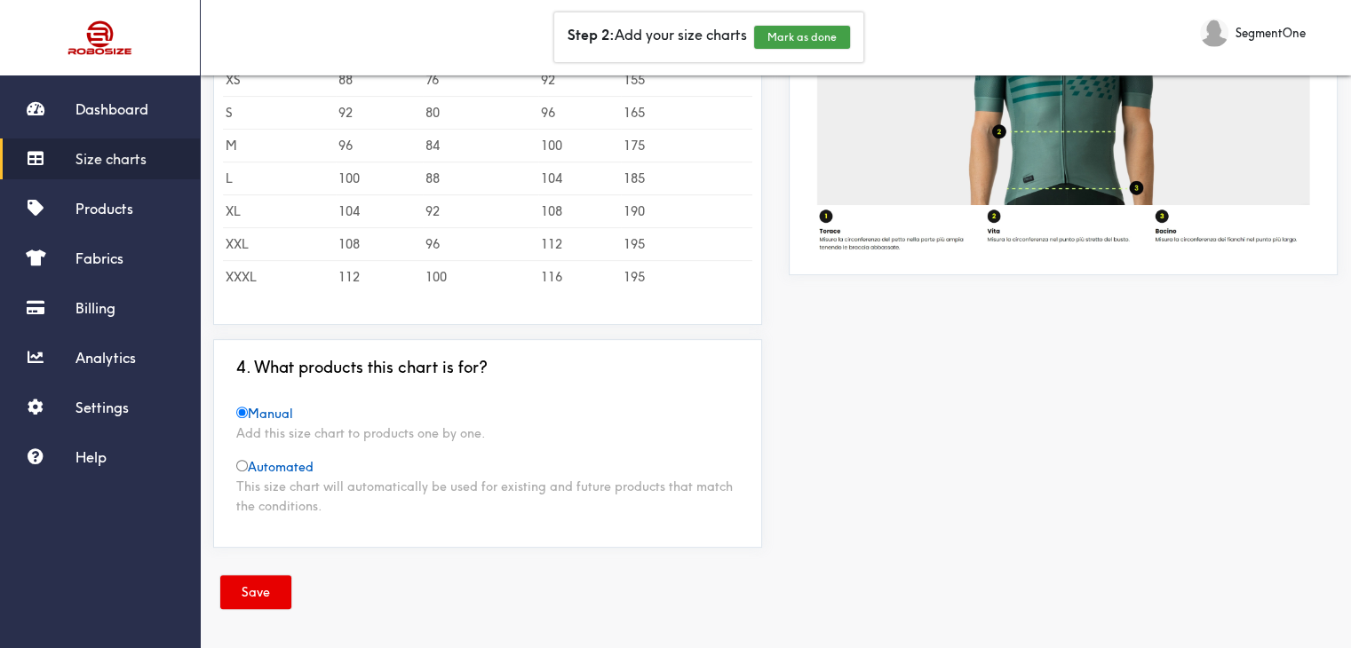
click at [236, 468] on input "radio" at bounding box center [242, 466] width 12 height 12
radio input "true"
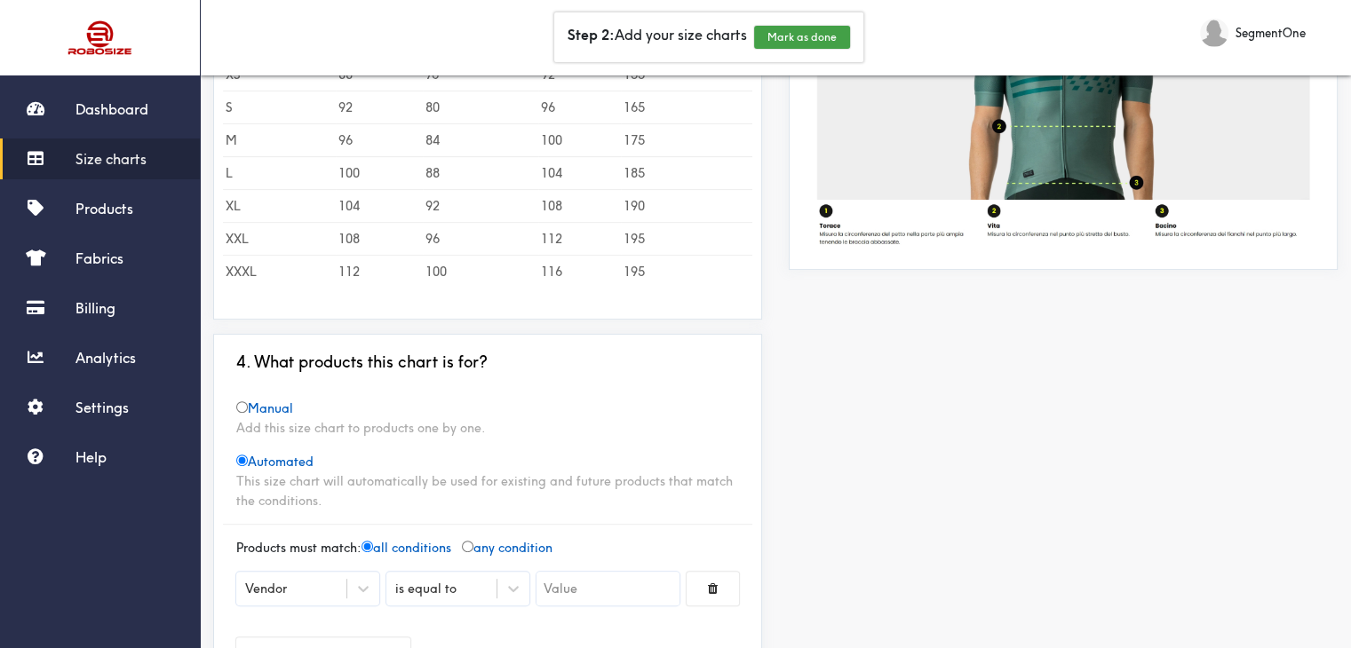
scroll to position [750, 0]
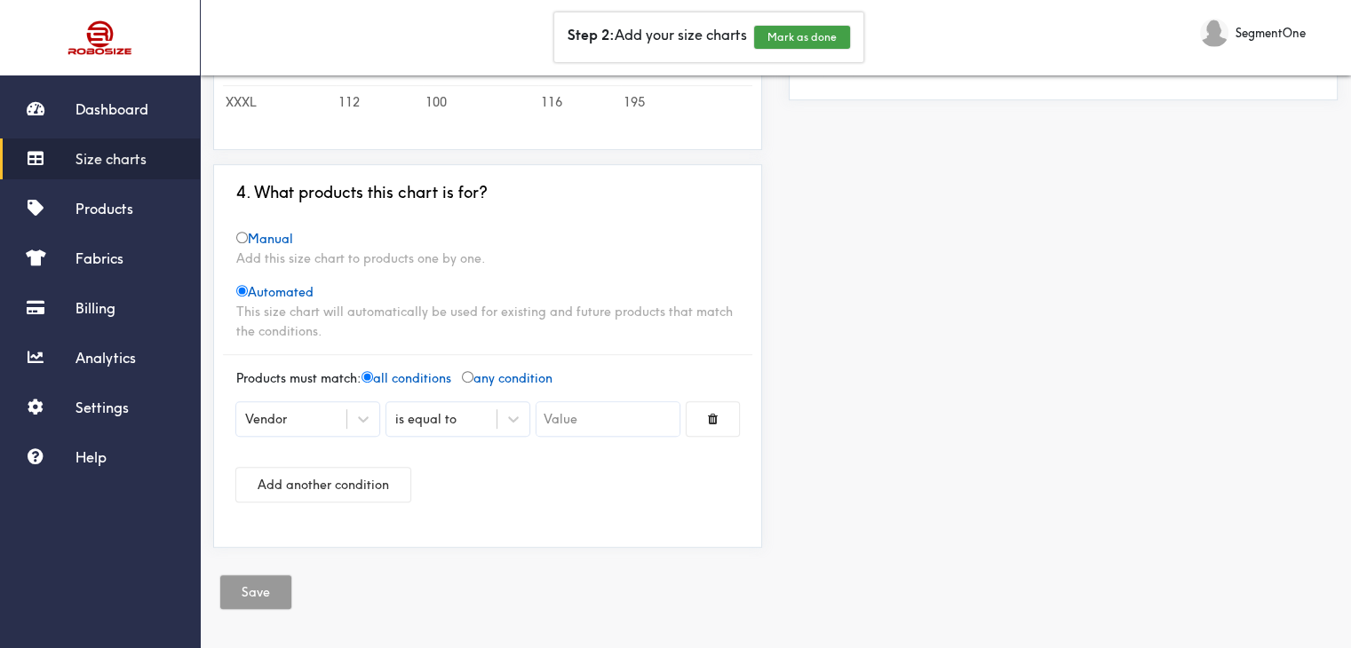
click at [291, 415] on div "Vendor" at bounding box center [291, 419] width 110 height 18
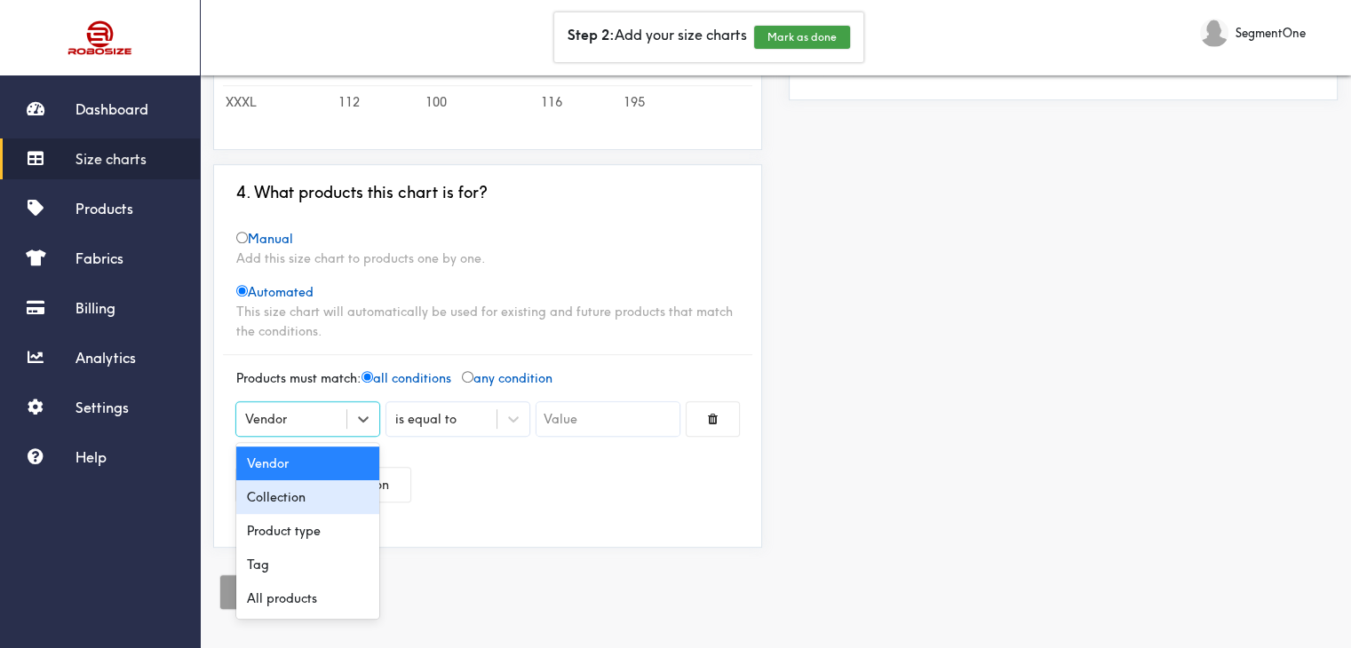
click at [316, 495] on div "Collection" at bounding box center [307, 497] width 143 height 34
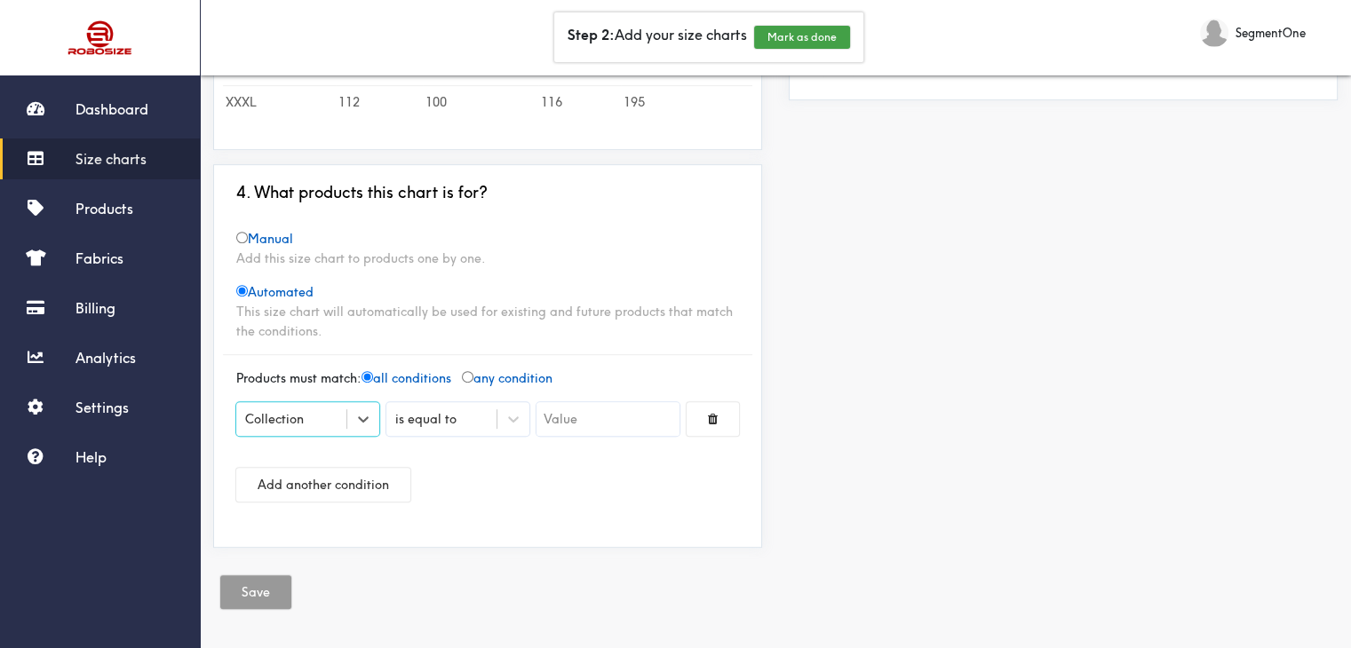
click at [423, 415] on div "is equal to" at bounding box center [425, 419] width 61 height 20
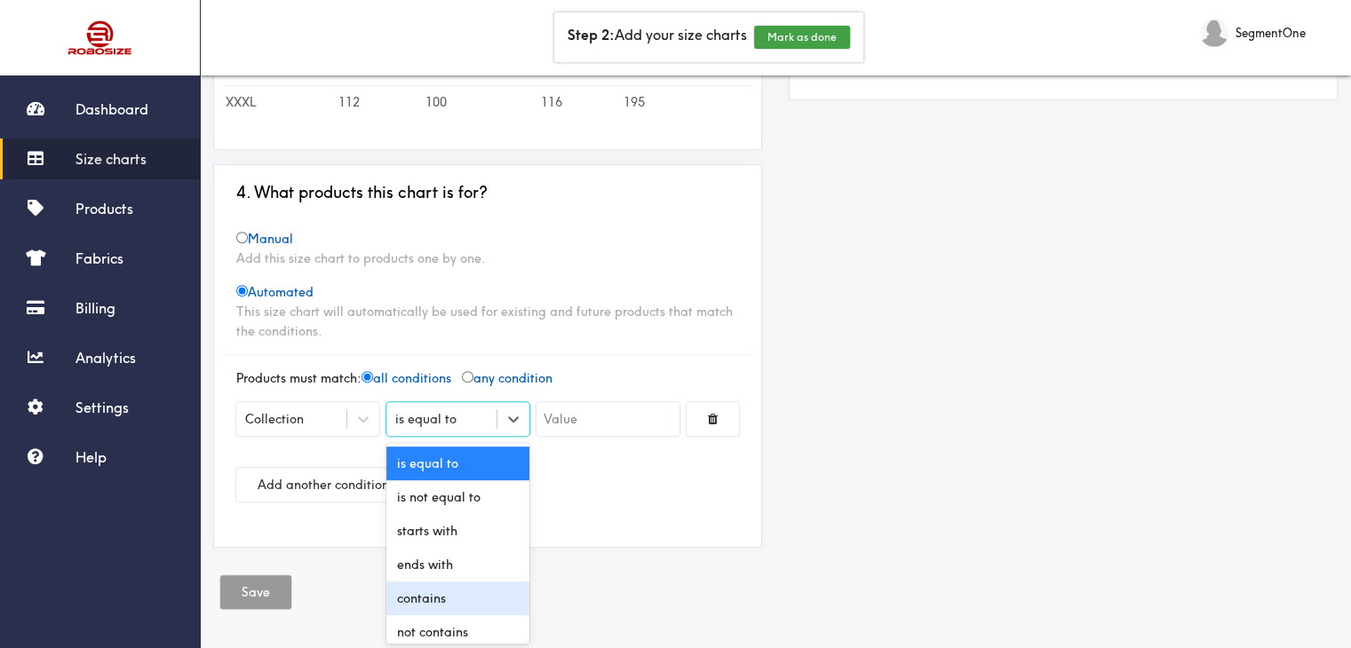
scroll to position [9, 0]
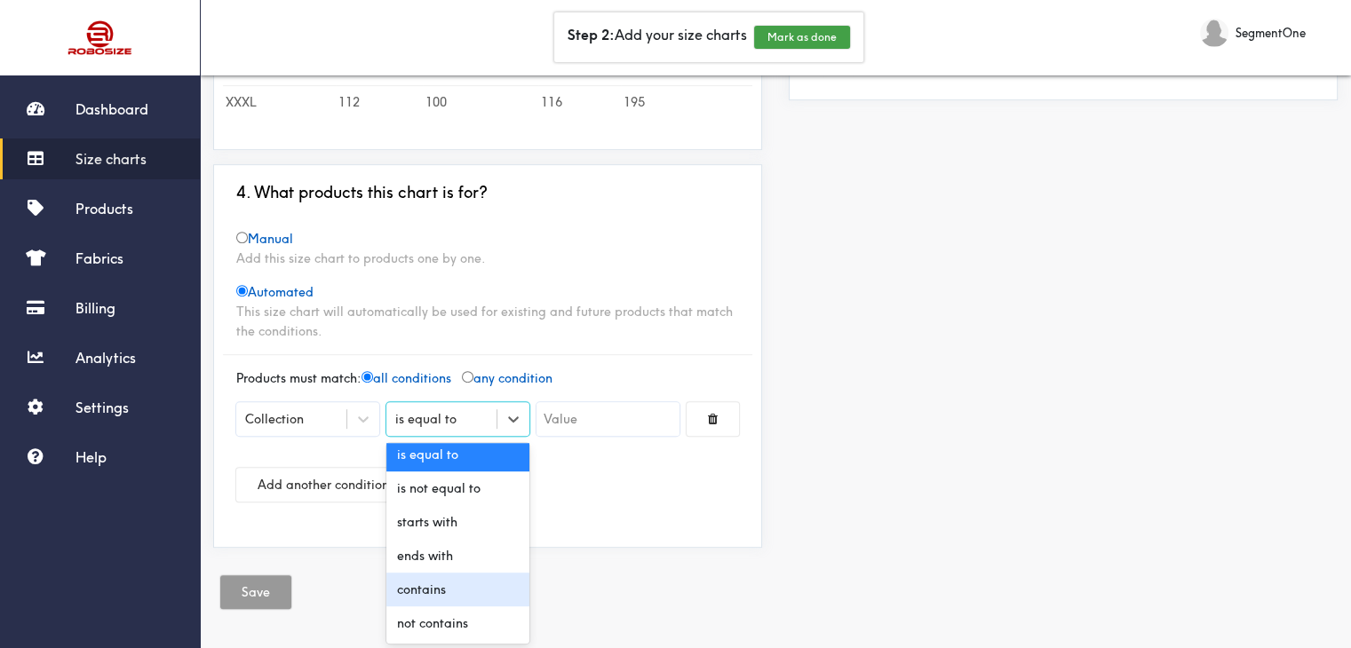
click at [445, 580] on div "contains" at bounding box center [457, 590] width 143 height 34
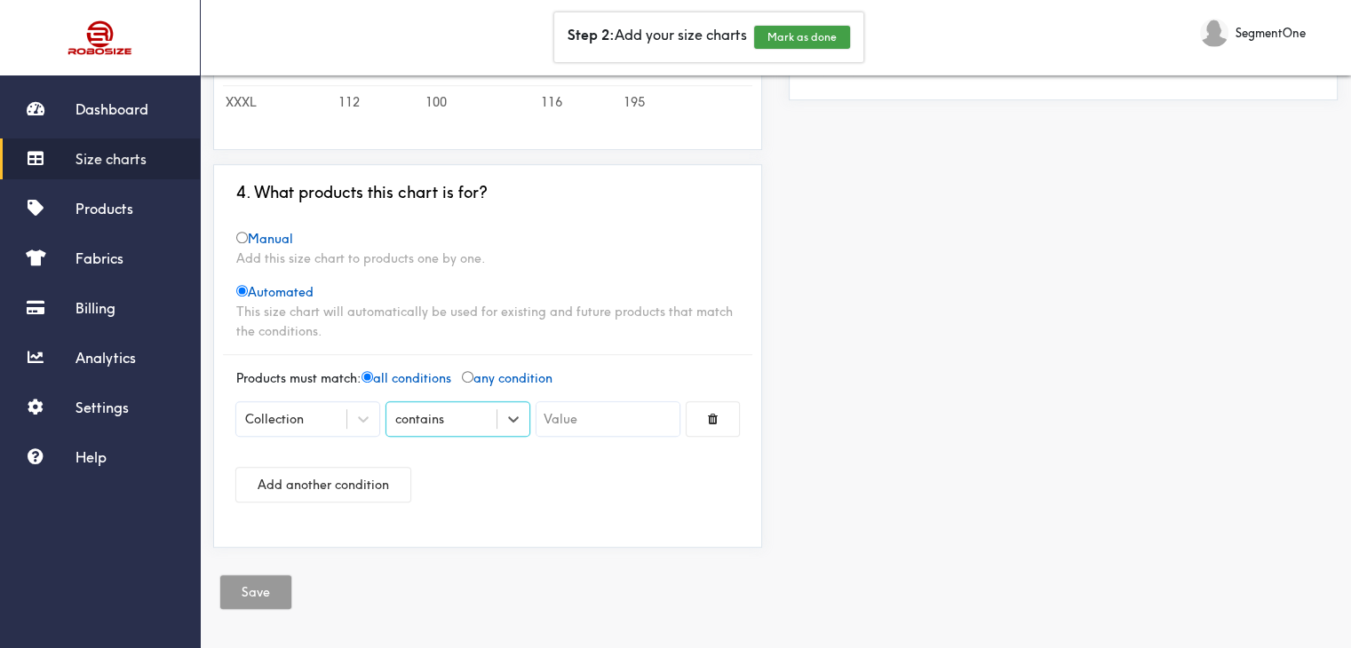
click at [561, 425] on input "text" at bounding box center [607, 419] width 143 height 34
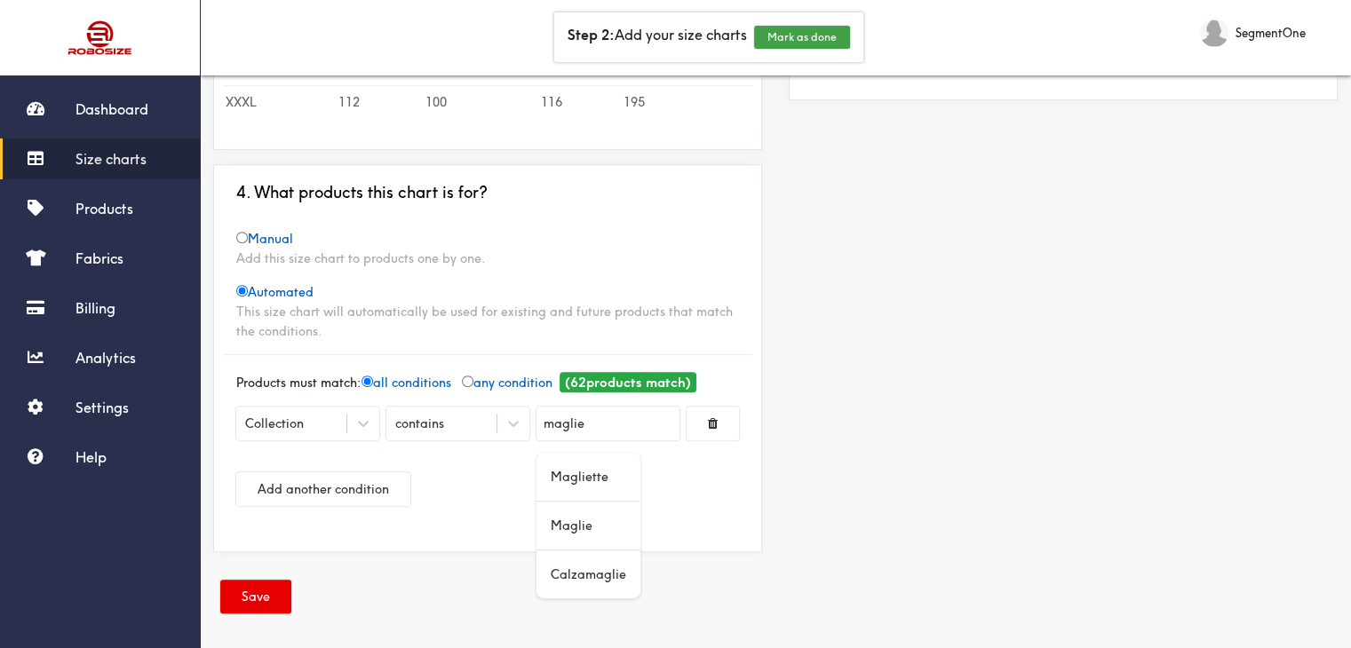
click at [597, 524] on div "Maglie" at bounding box center [588, 526] width 104 height 48
type input "Maglie"
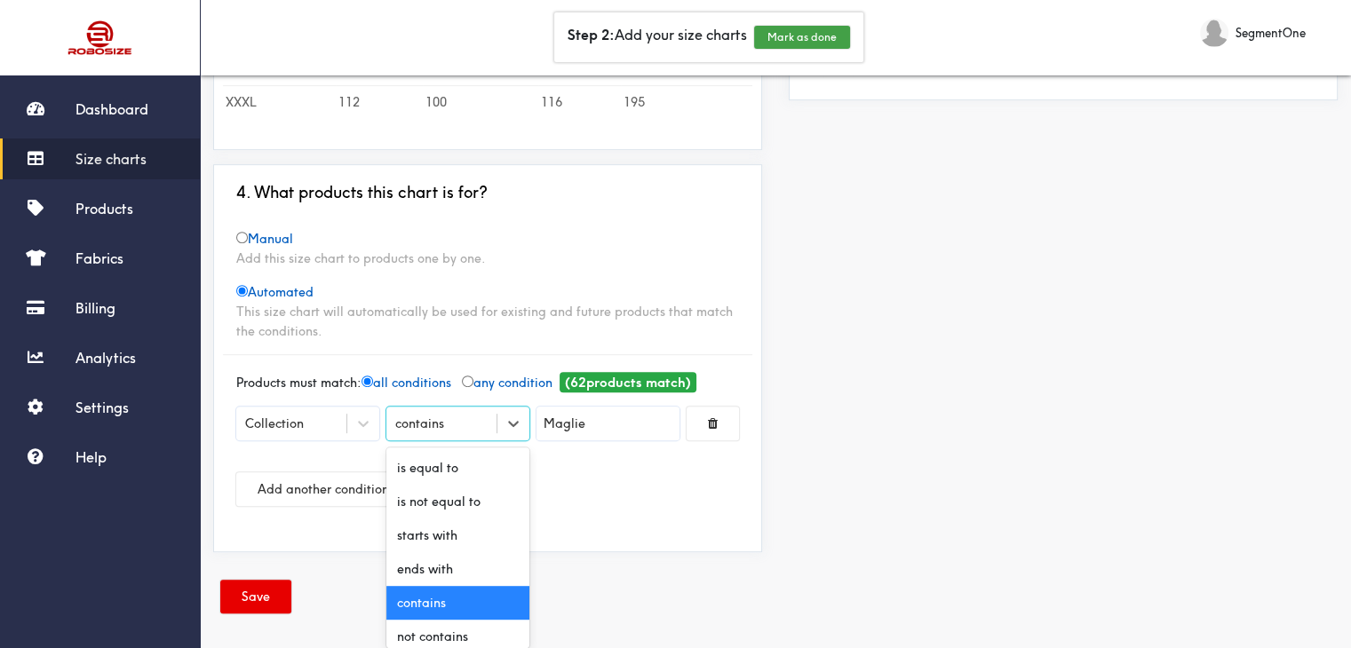
scroll to position [754, 0]
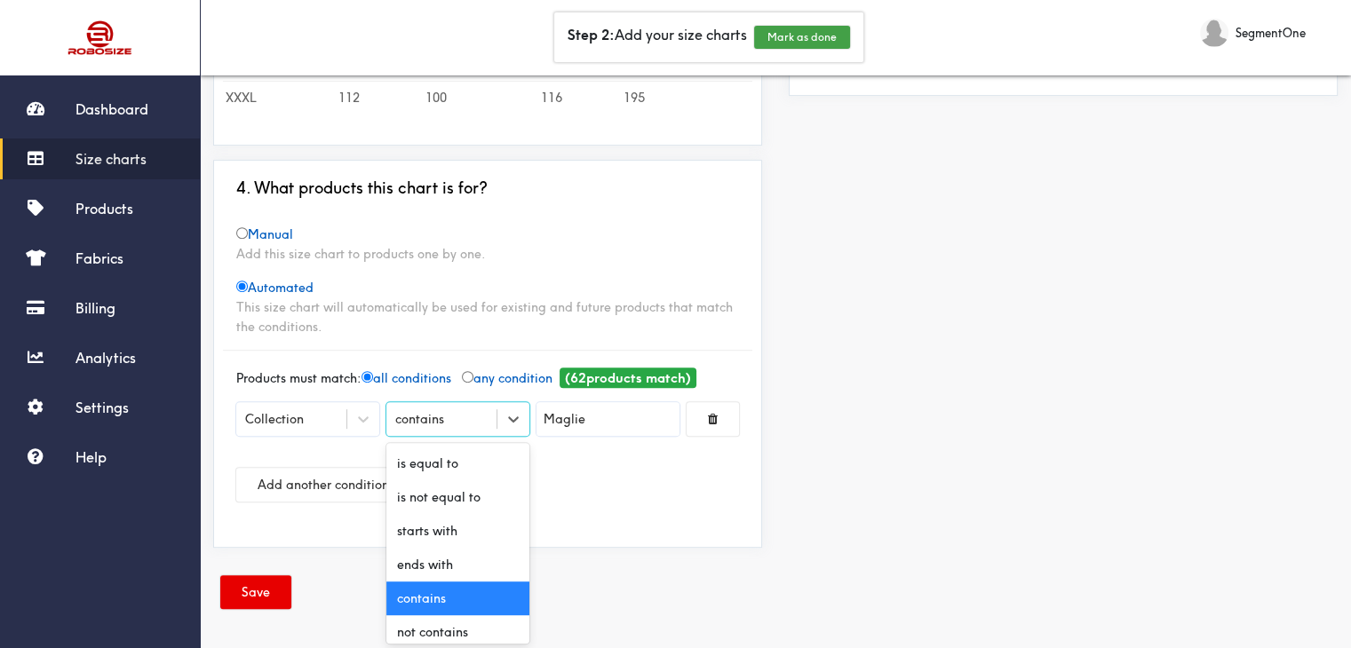
click at [439, 432] on div "contains" at bounding box center [457, 419] width 143 height 34
click at [666, 487] on div "Add another condition" at bounding box center [487, 485] width 503 height 62
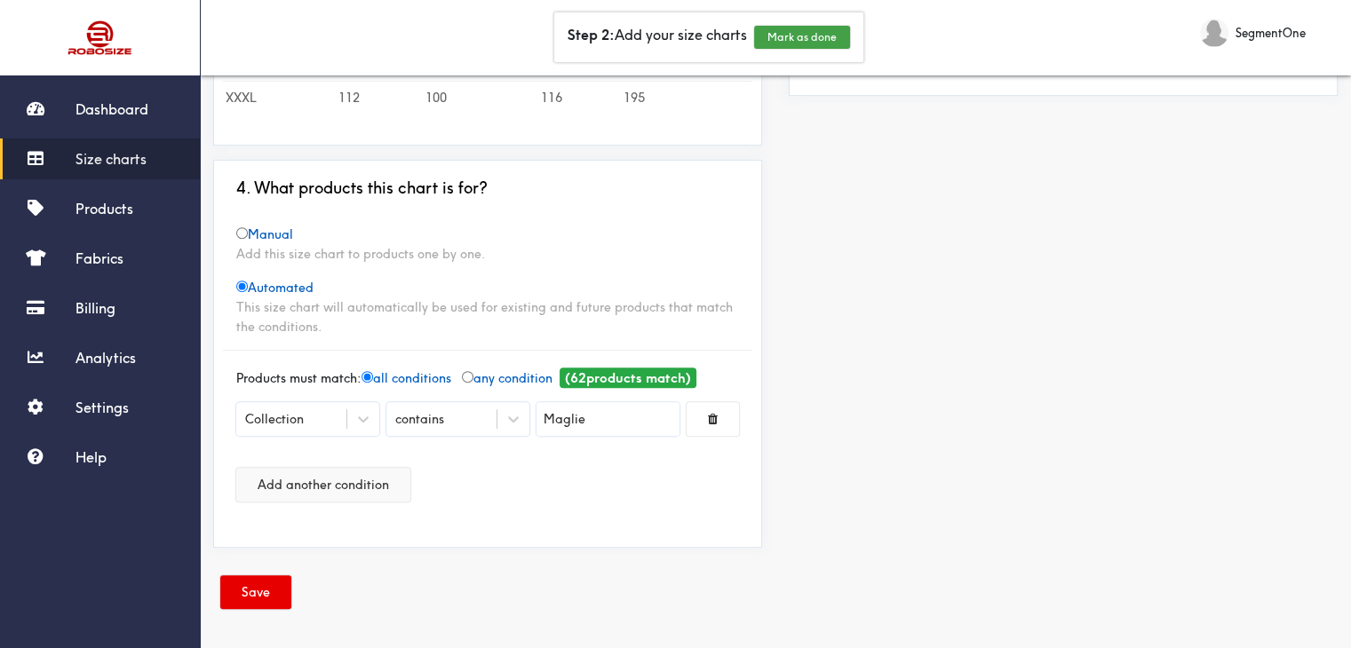
click at [367, 474] on button "Add another condition" at bounding box center [323, 485] width 174 height 34
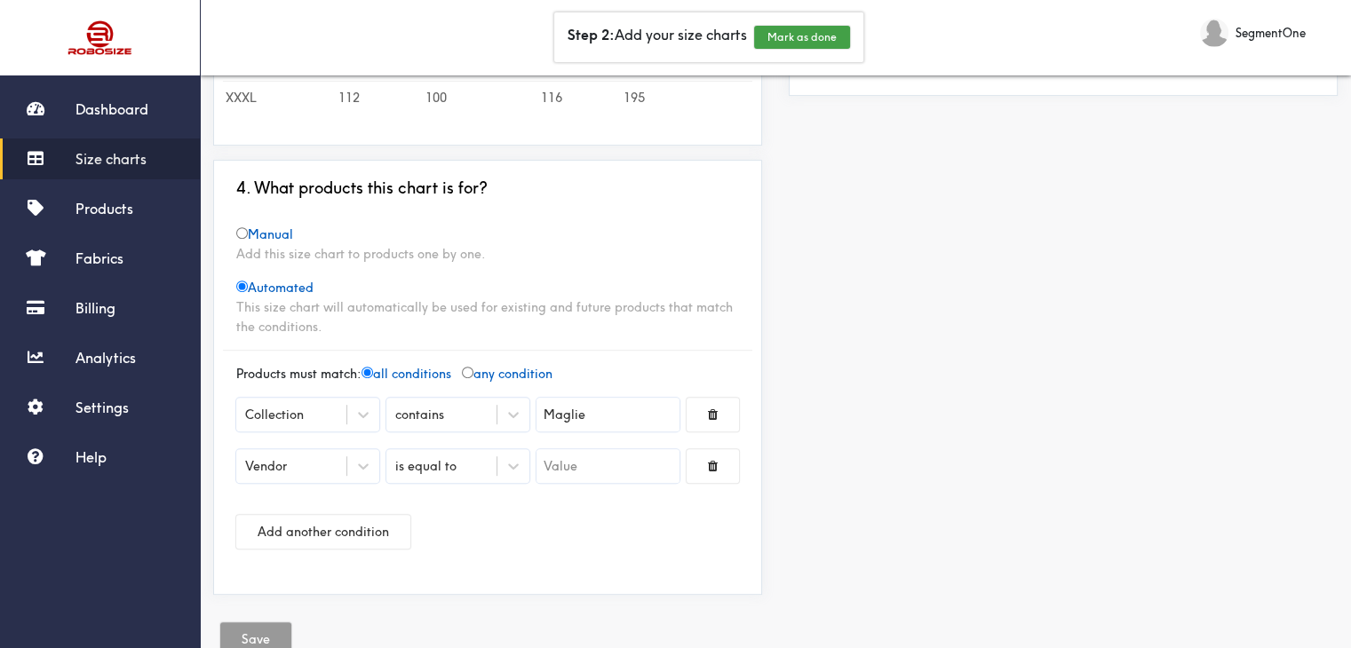
click at [325, 459] on div "Vendor" at bounding box center [291, 466] width 110 height 18
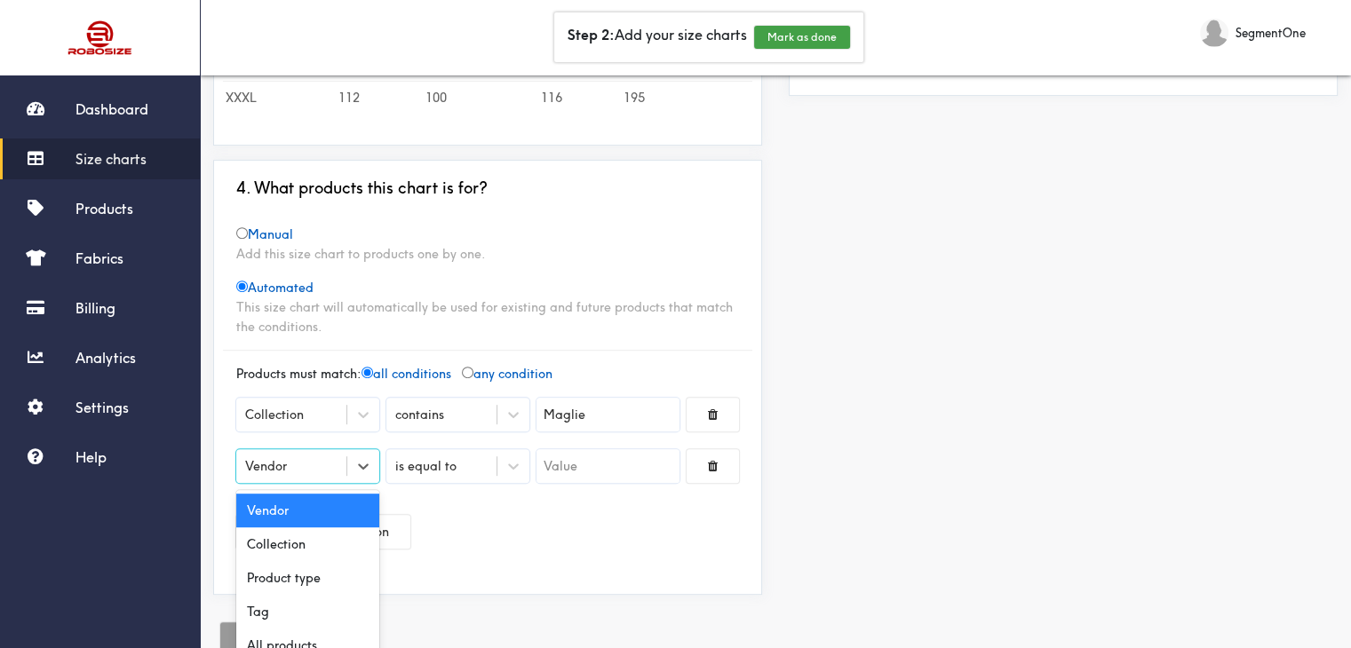
scroll to position [775, 0]
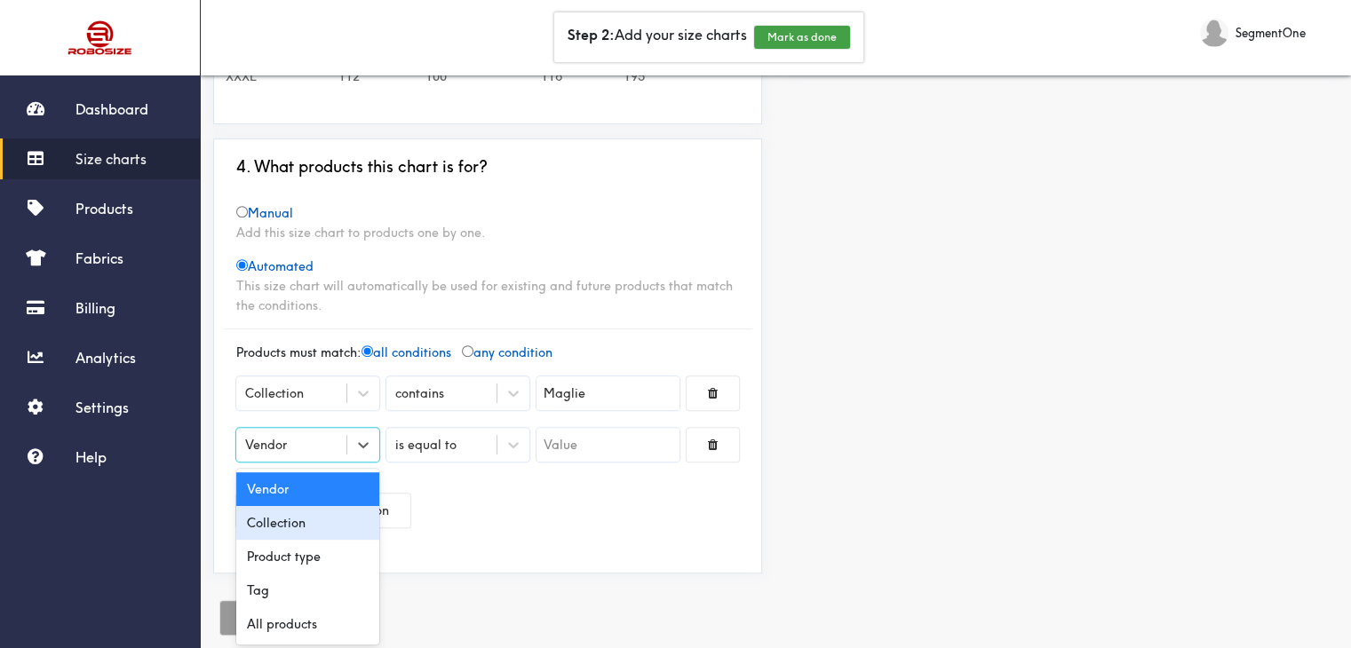
click at [295, 516] on div "Collection" at bounding box center [307, 523] width 143 height 34
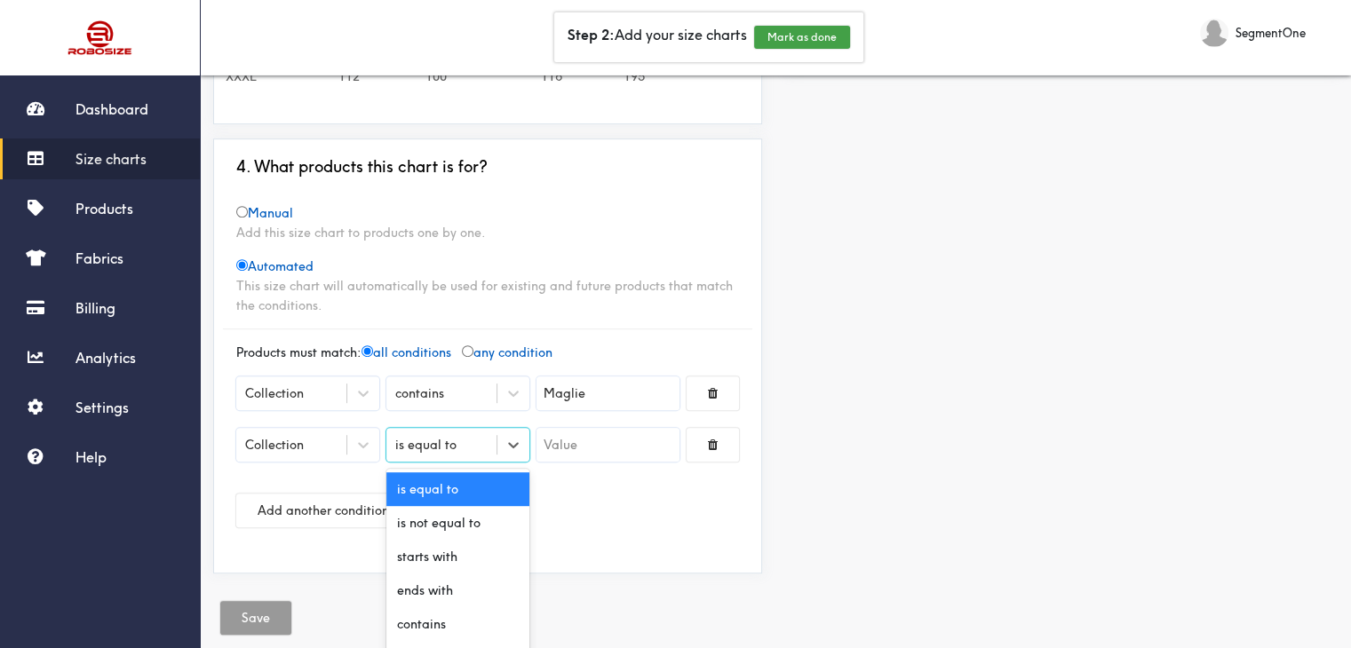
click at [443, 436] on div "is equal to" at bounding box center [425, 445] width 61 height 20
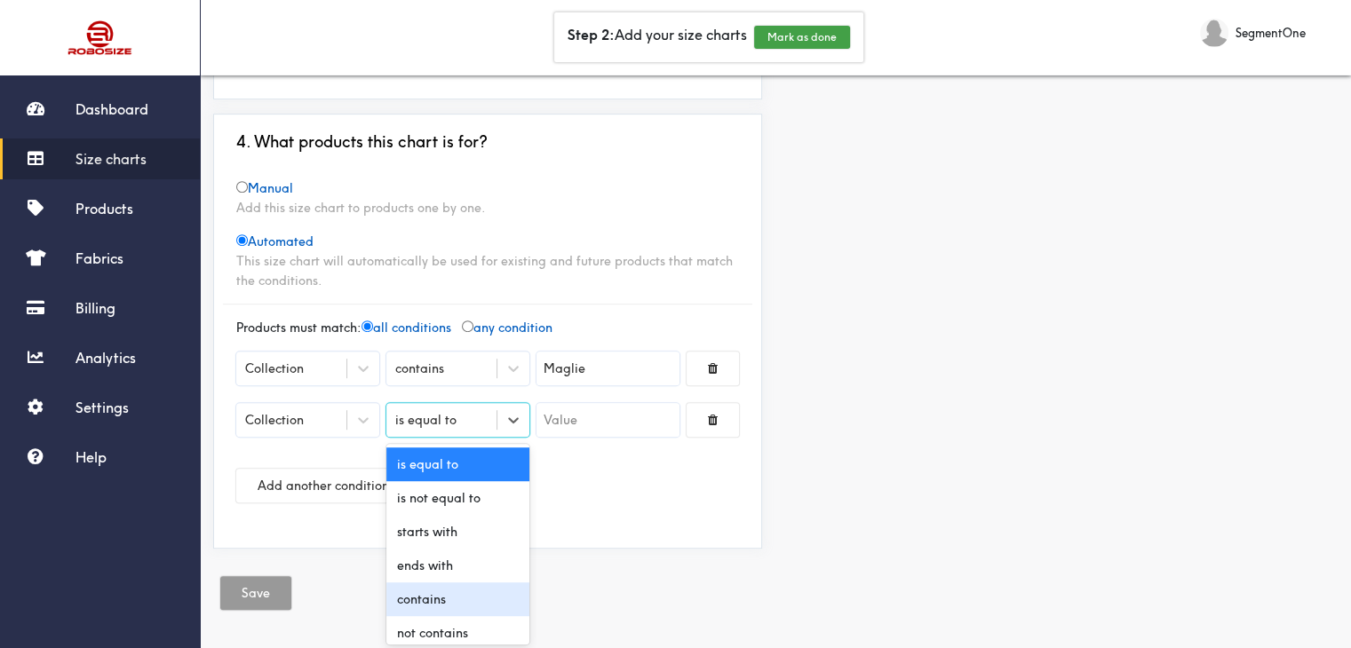
click at [440, 591] on div "contains" at bounding box center [457, 600] width 143 height 34
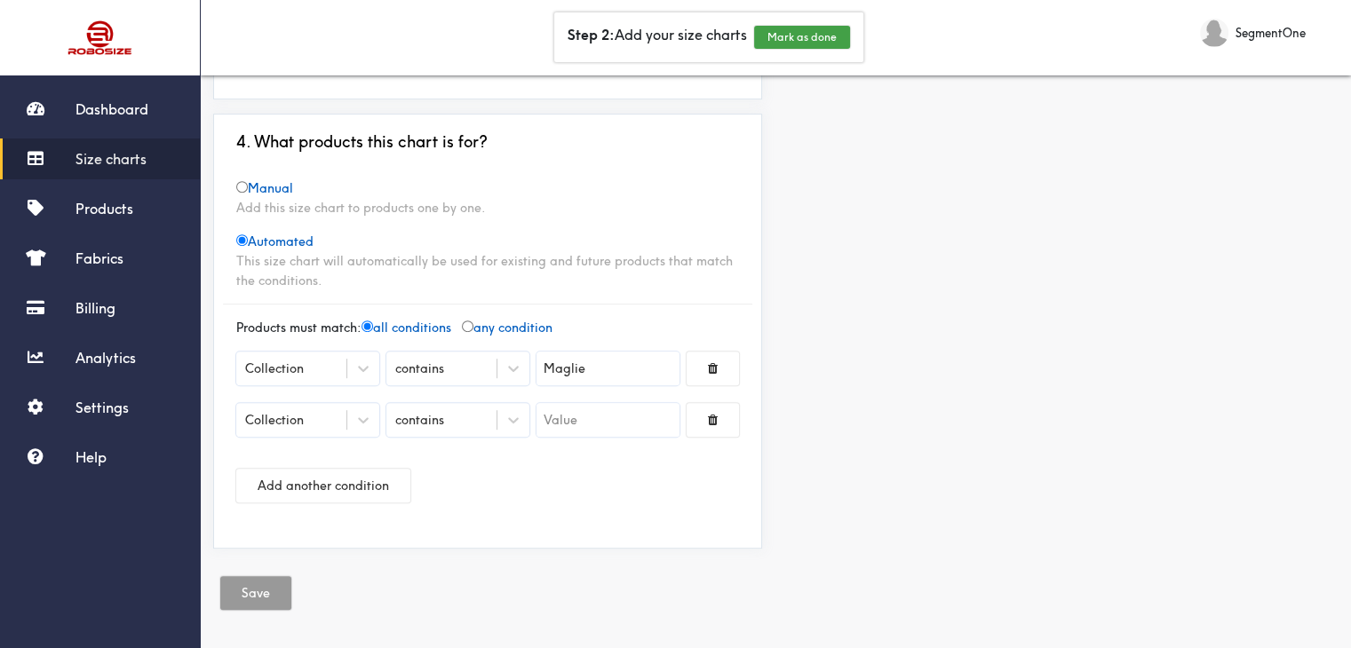
click at [575, 426] on input "text" at bounding box center [607, 420] width 143 height 34
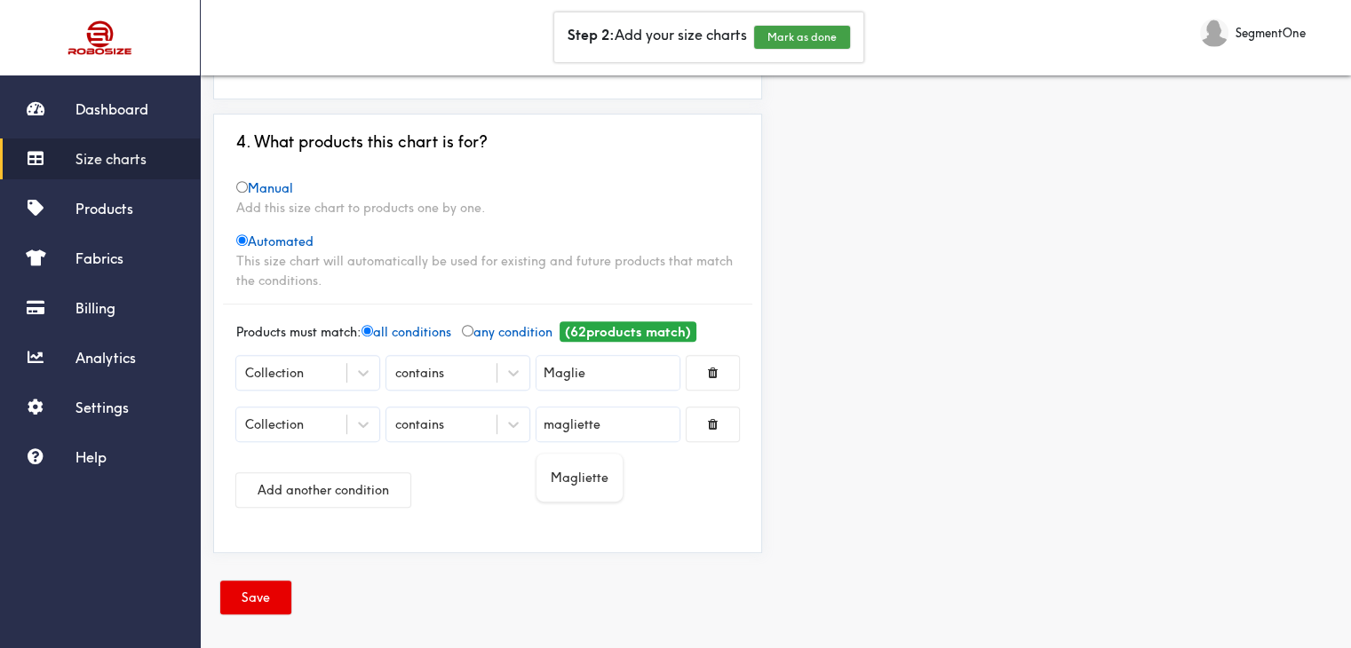
click at [593, 482] on div "Magliette" at bounding box center [579, 478] width 86 height 48
type input "Magliette"
click at [717, 421] on span at bounding box center [713, 424] width 10 height 12
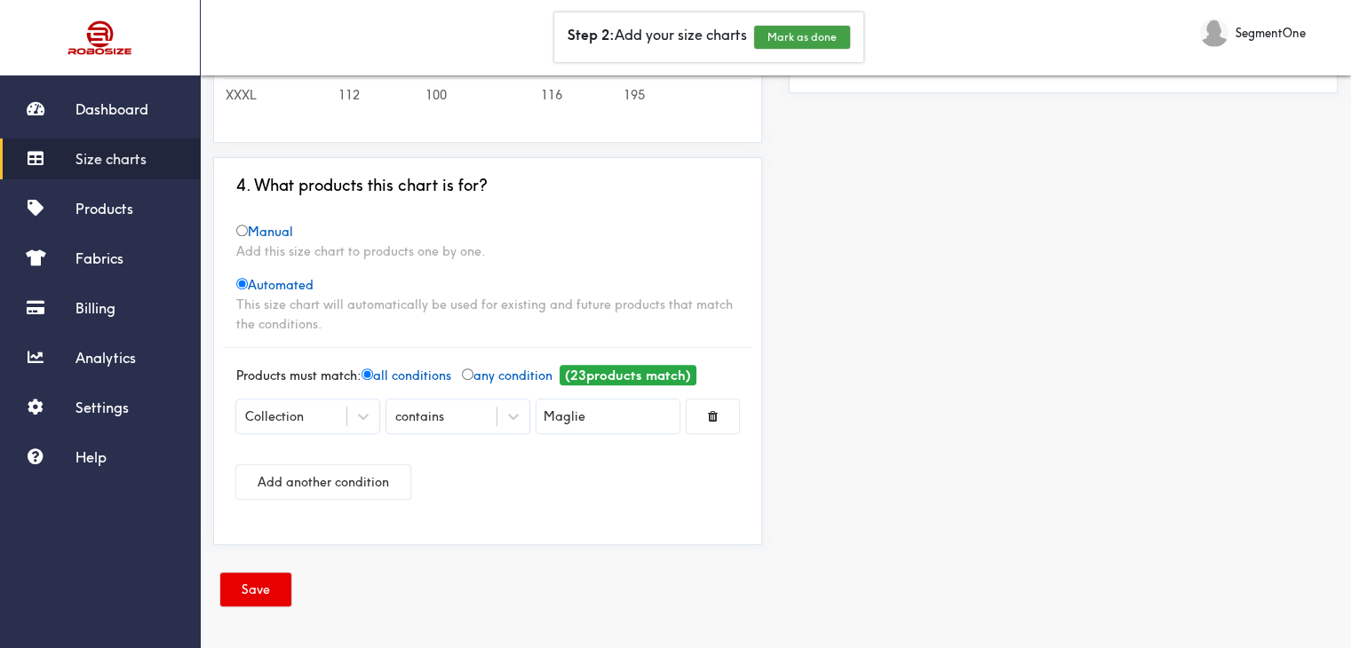
scroll to position [754, 0]
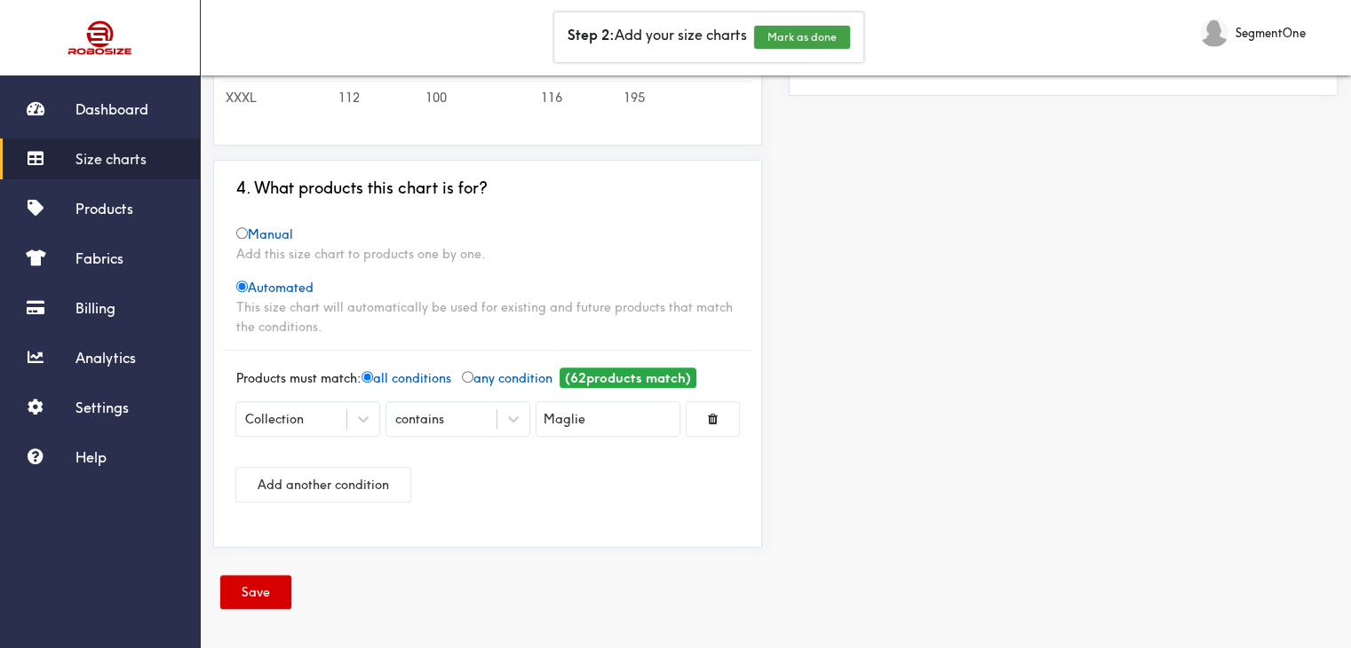
click at [266, 598] on button "Save" at bounding box center [255, 592] width 71 height 34
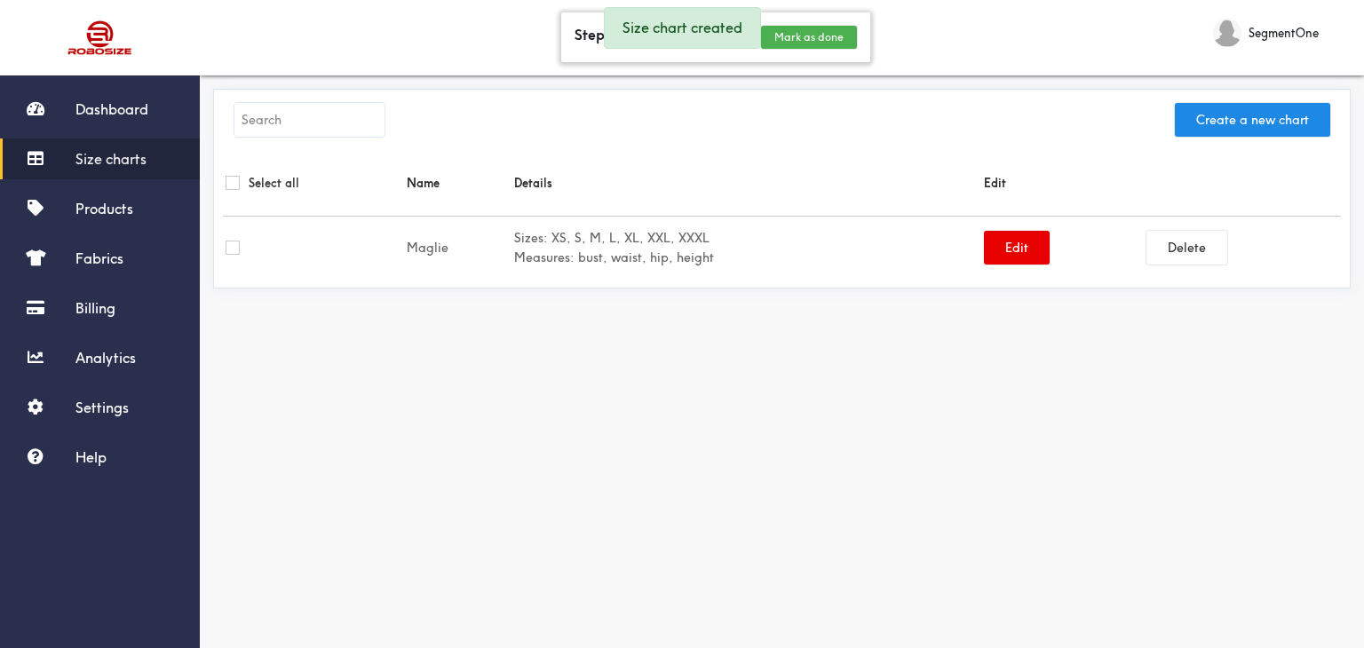
click at [817, 44] on button "Mark as done" at bounding box center [809, 37] width 96 height 23
click at [899, 31] on button "Mark as done" at bounding box center [883, 37] width 96 height 23
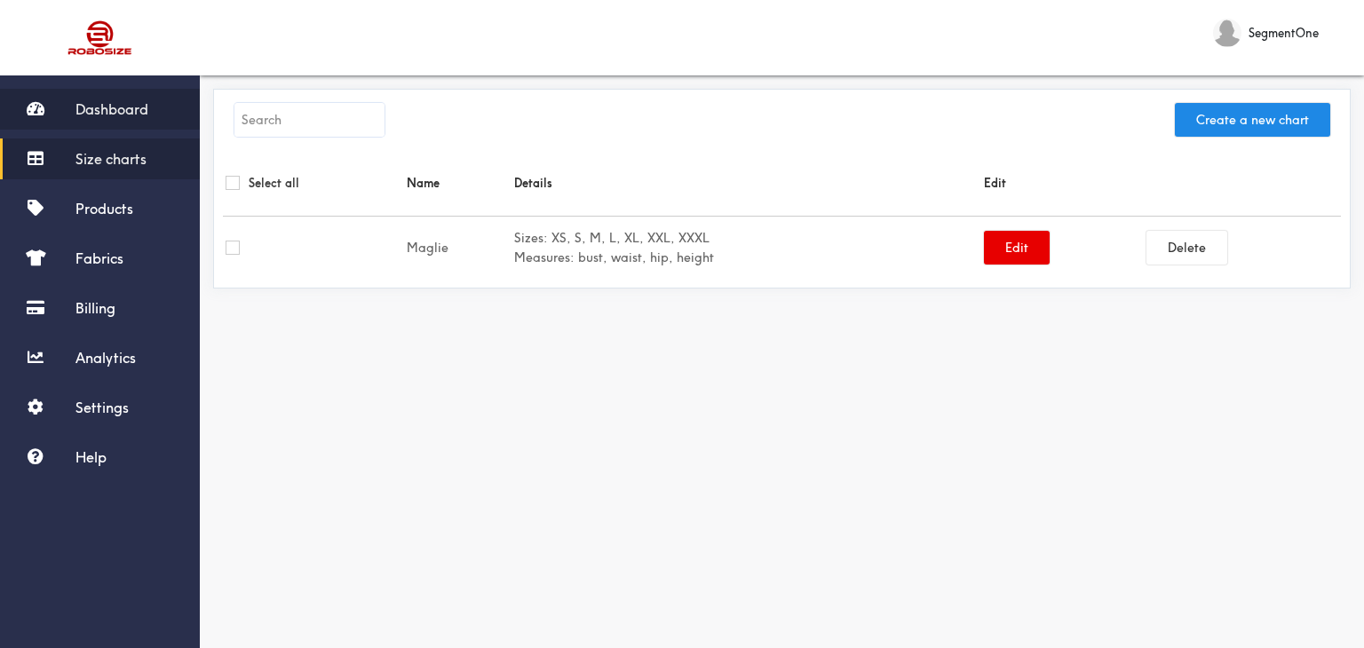
click at [57, 107] on link "Dashboard" at bounding box center [100, 109] width 200 height 41
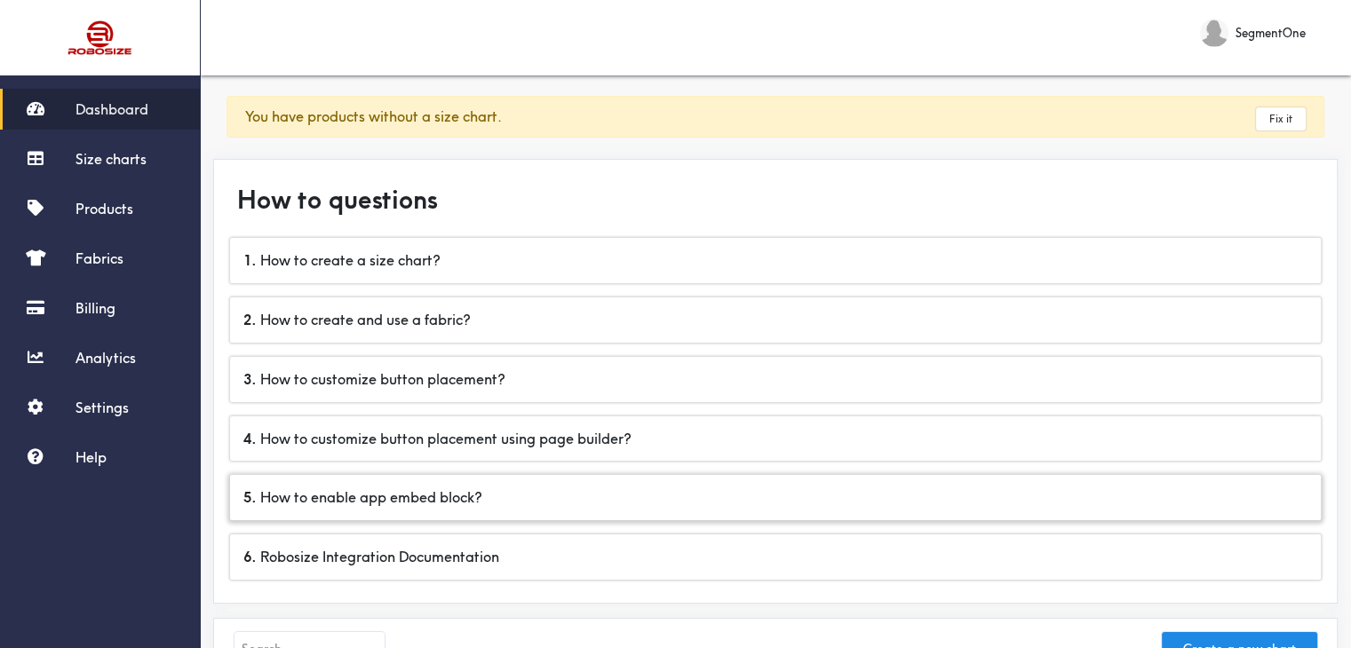
click at [349, 501] on div "5 . How to enable app embed block?" at bounding box center [775, 497] width 1091 height 45
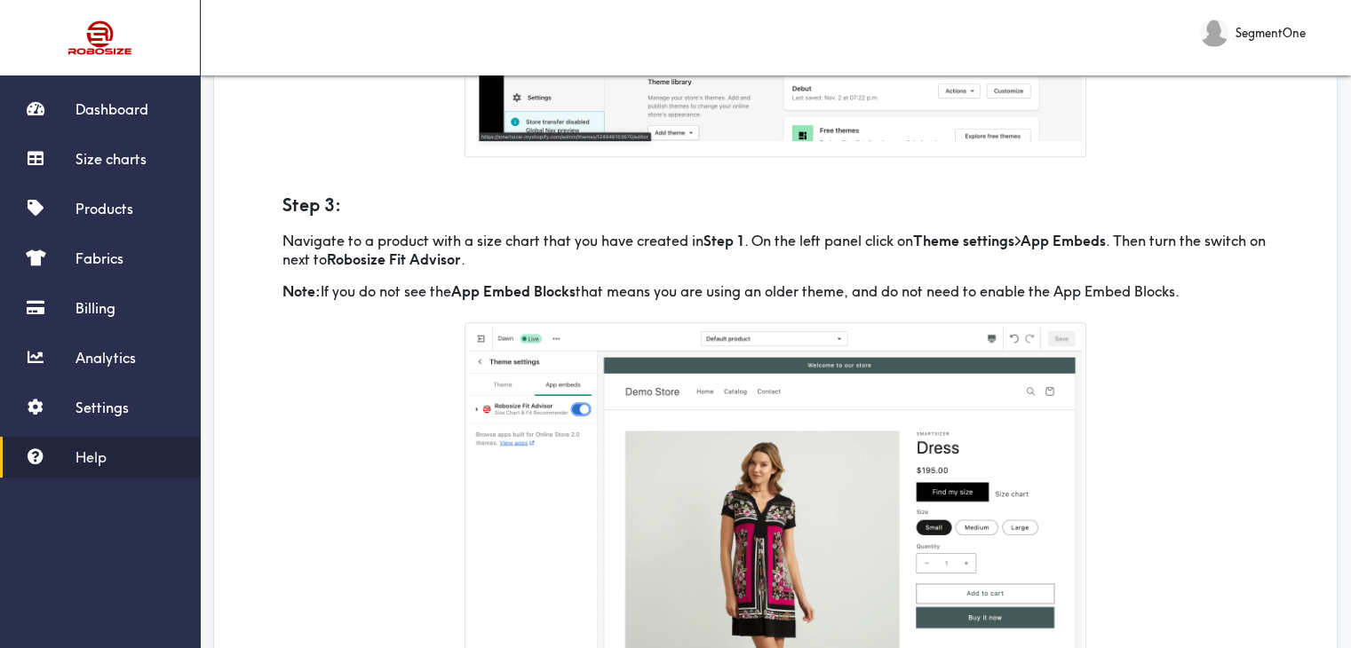
scroll to position [710, 0]
